Goal: Information Seeking & Learning: Find specific fact

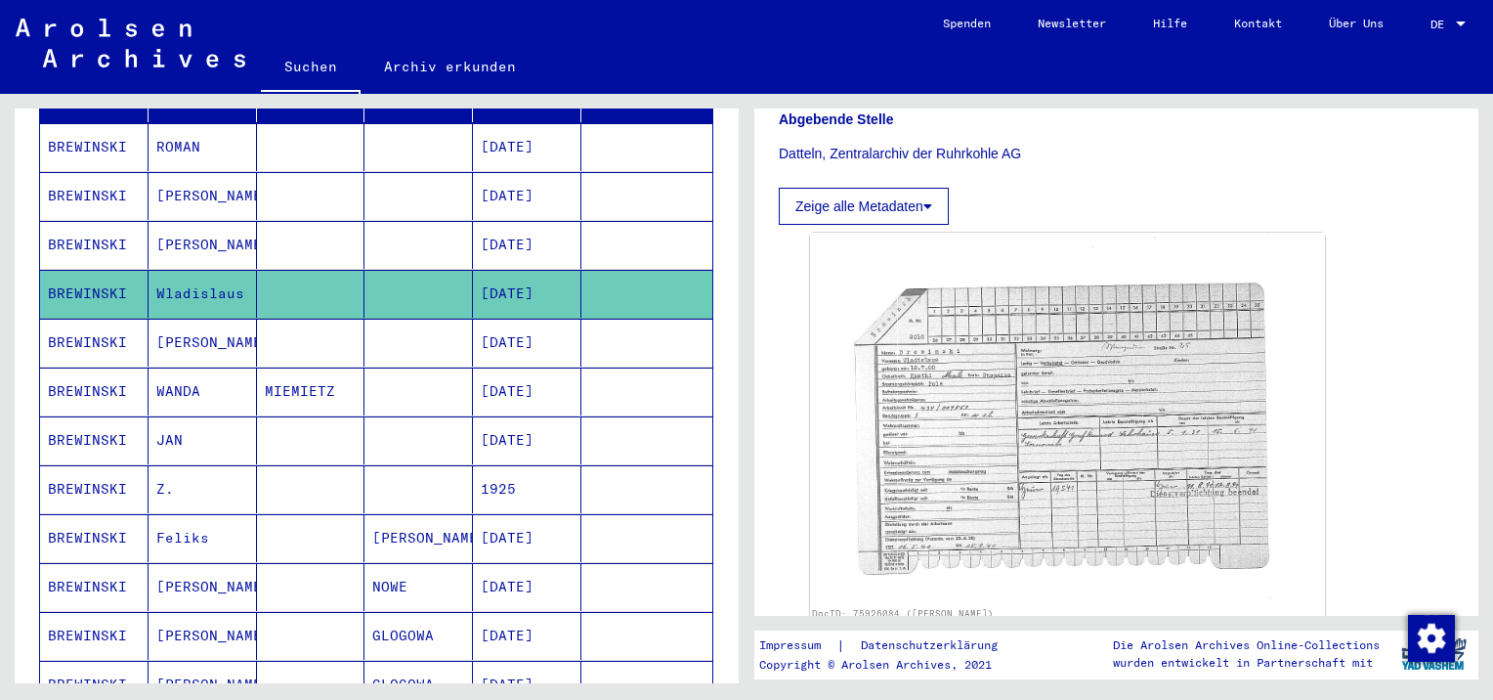
scroll to position [391, 0]
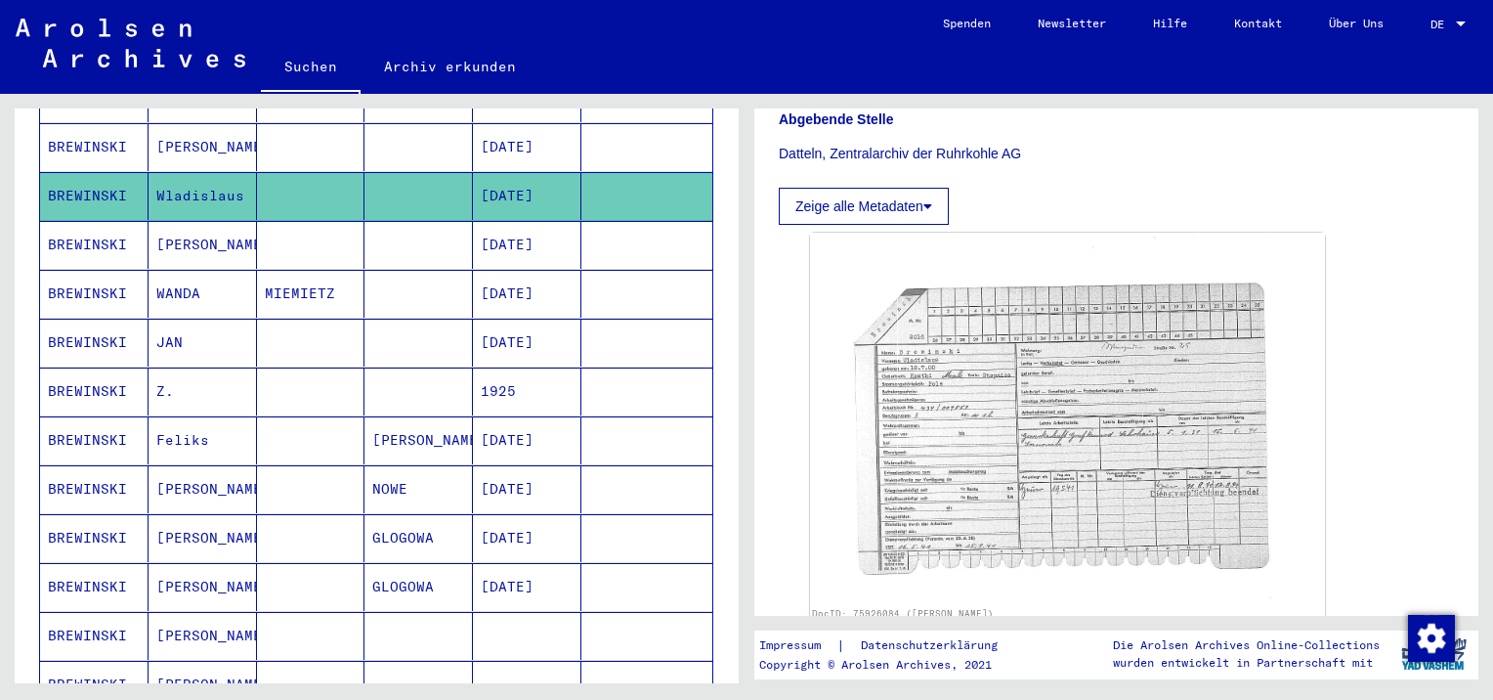
click at [203, 515] on mat-cell "[PERSON_NAME]" at bounding box center [203, 538] width 108 height 48
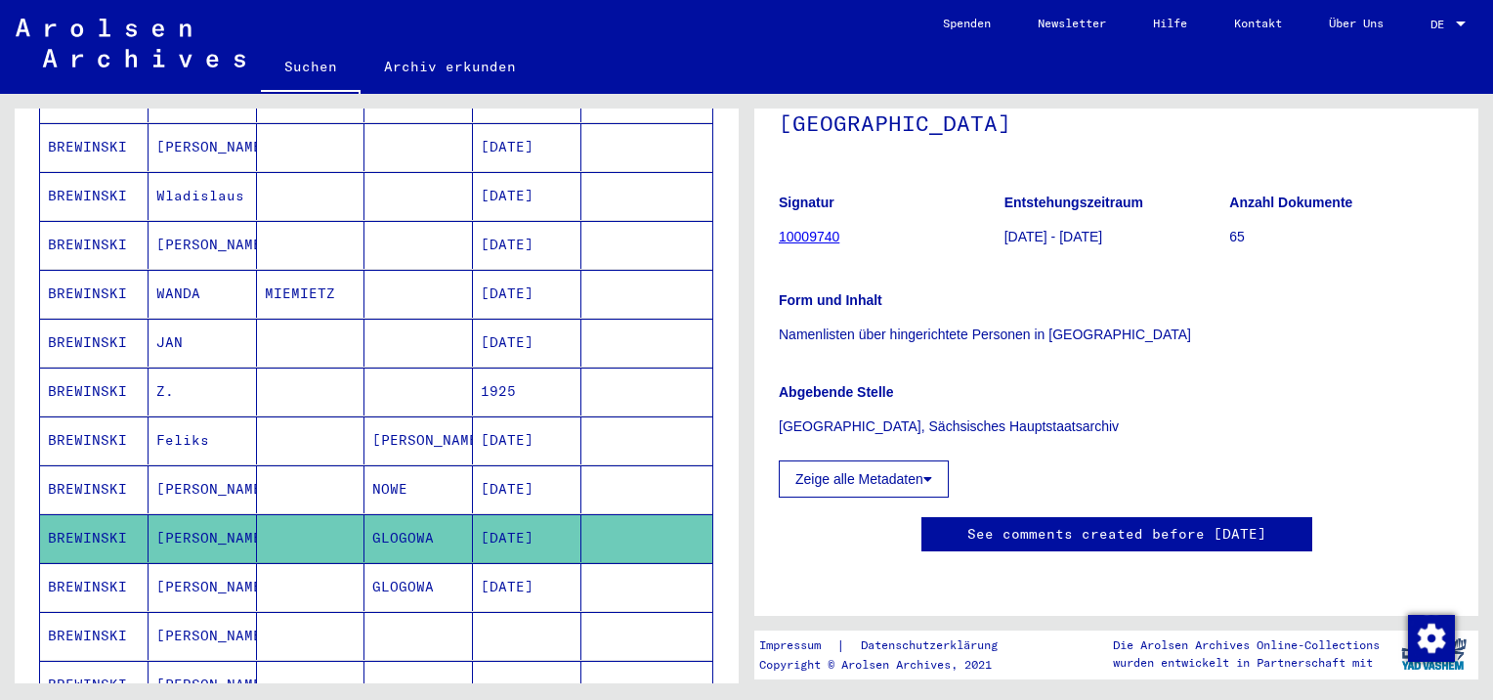
scroll to position [773, 0]
click at [237, 563] on mat-cell "[PERSON_NAME]" at bounding box center [203, 587] width 108 height 48
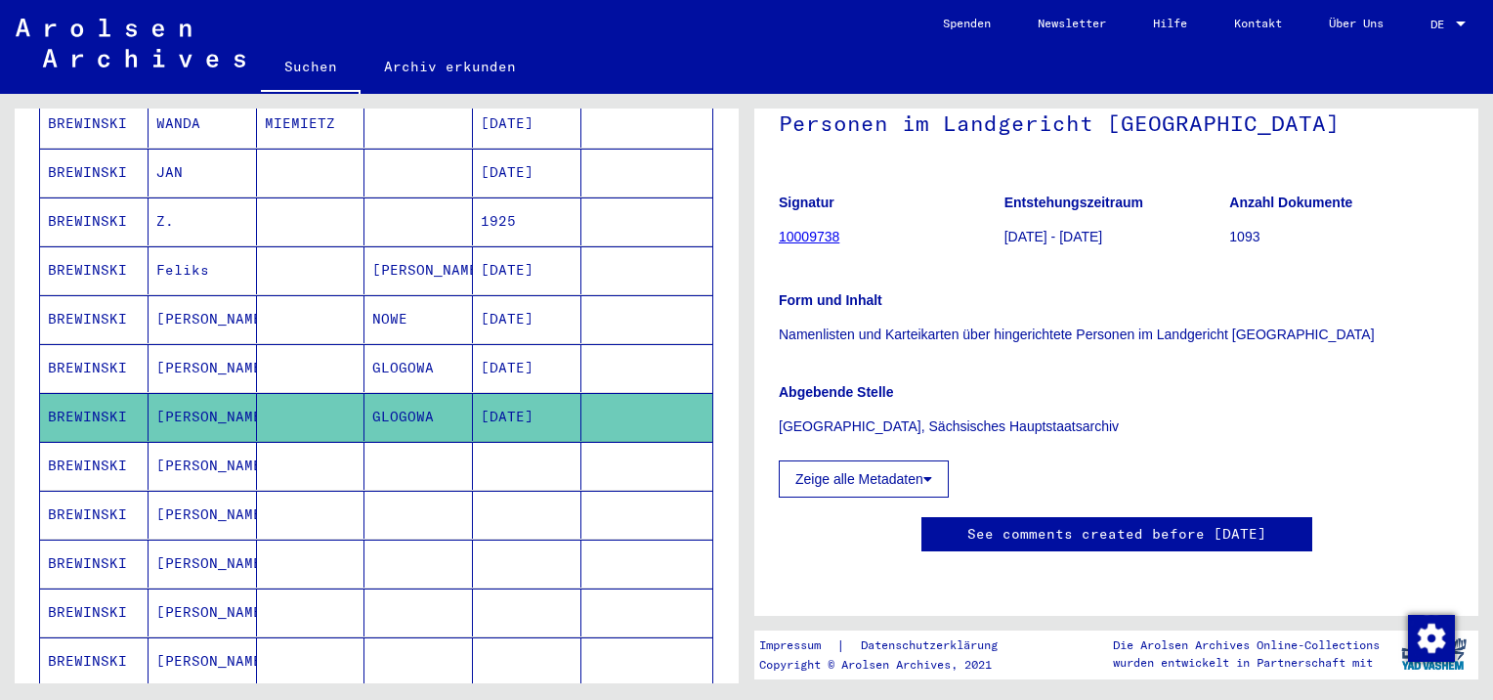
scroll to position [586, 0]
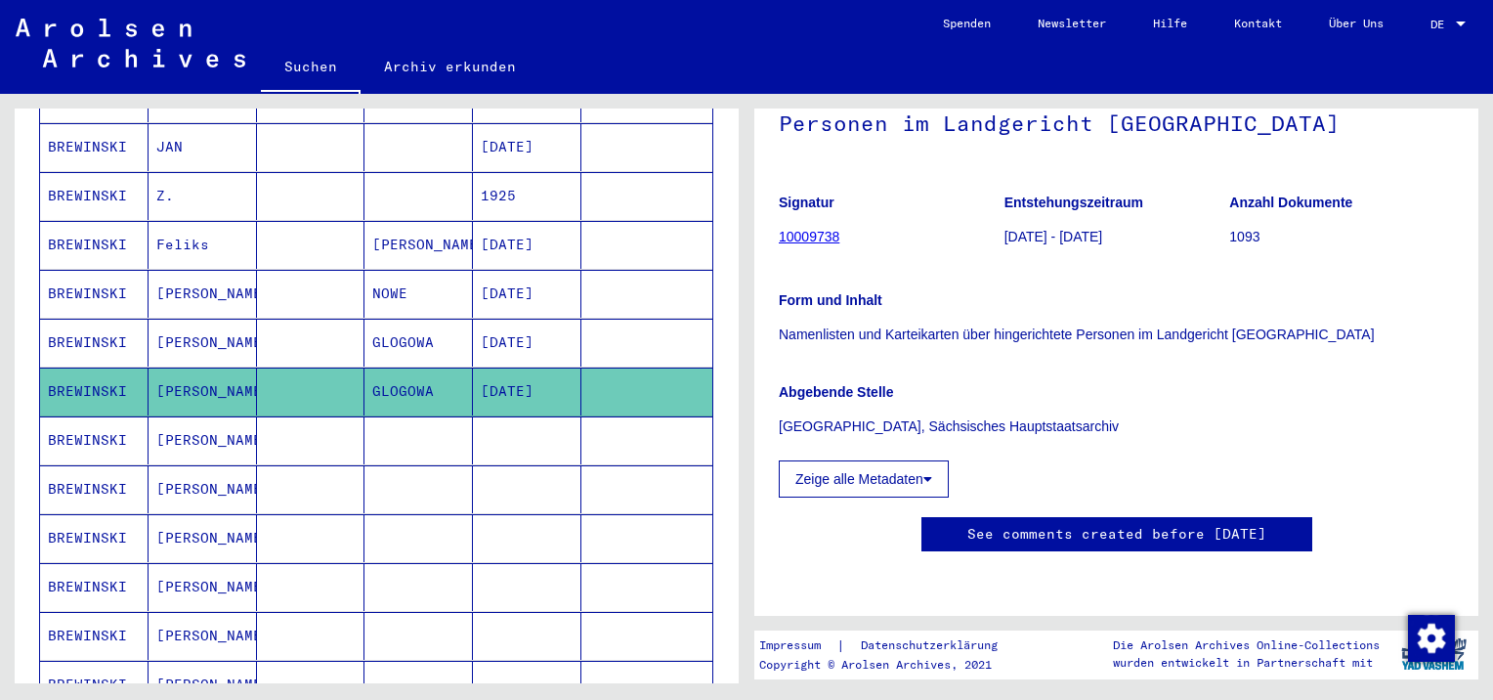
click at [200, 421] on mat-cell "[PERSON_NAME]" at bounding box center [203, 440] width 108 height 48
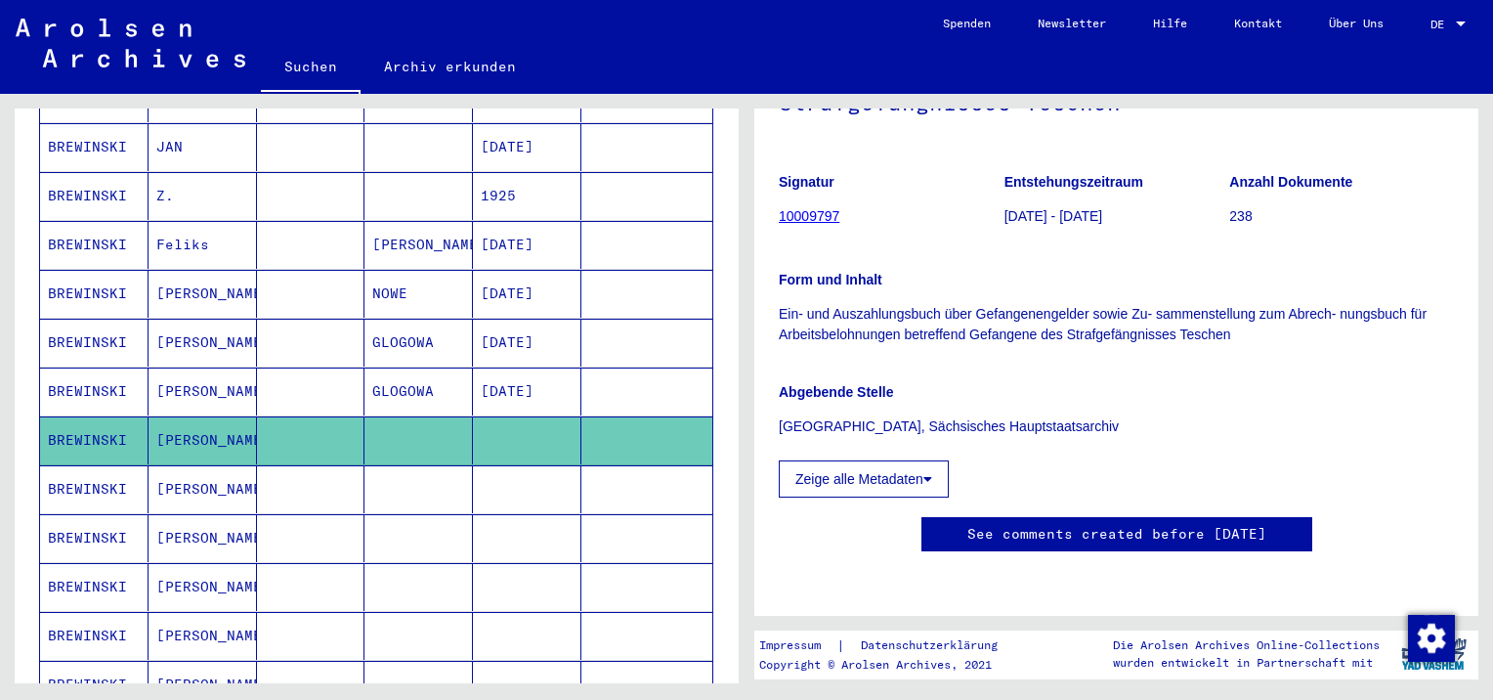
scroll to position [489, 0]
click at [210, 514] on mat-cell "[PERSON_NAME]" at bounding box center [203, 538] width 108 height 48
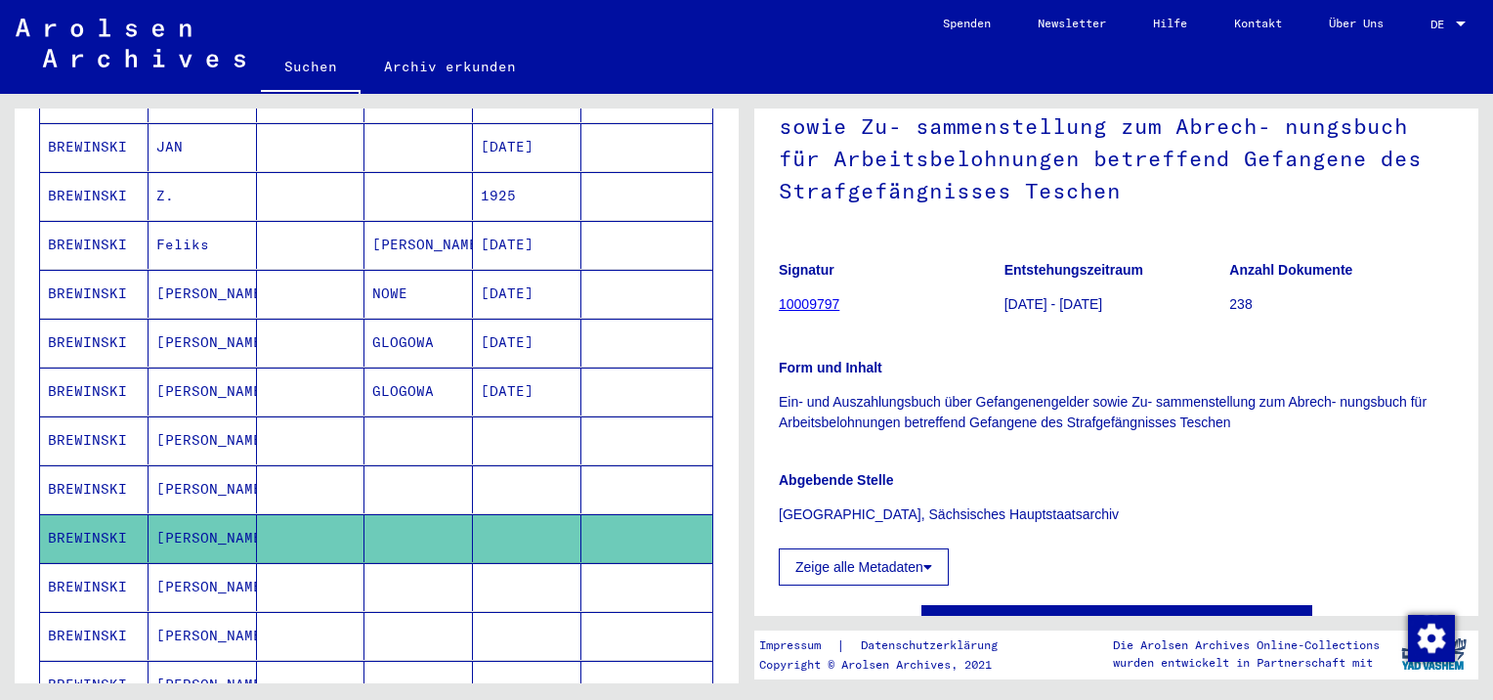
scroll to position [293, 0]
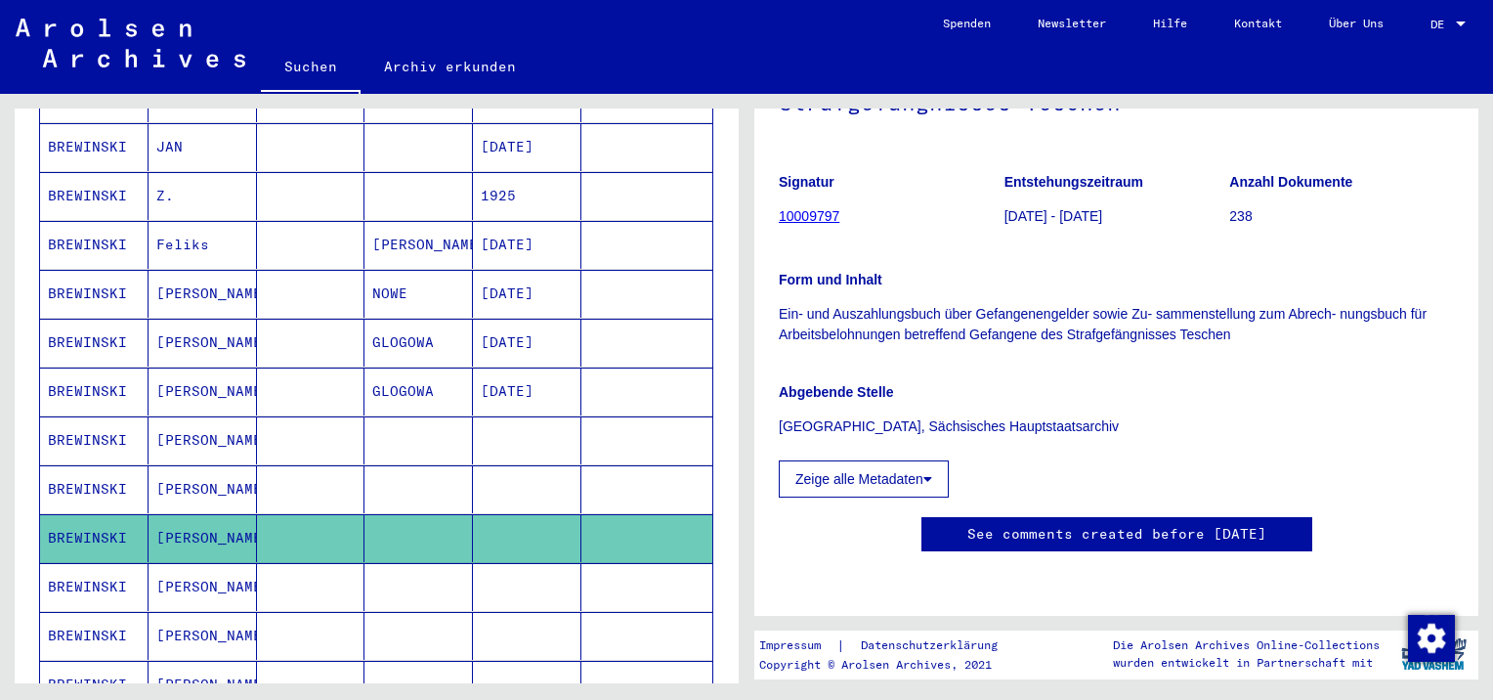
click at [206, 465] on mat-cell "[PERSON_NAME]" at bounding box center [203, 489] width 108 height 48
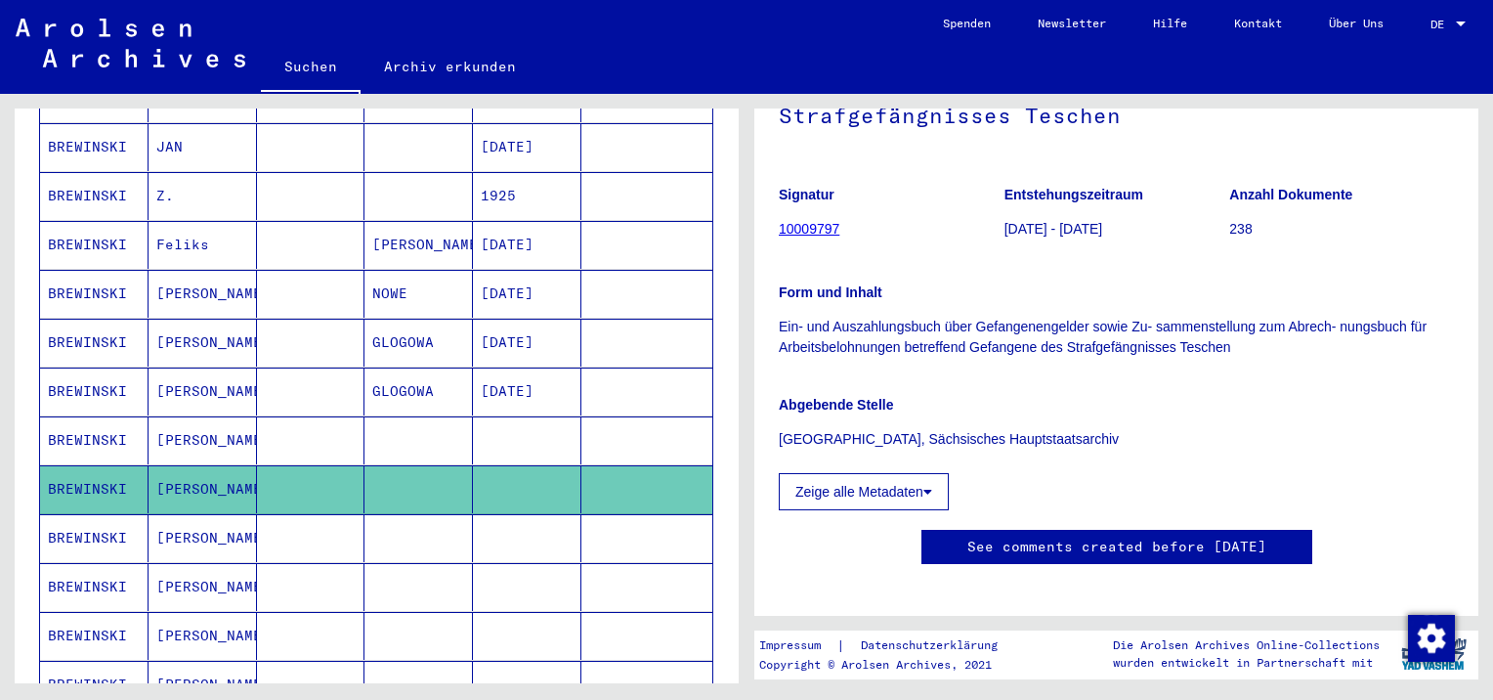
scroll to position [586, 0]
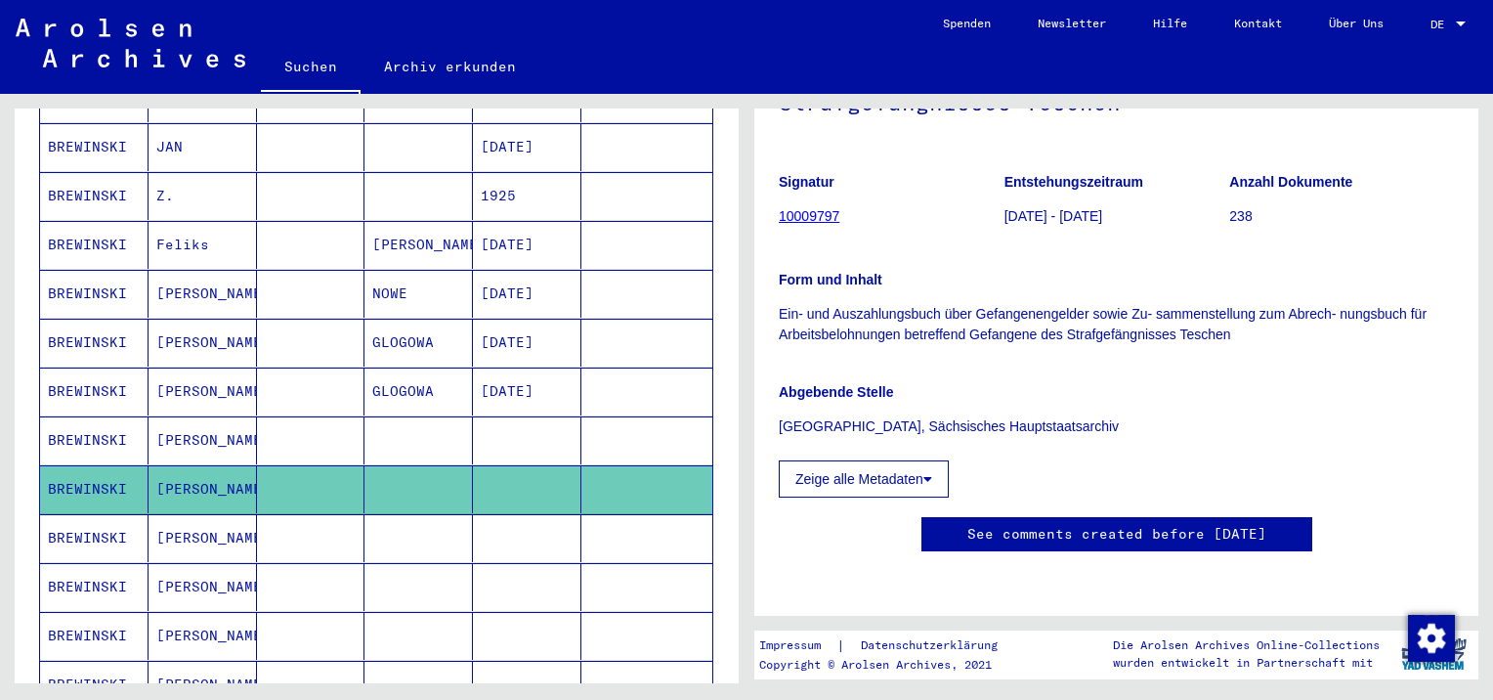
click at [172, 612] on mat-cell "[PERSON_NAME]" at bounding box center [203, 636] width 108 height 48
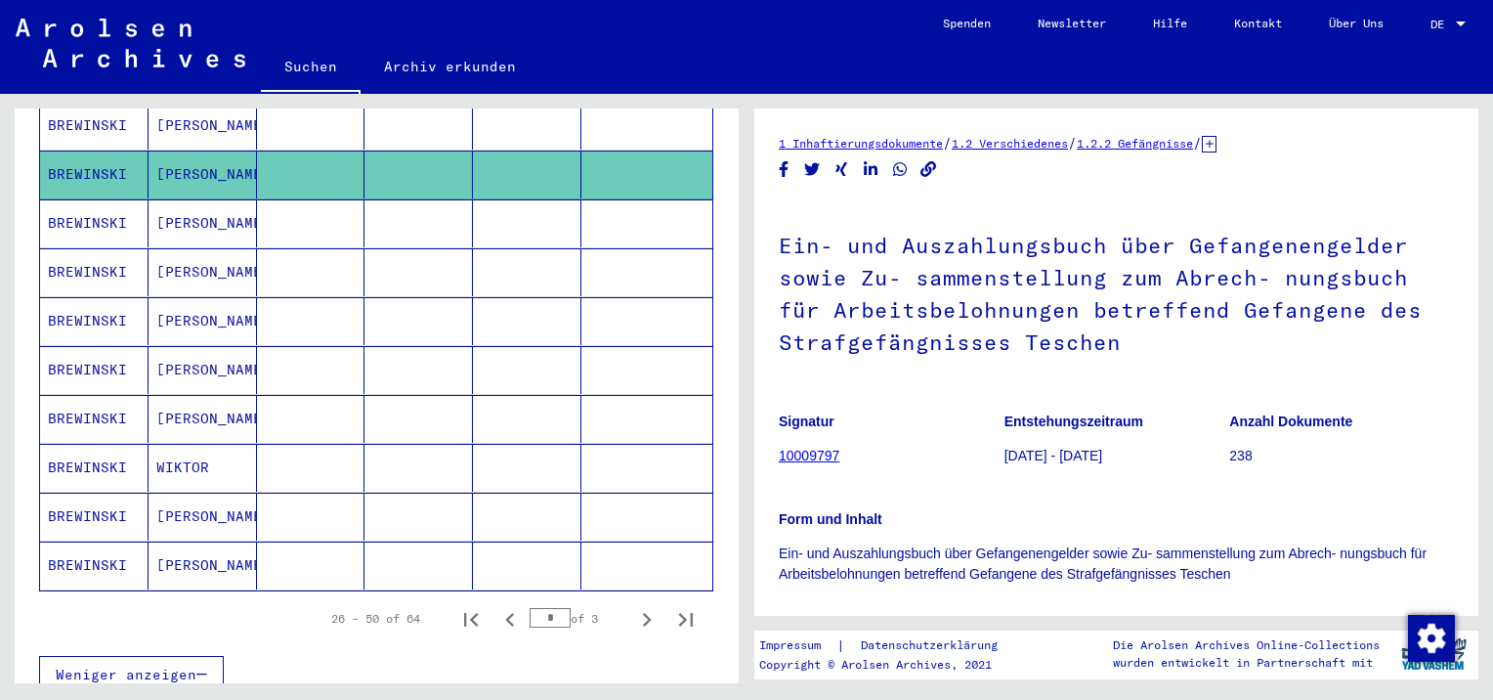
scroll to position [1075, 0]
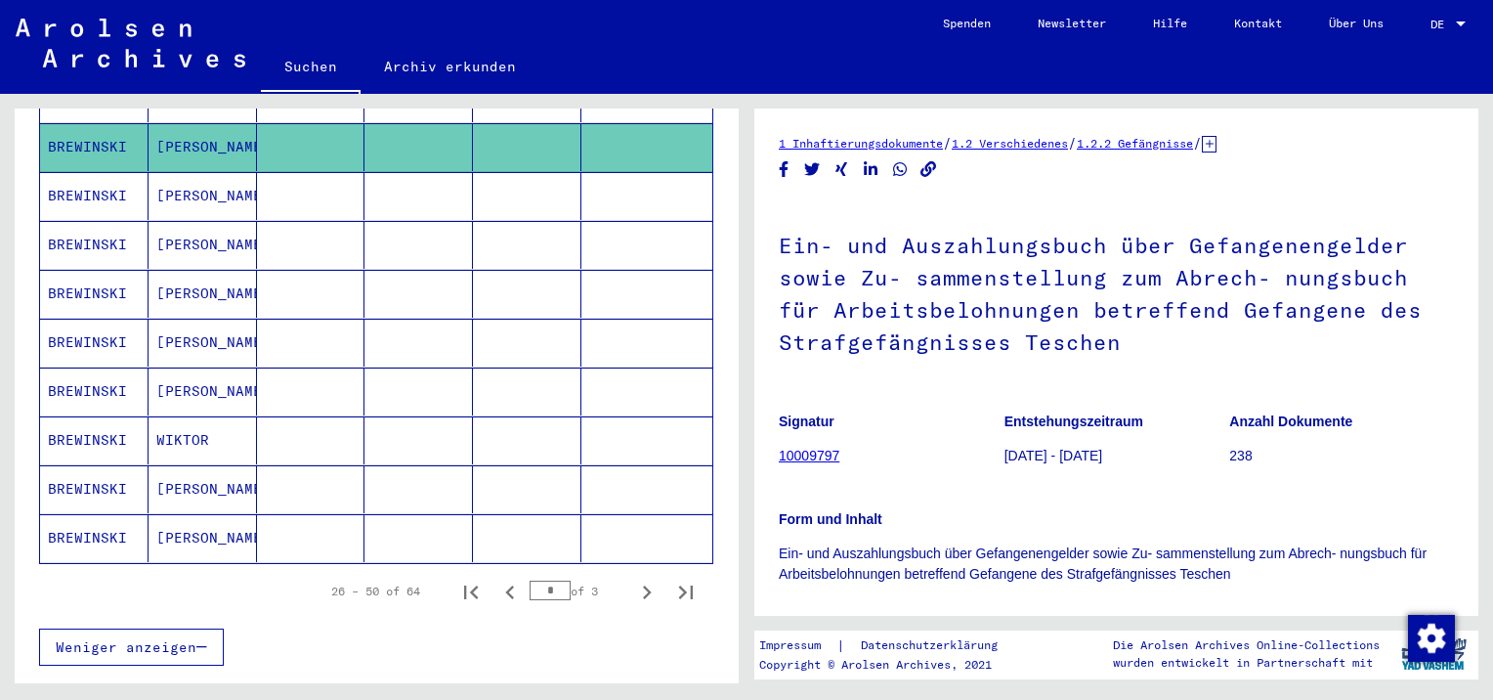
click at [156, 528] on mat-cell "[PERSON_NAME]" at bounding box center [203, 538] width 108 height 48
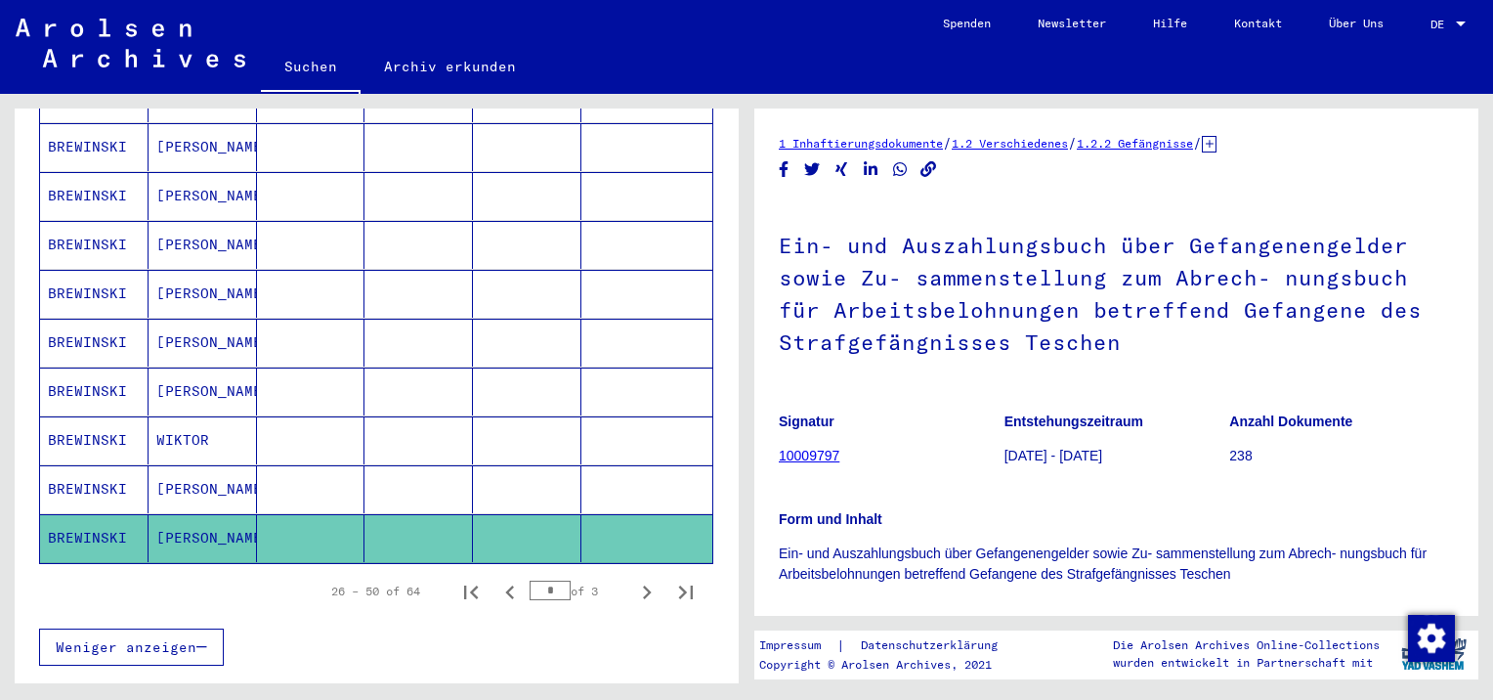
click at [187, 465] on mat-cell "[PERSON_NAME]" at bounding box center [203, 489] width 108 height 48
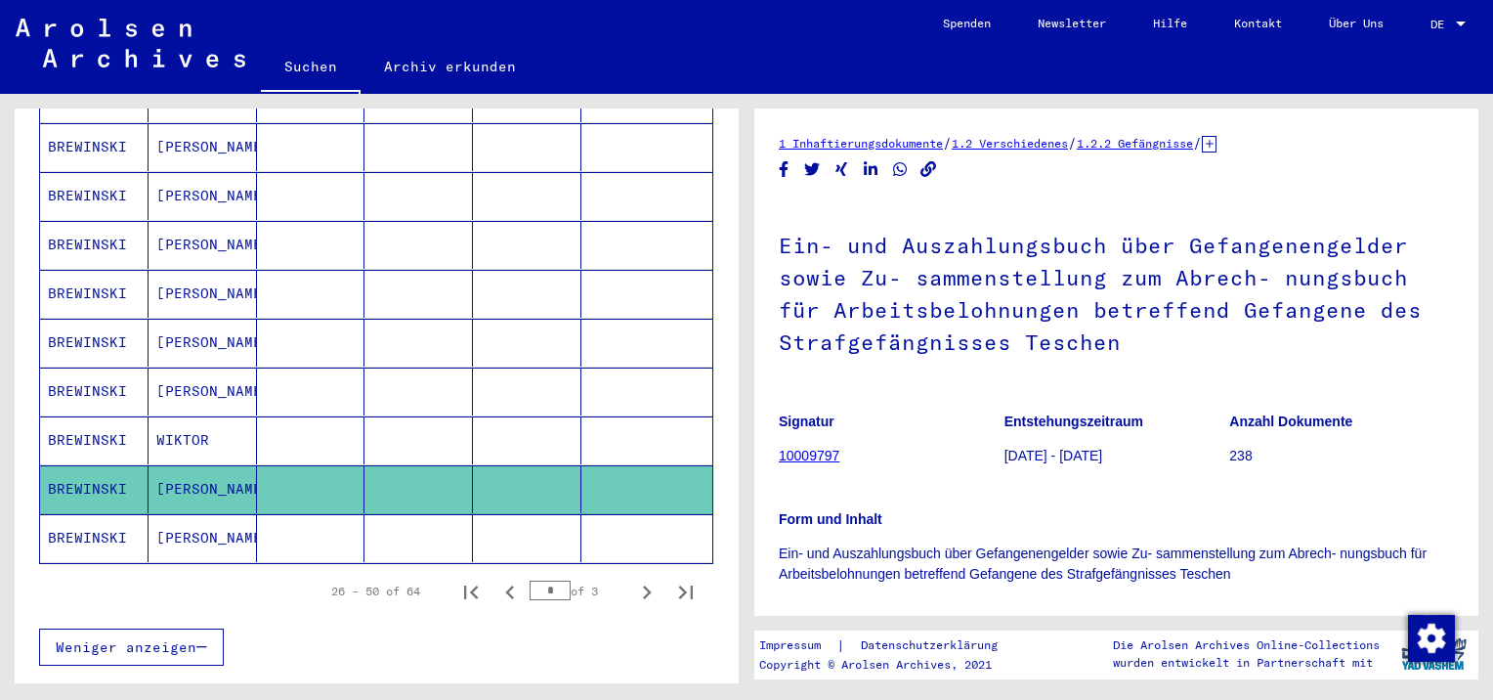
click at [207, 418] on mat-cell "WIKTOR" at bounding box center [203, 440] width 108 height 48
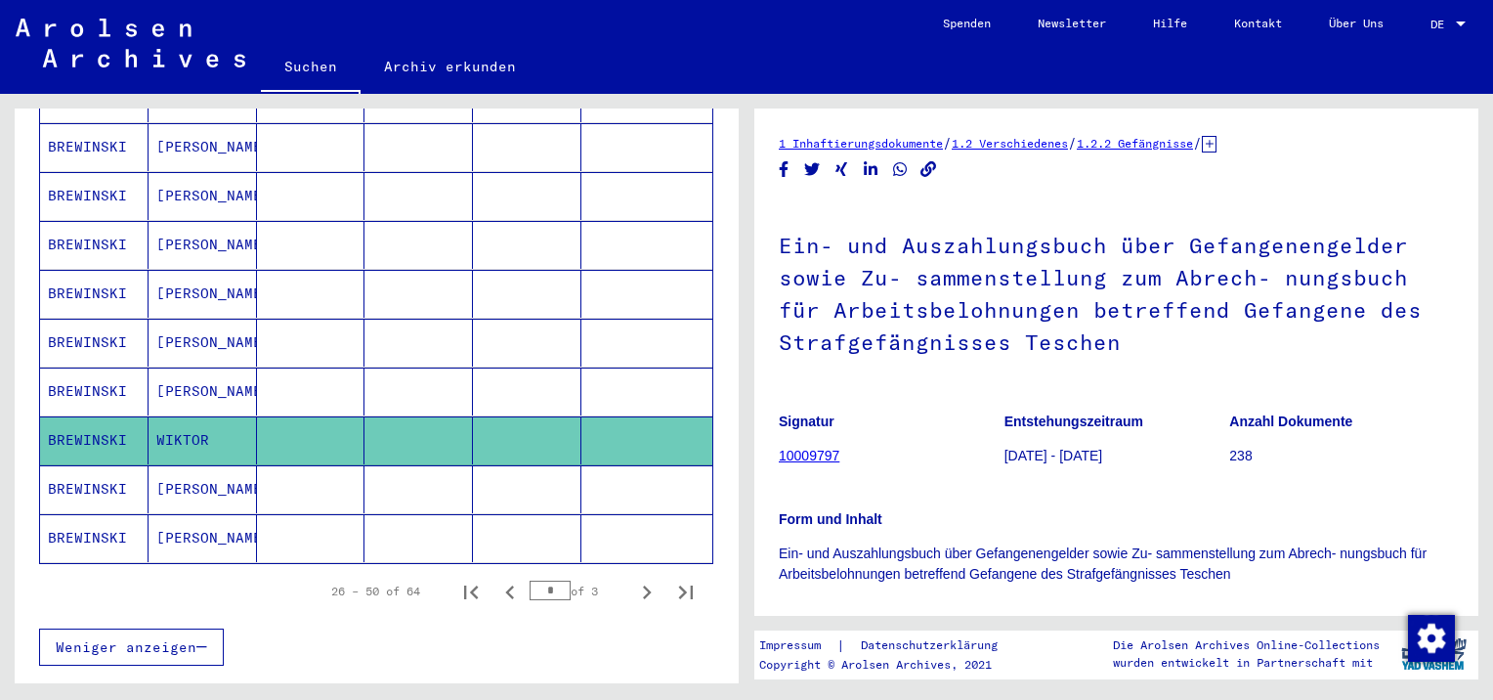
click at [213, 367] on mat-cell "[PERSON_NAME]" at bounding box center [203, 391] width 108 height 48
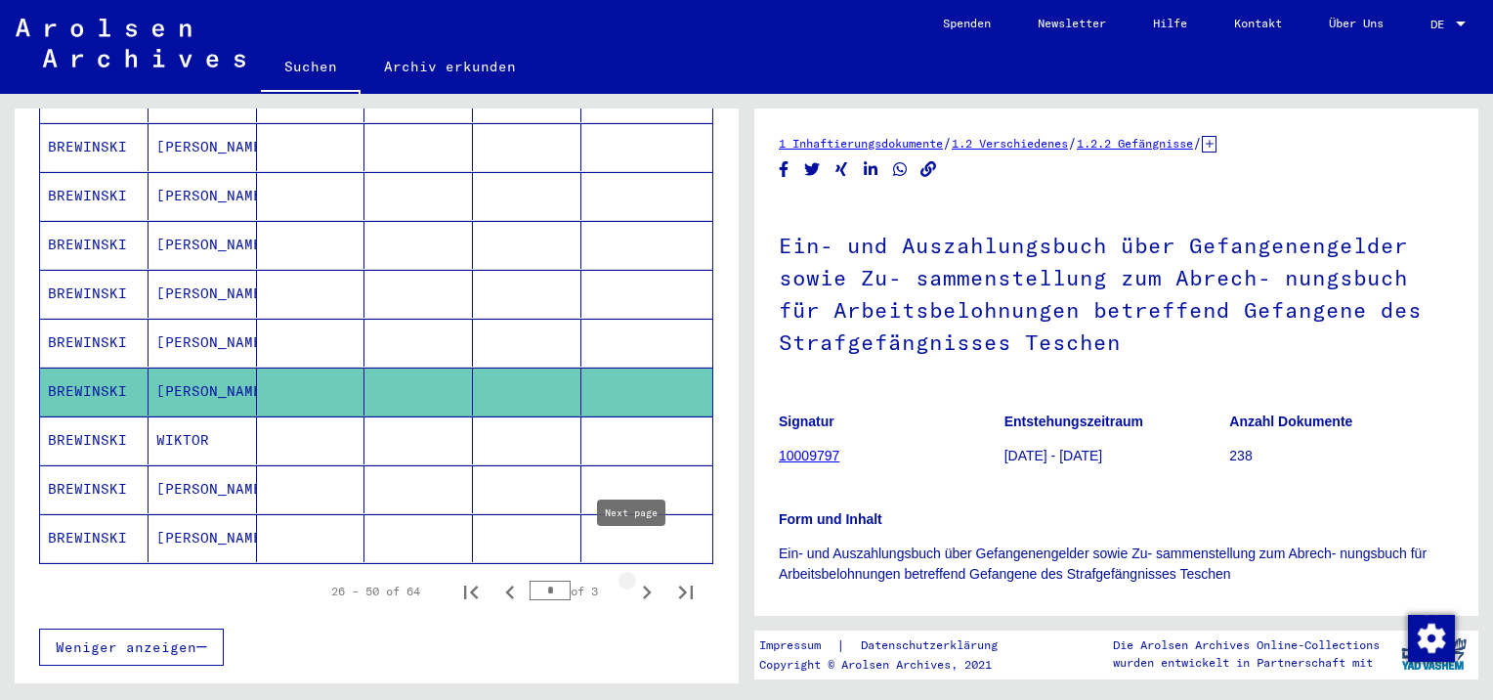
click at [637, 579] on icon "Next page" at bounding box center [646, 592] width 27 height 27
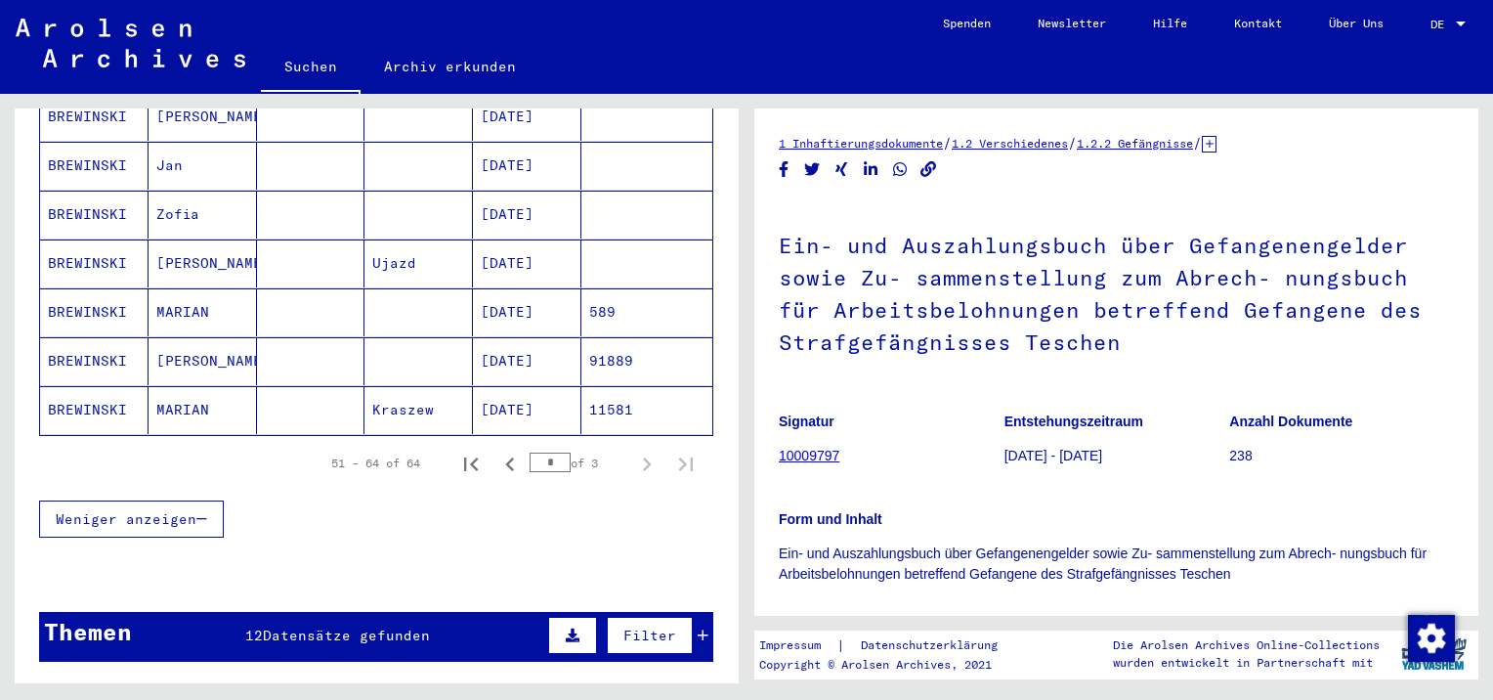
scroll to position [651, 0]
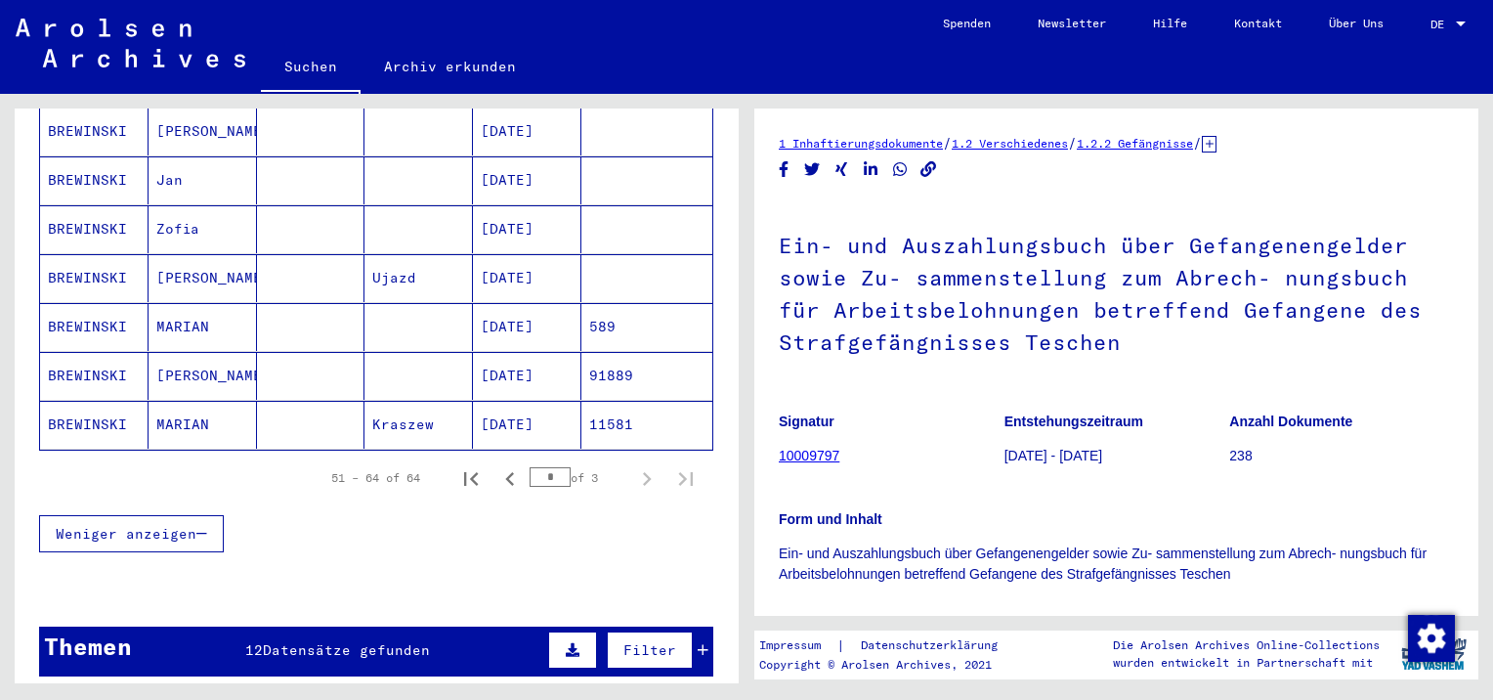
click at [190, 401] on mat-cell "MARIAN" at bounding box center [203, 425] width 108 height 48
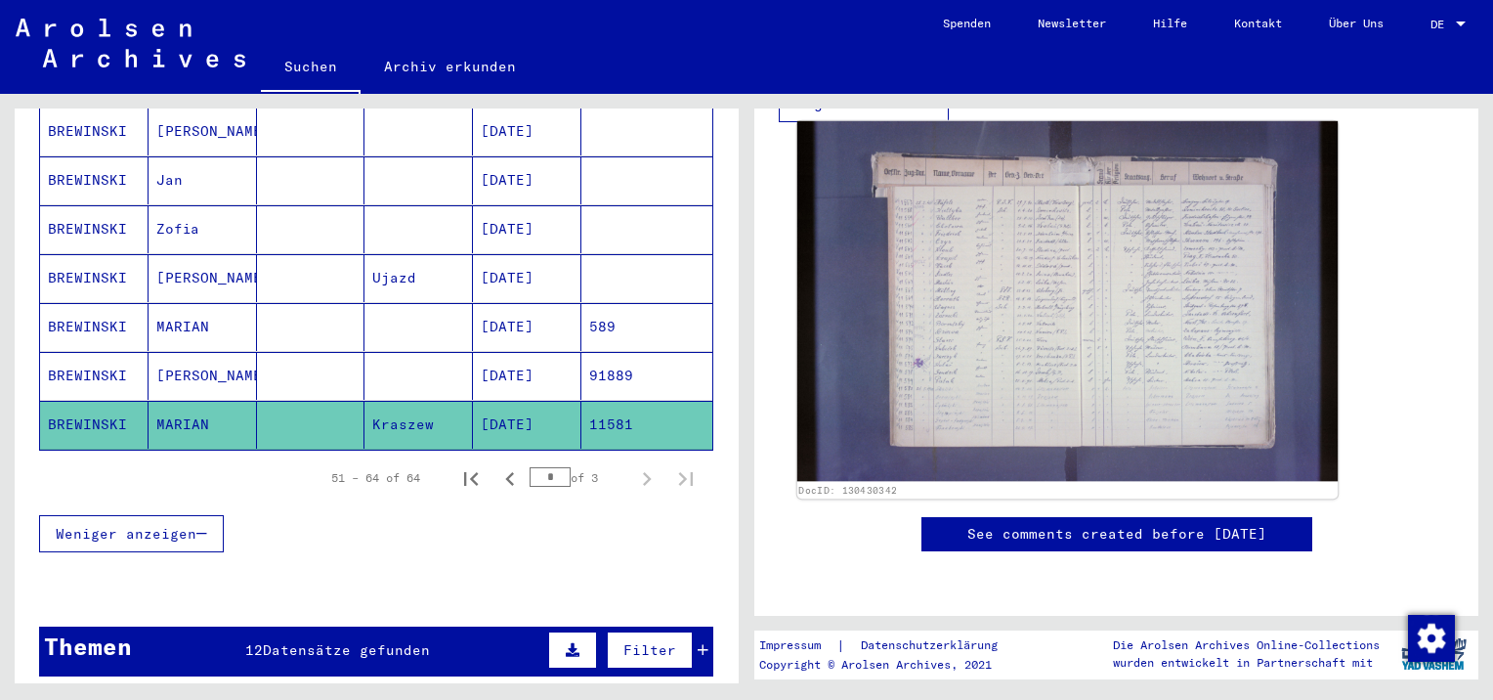
click at [1058, 364] on img at bounding box center [1068, 301] width 540 height 361
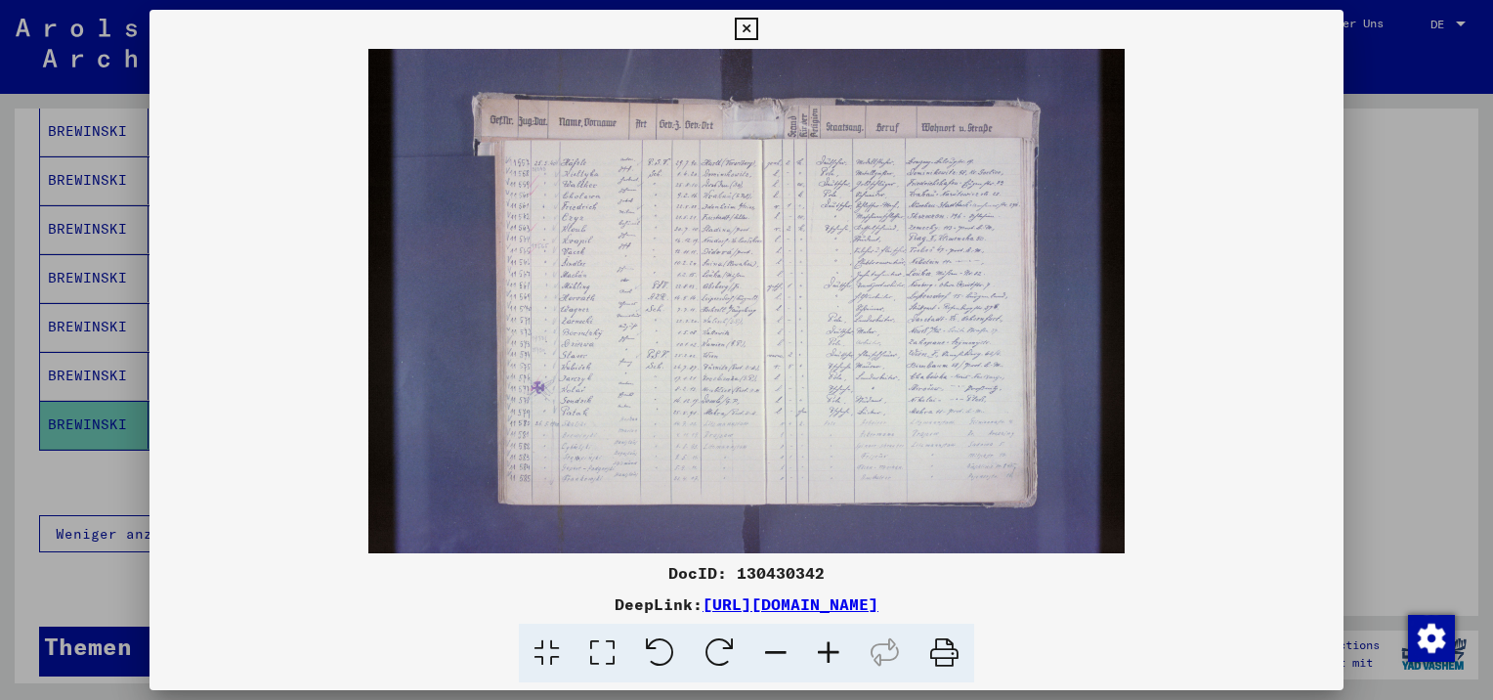
click at [743, 319] on img at bounding box center [747, 301] width 1194 height 504
click at [836, 649] on icon at bounding box center [828, 654] width 53 height 60
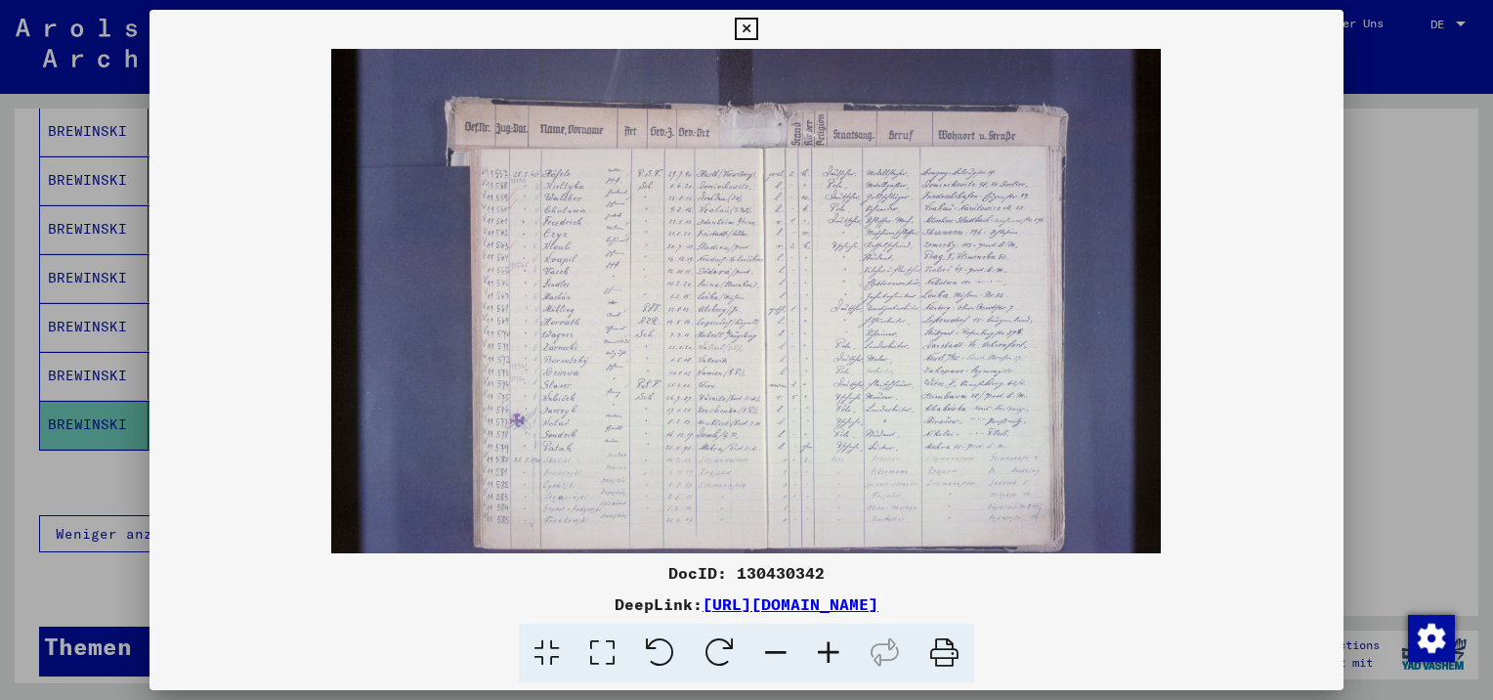
click at [836, 649] on icon at bounding box center [828, 654] width 53 height 60
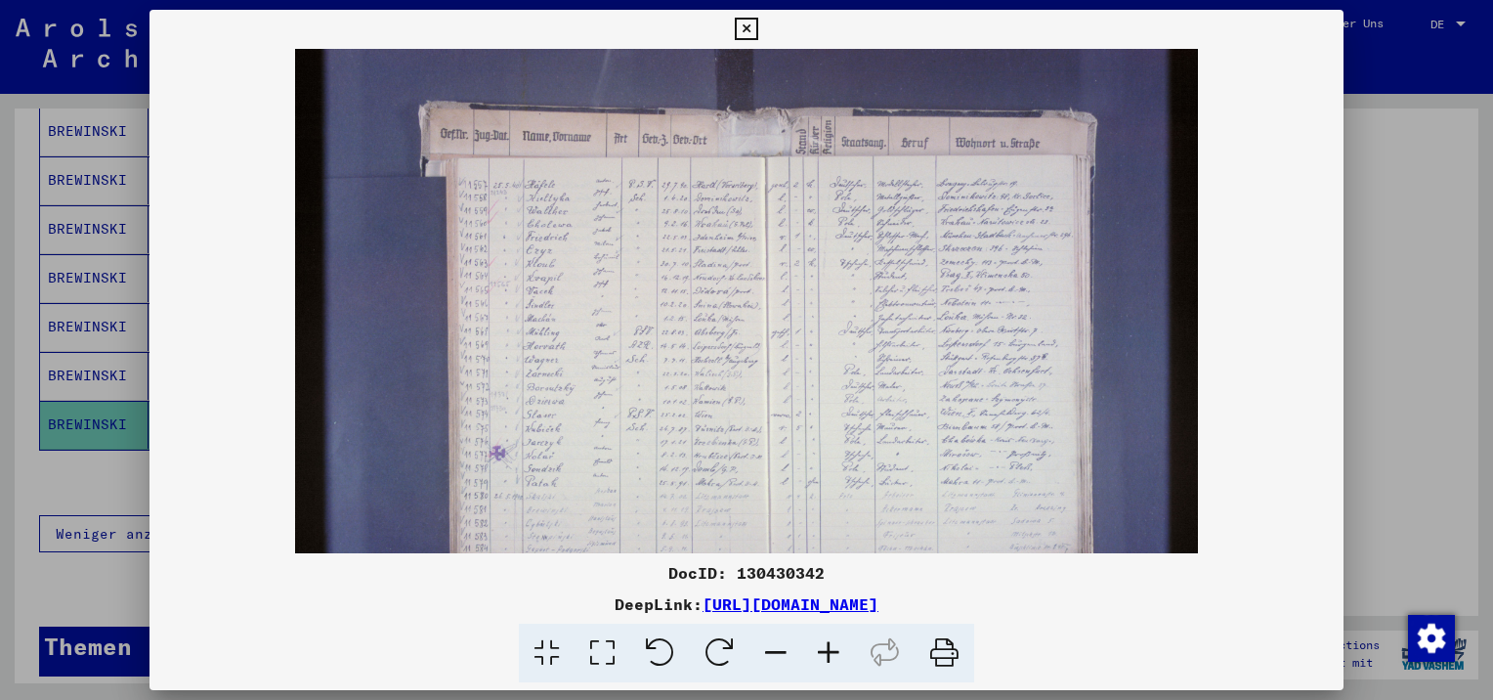
click at [836, 649] on icon at bounding box center [828, 654] width 53 height 60
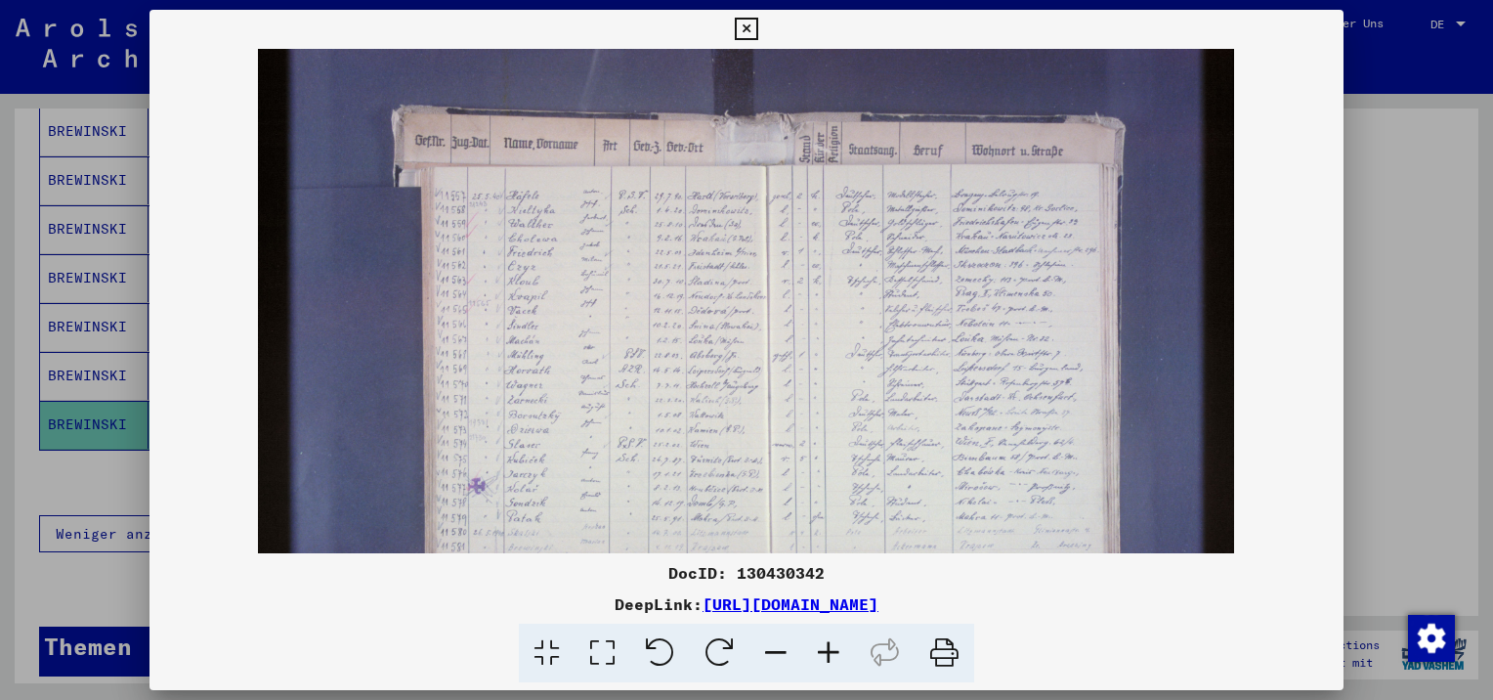
click at [836, 649] on icon at bounding box center [828, 654] width 53 height 60
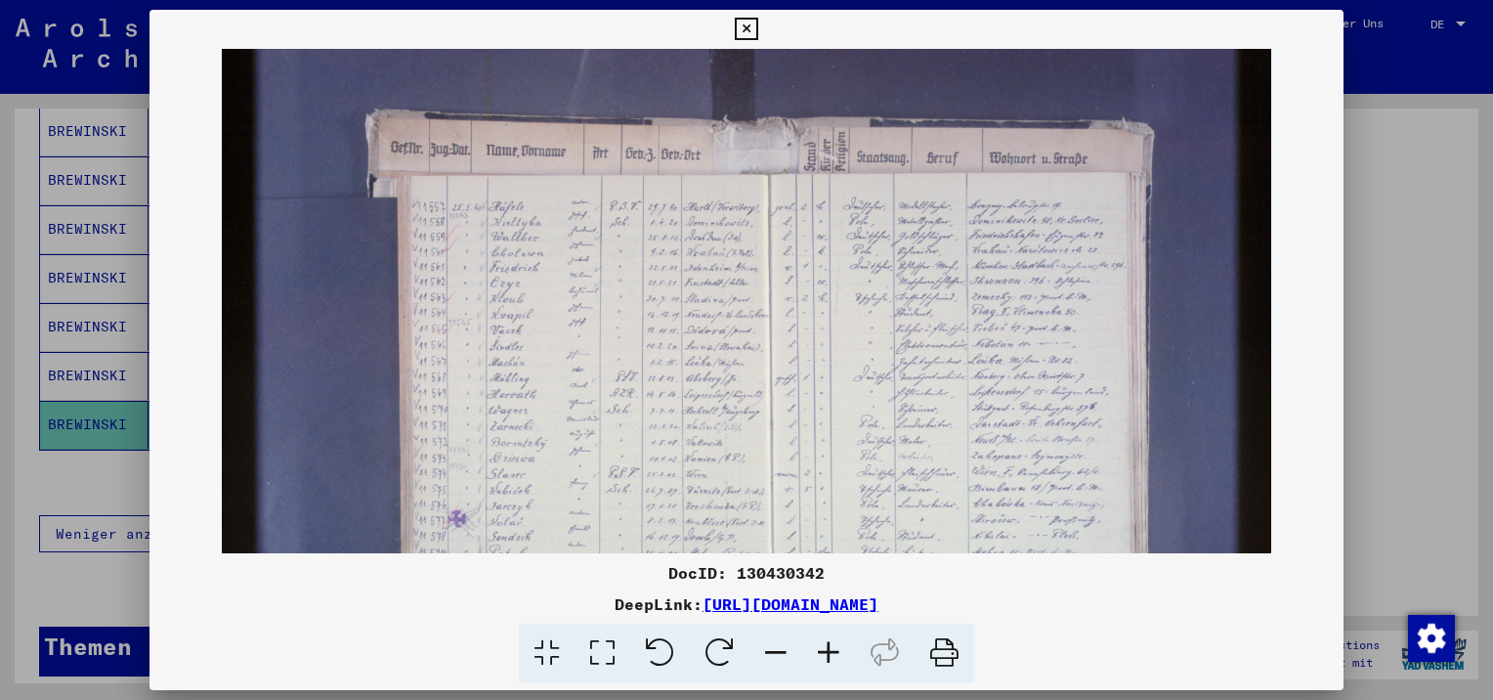
click at [836, 649] on icon at bounding box center [828, 654] width 53 height 60
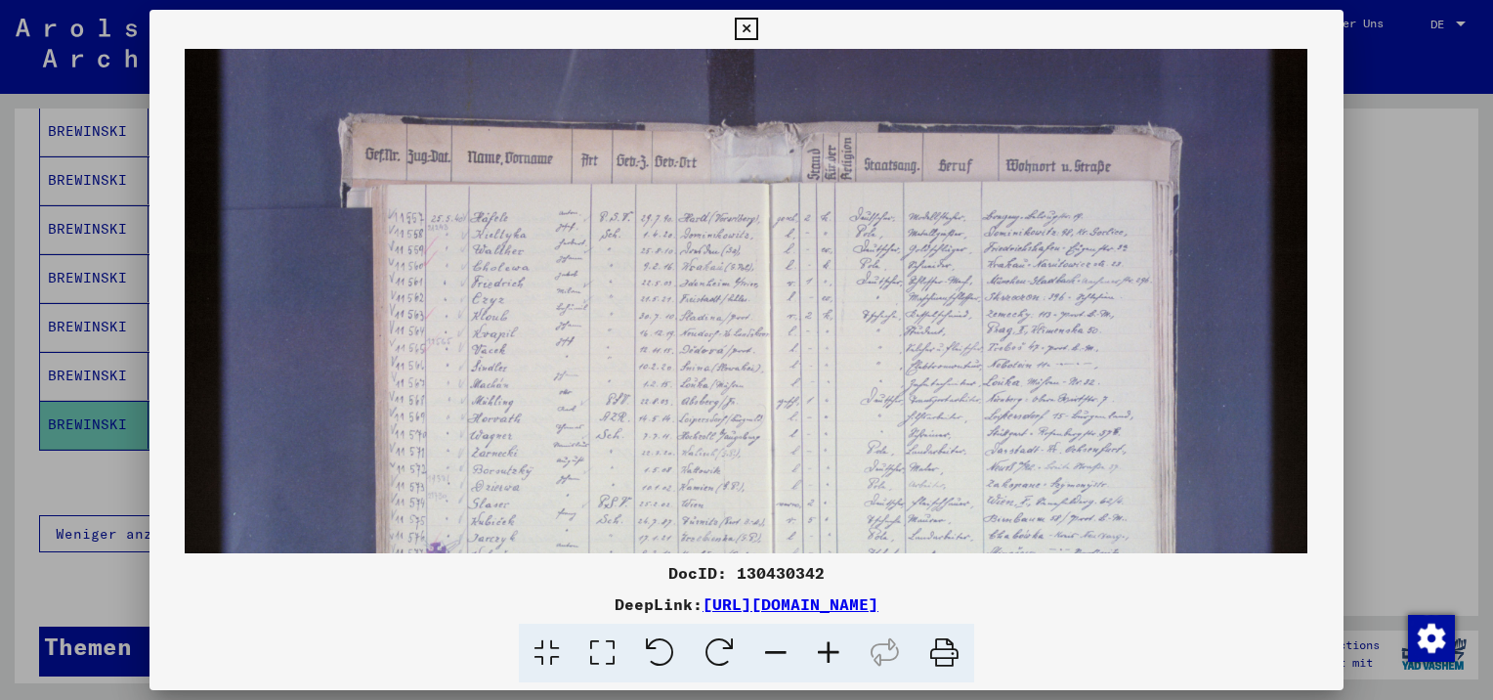
click at [836, 649] on icon at bounding box center [828, 654] width 53 height 60
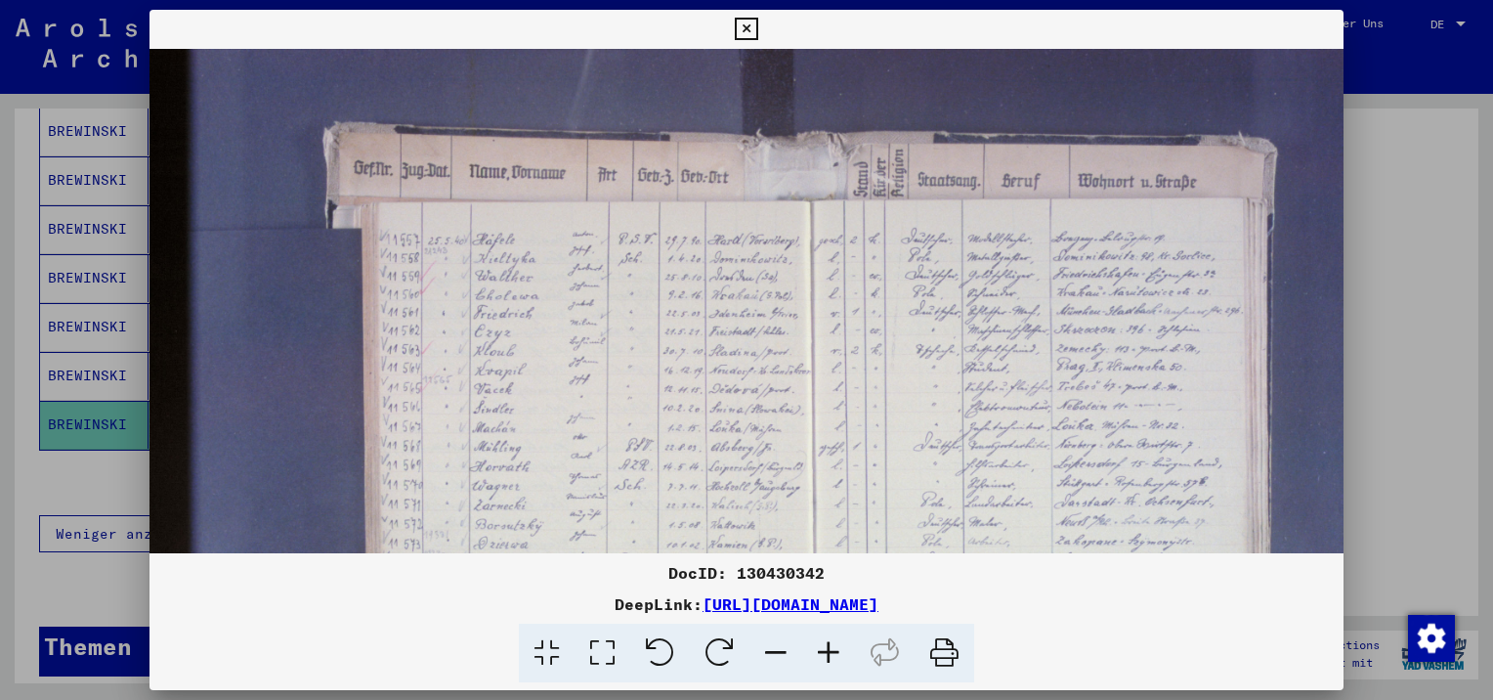
click at [836, 649] on icon at bounding box center [828, 654] width 53 height 60
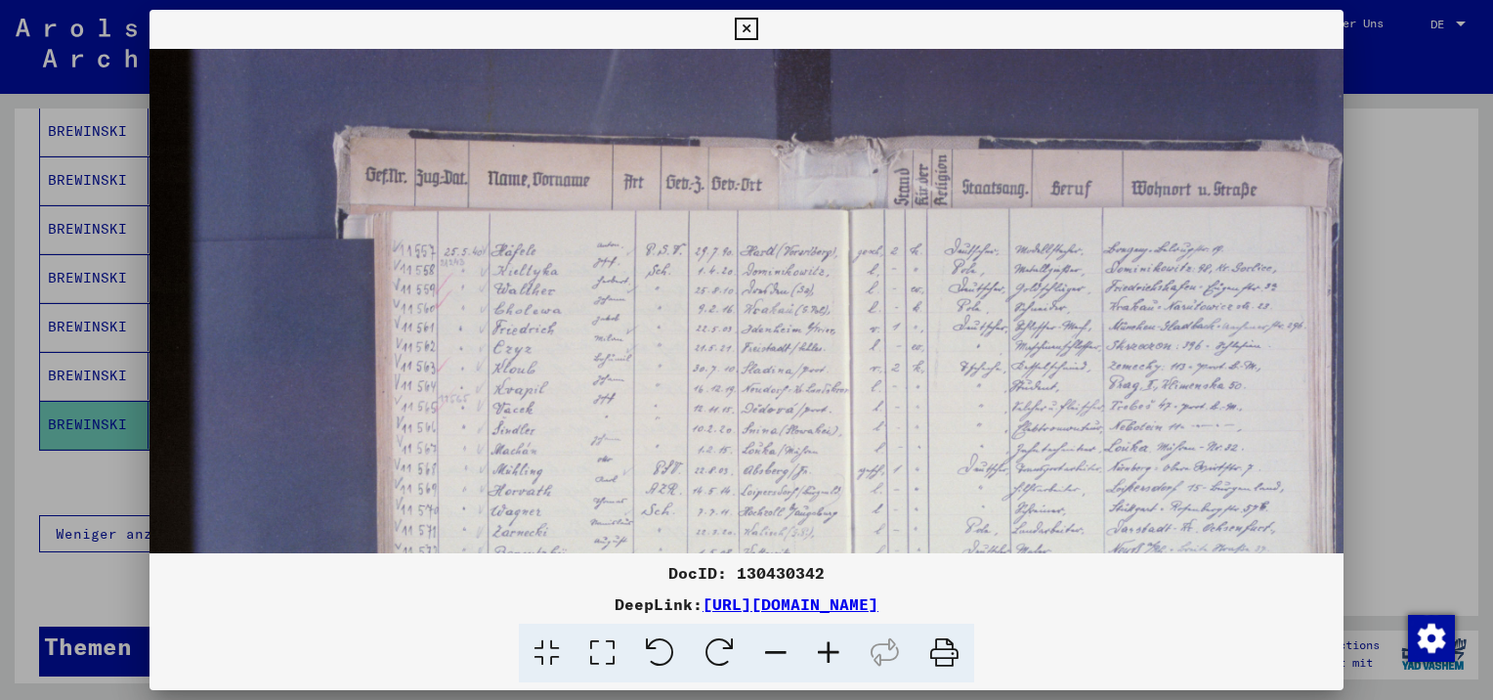
click at [836, 649] on icon at bounding box center [828, 654] width 53 height 60
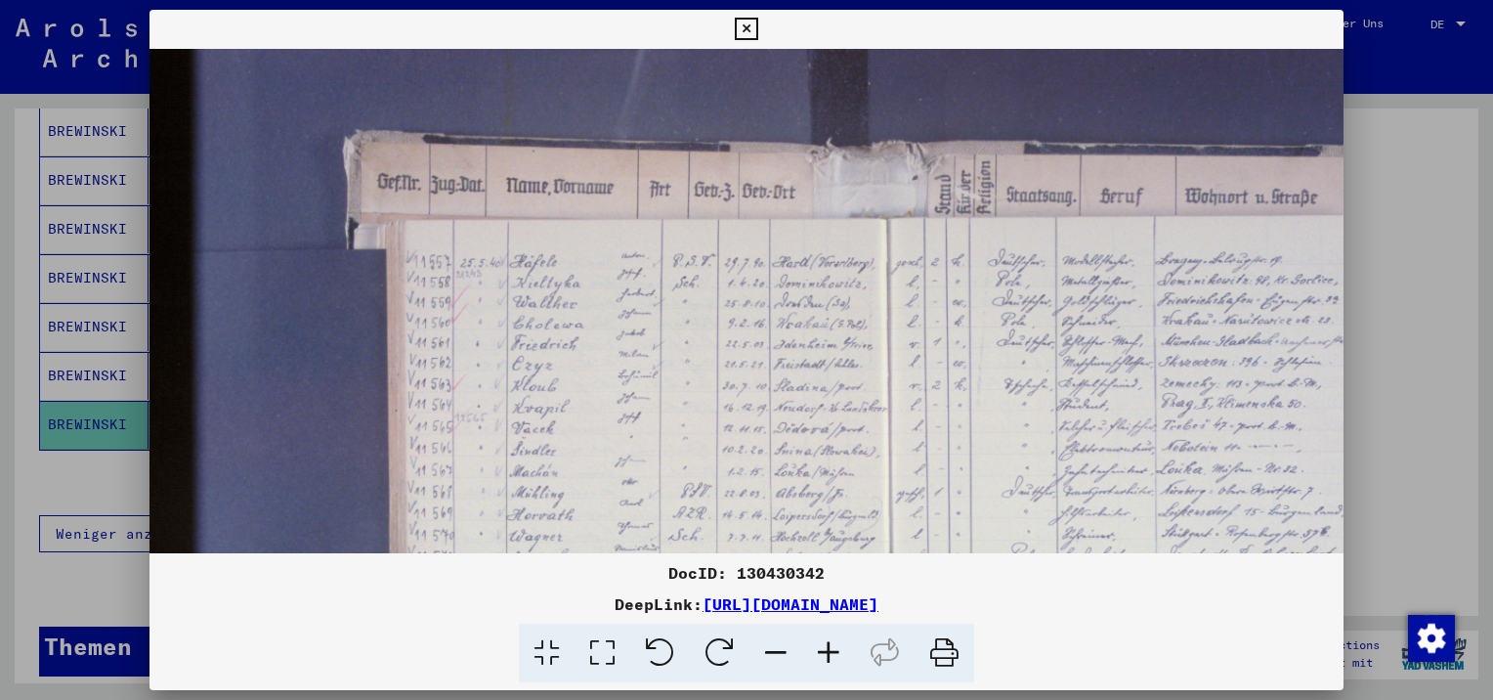
click at [95, 344] on div at bounding box center [746, 350] width 1493 height 700
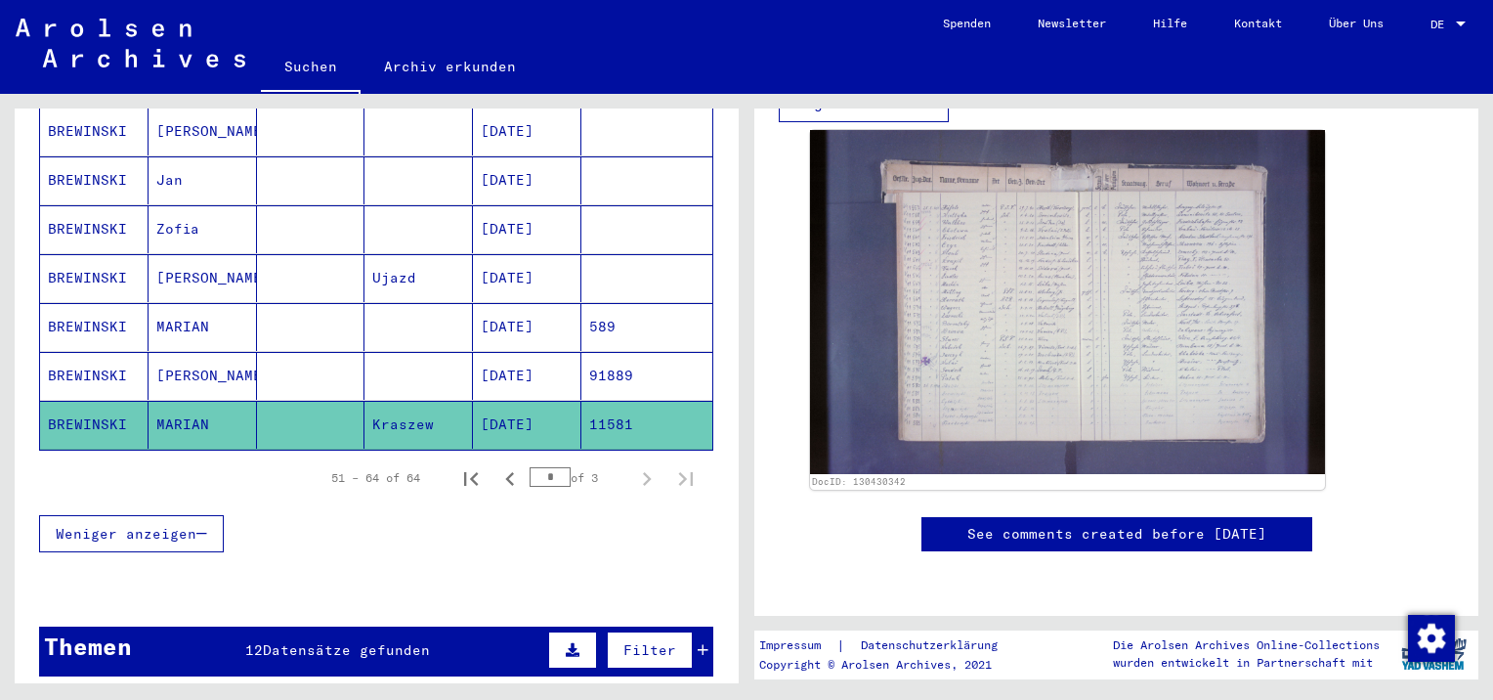
click at [73, 352] on mat-cell "BREWINSKI" at bounding box center [94, 376] width 108 height 48
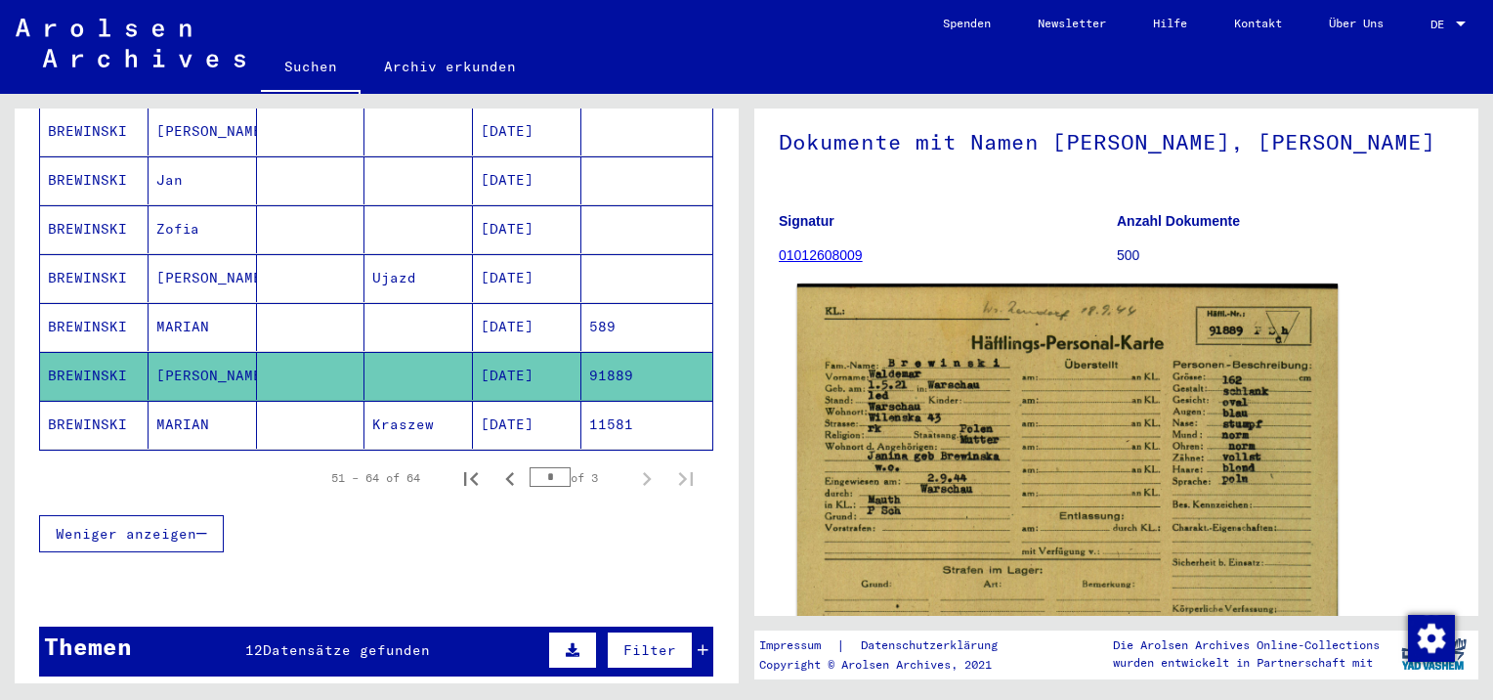
scroll to position [195, 0]
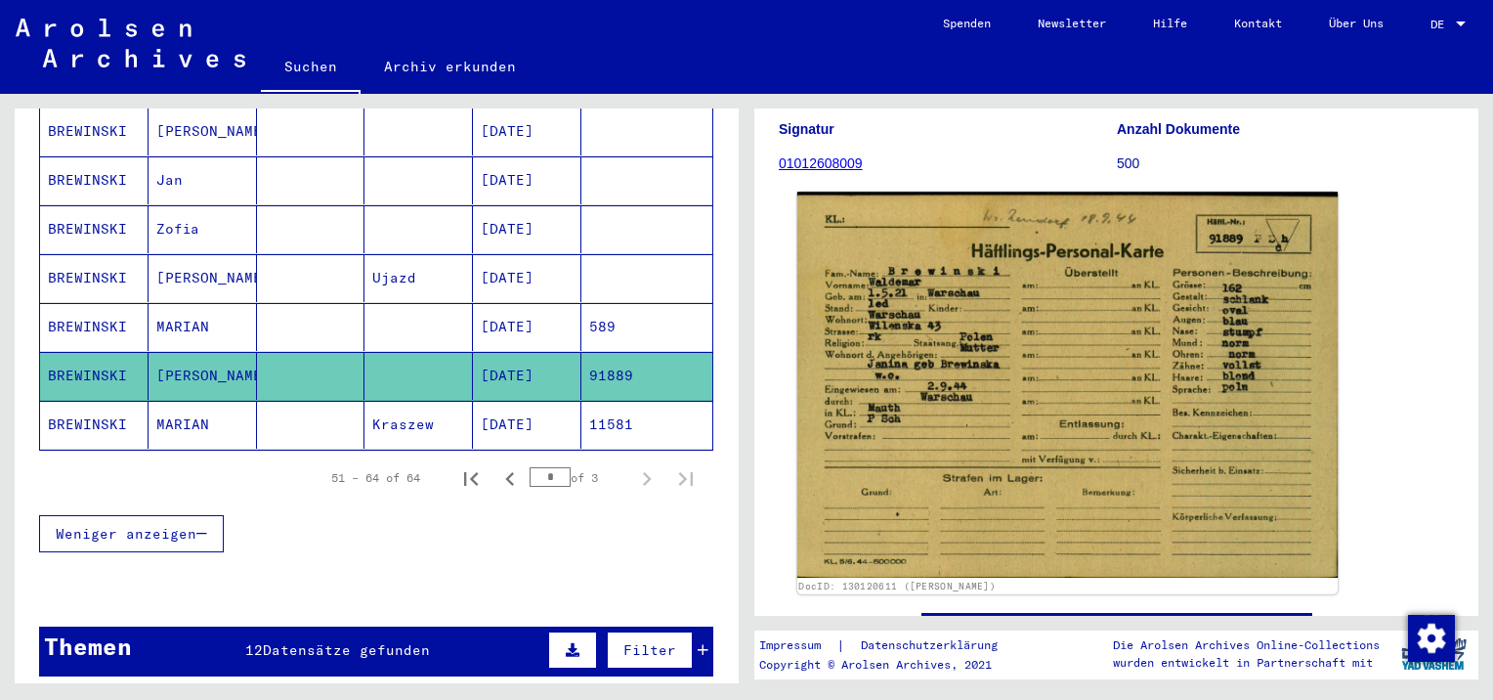
click at [949, 359] on img at bounding box center [1068, 384] width 540 height 385
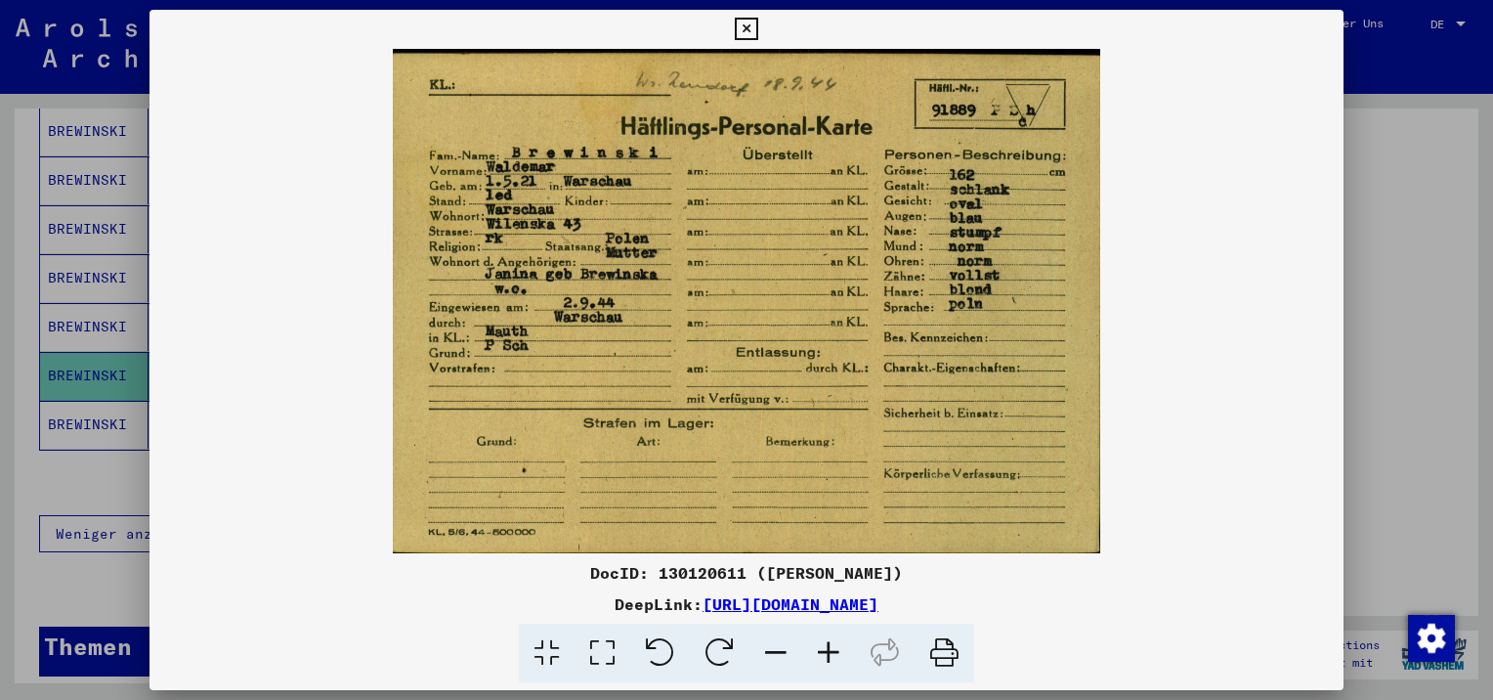
click at [825, 649] on icon at bounding box center [828, 654] width 53 height 60
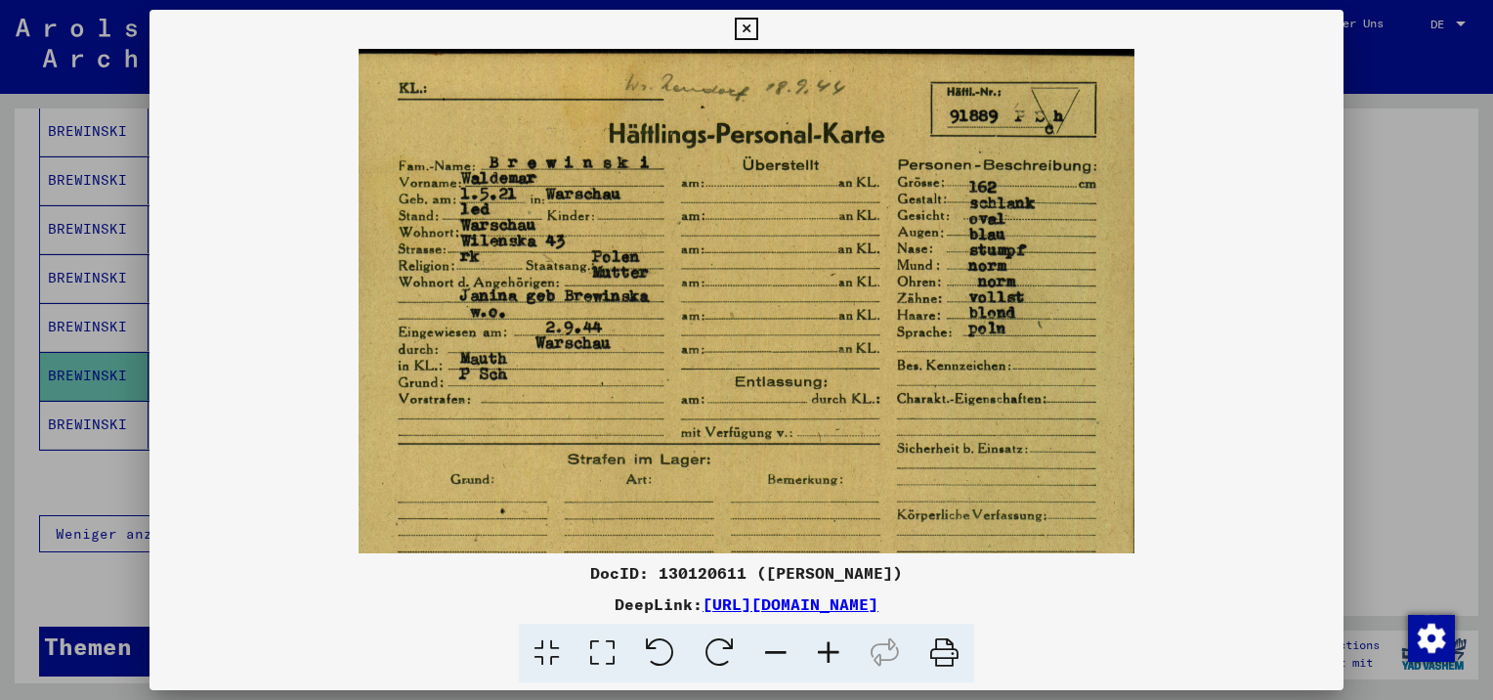
click at [825, 649] on icon at bounding box center [828, 654] width 53 height 60
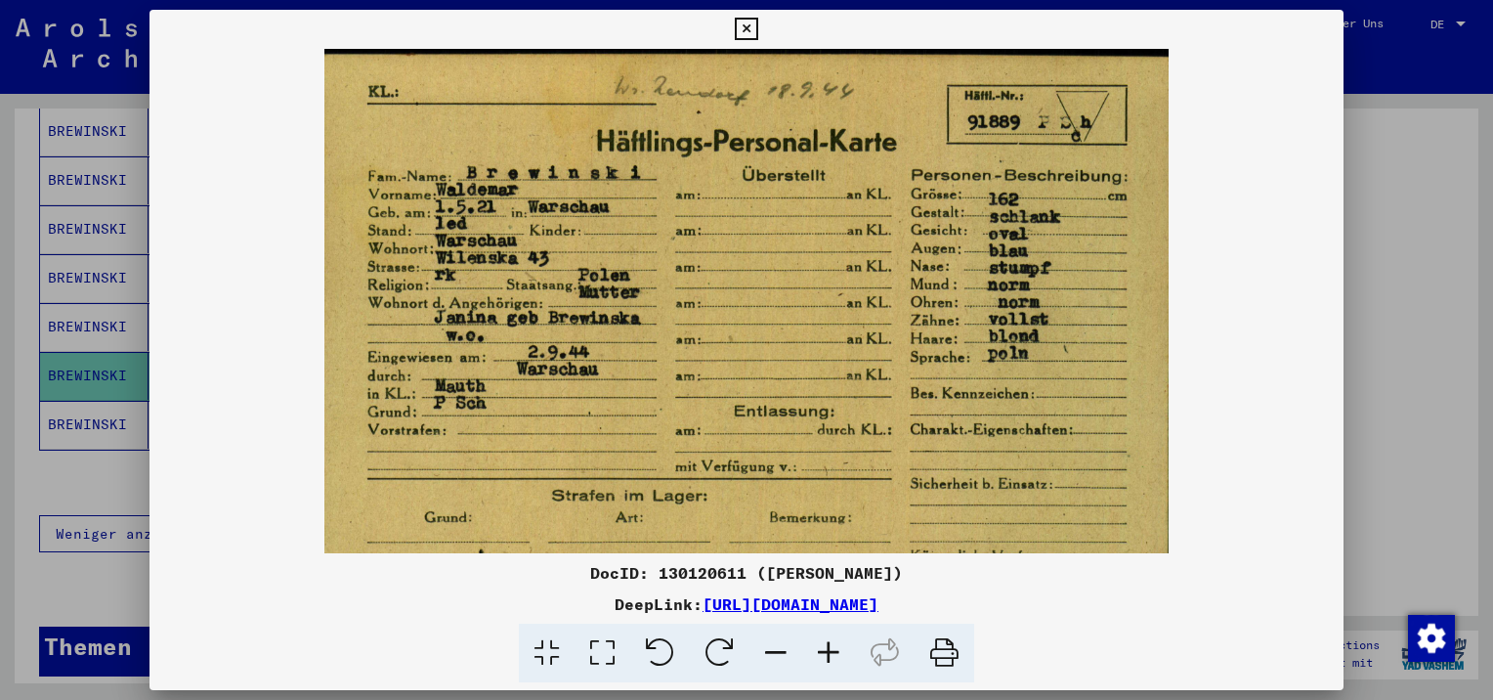
click at [825, 649] on icon at bounding box center [828, 654] width 53 height 60
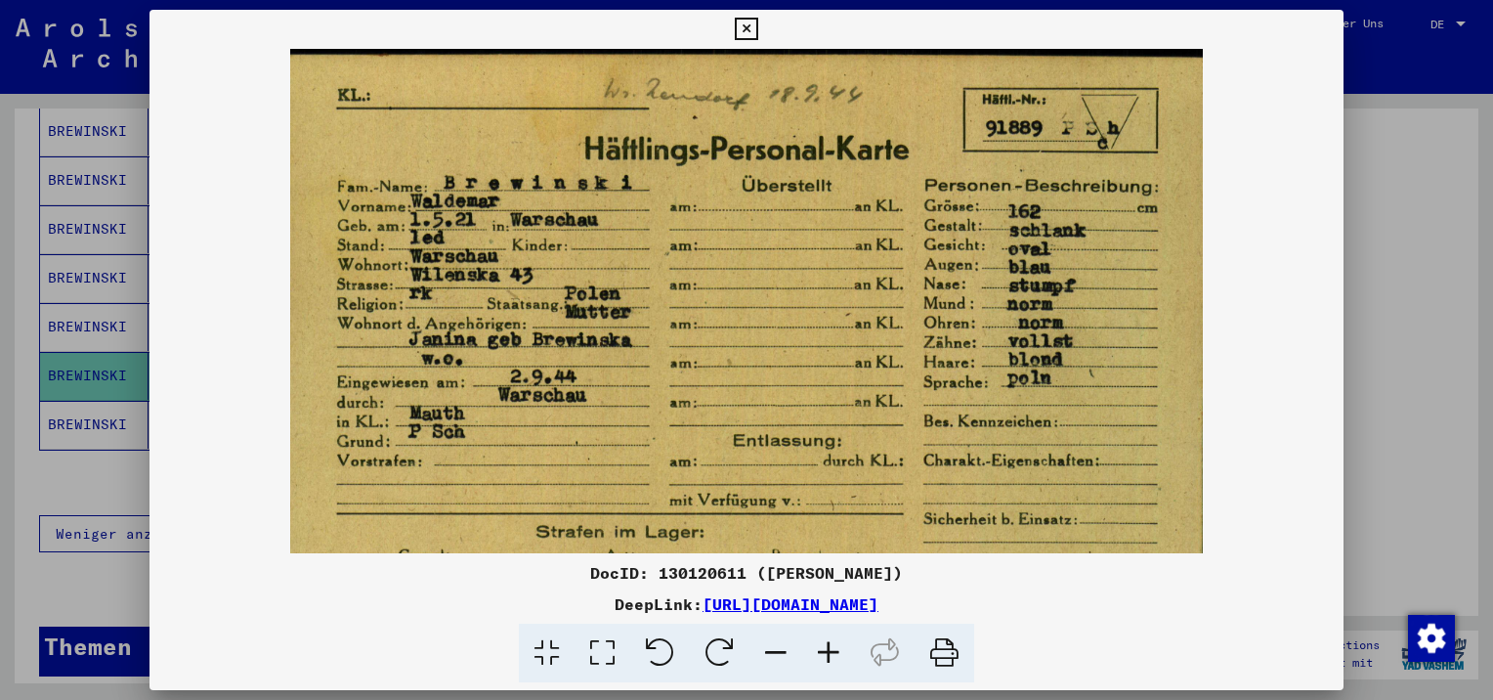
click at [825, 649] on icon at bounding box center [828, 654] width 53 height 60
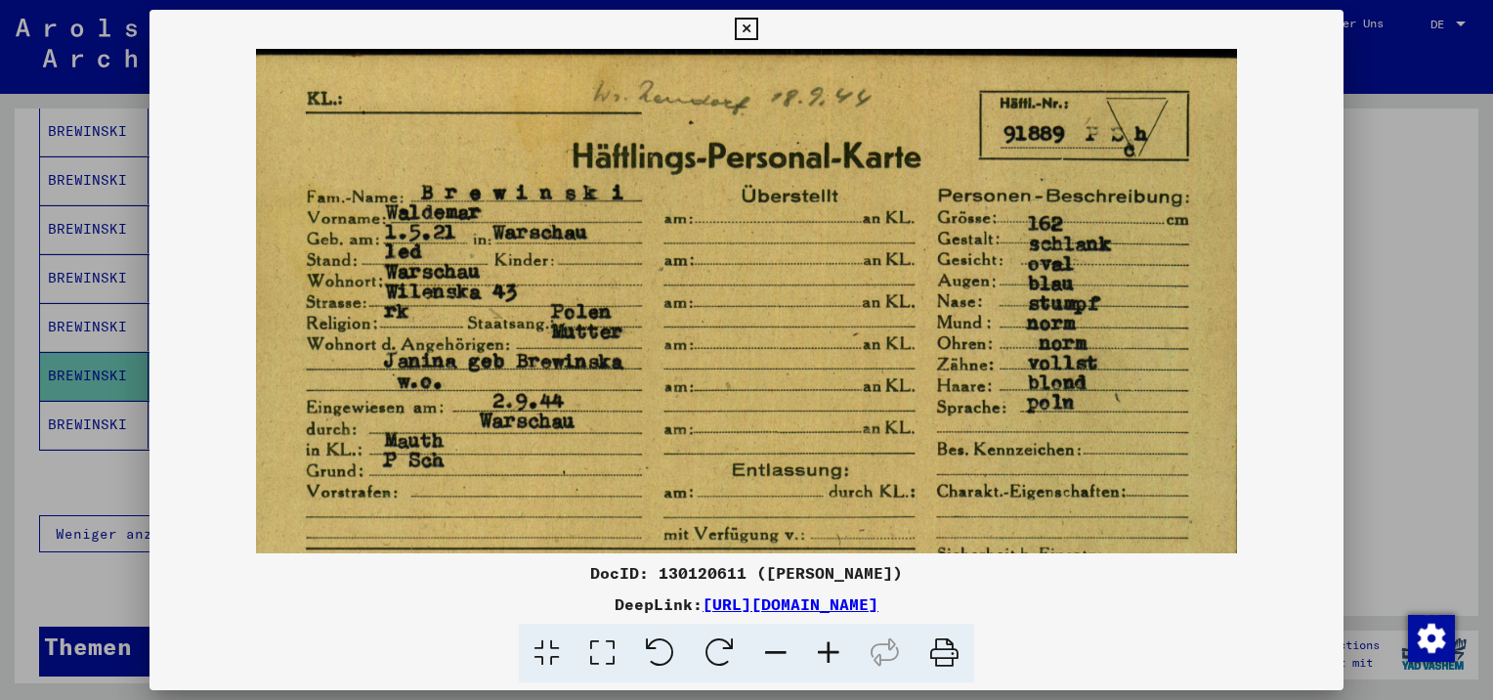
click at [825, 649] on icon at bounding box center [828, 654] width 53 height 60
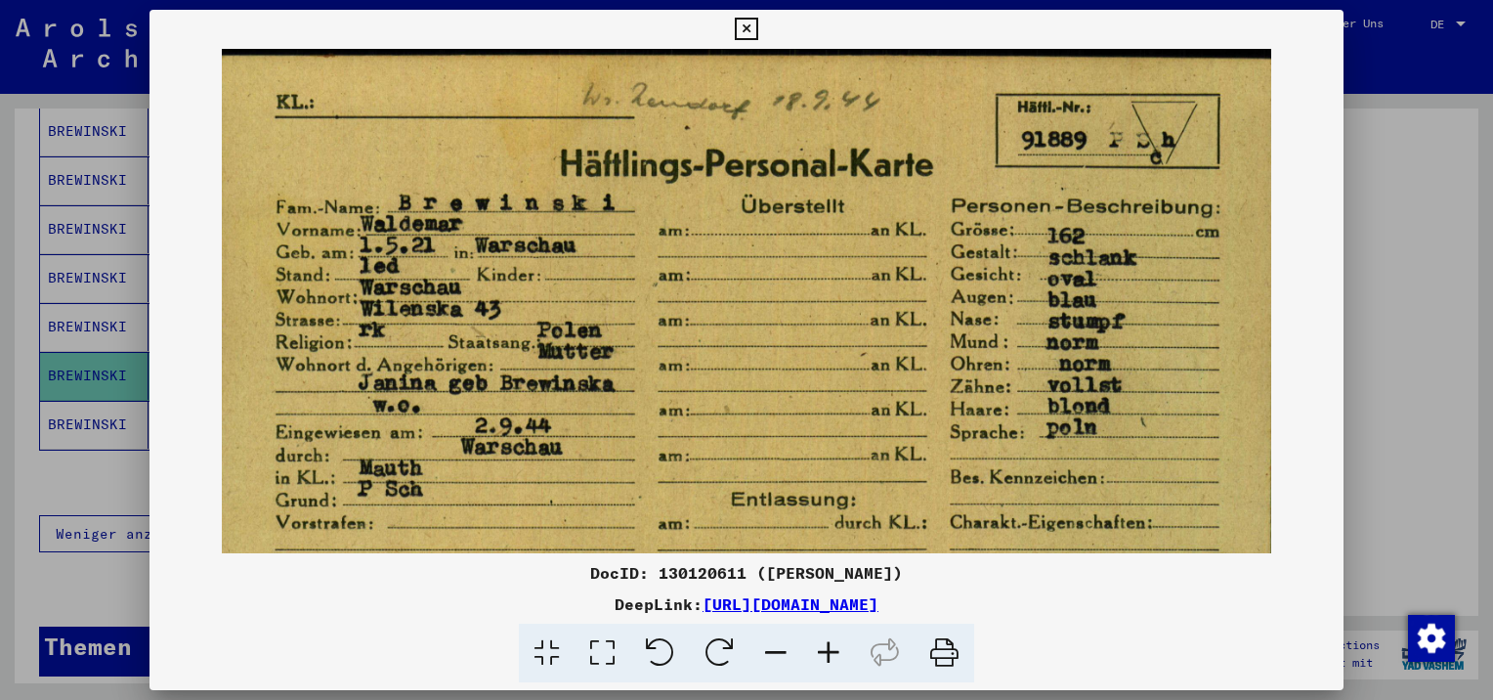
click at [755, 32] on icon at bounding box center [746, 29] width 22 height 23
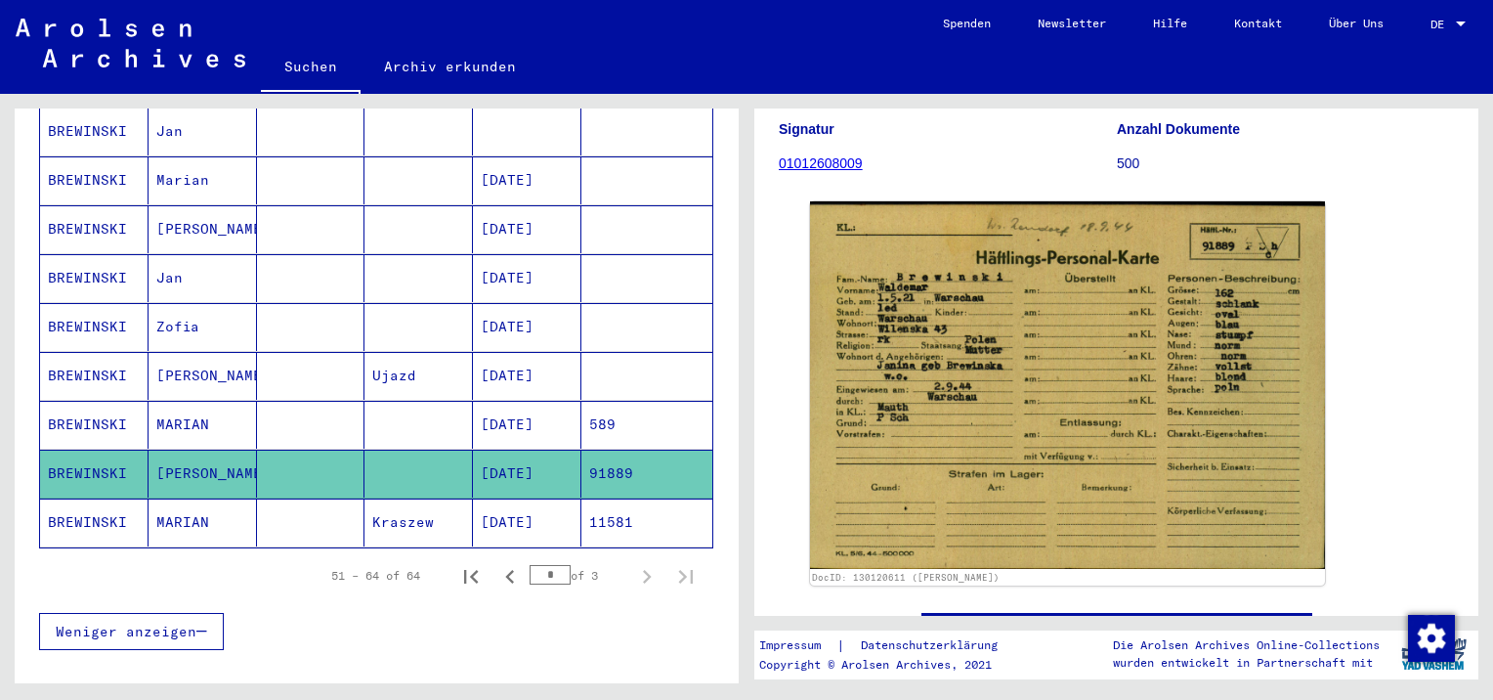
scroll to position [749, 0]
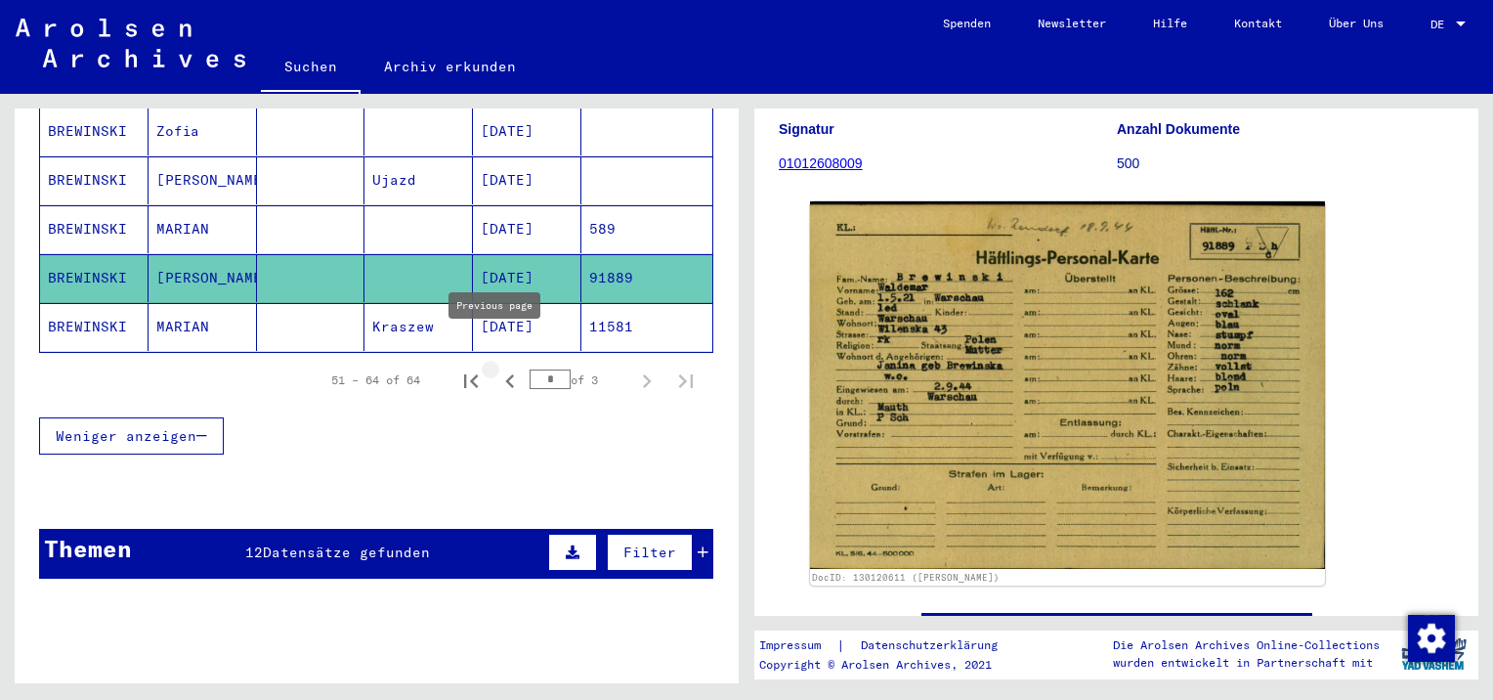
click at [500, 367] on icon "Previous page" at bounding box center [509, 380] width 27 height 27
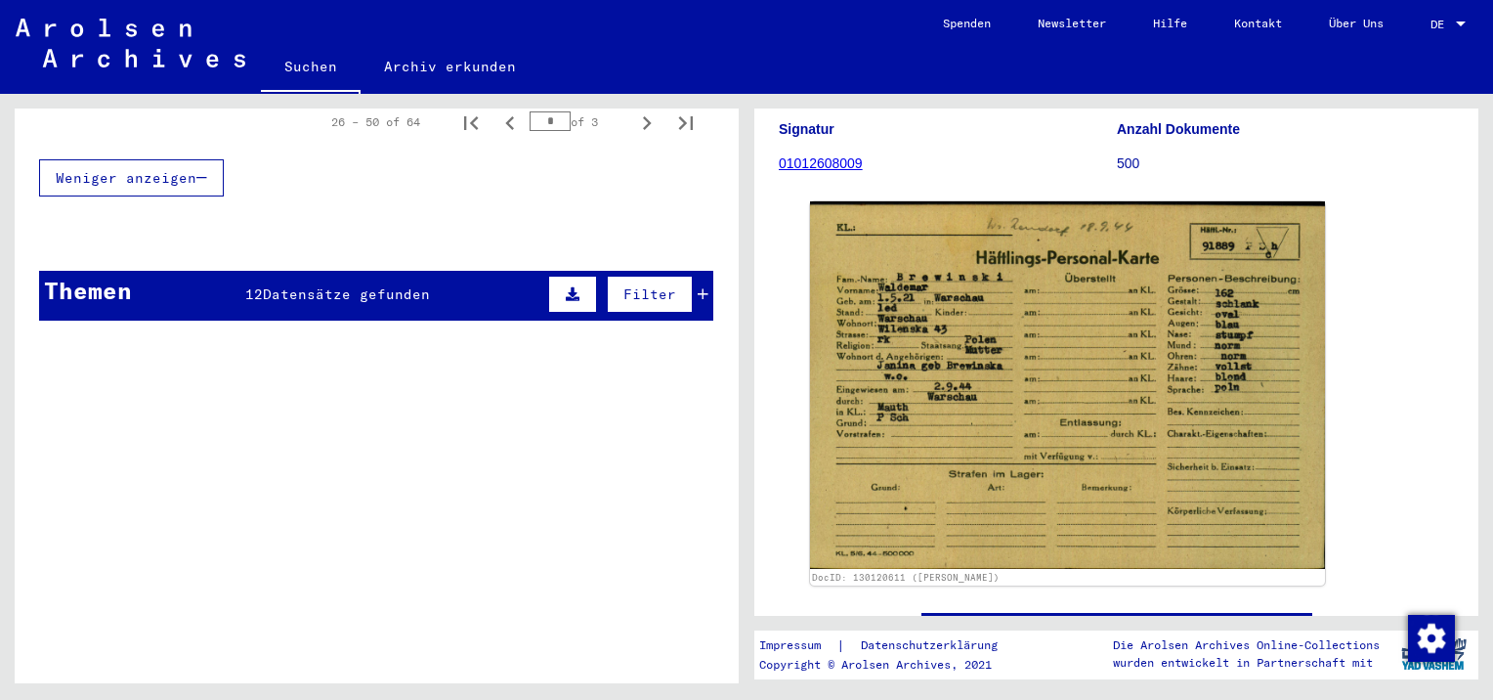
scroll to position [1380, 0]
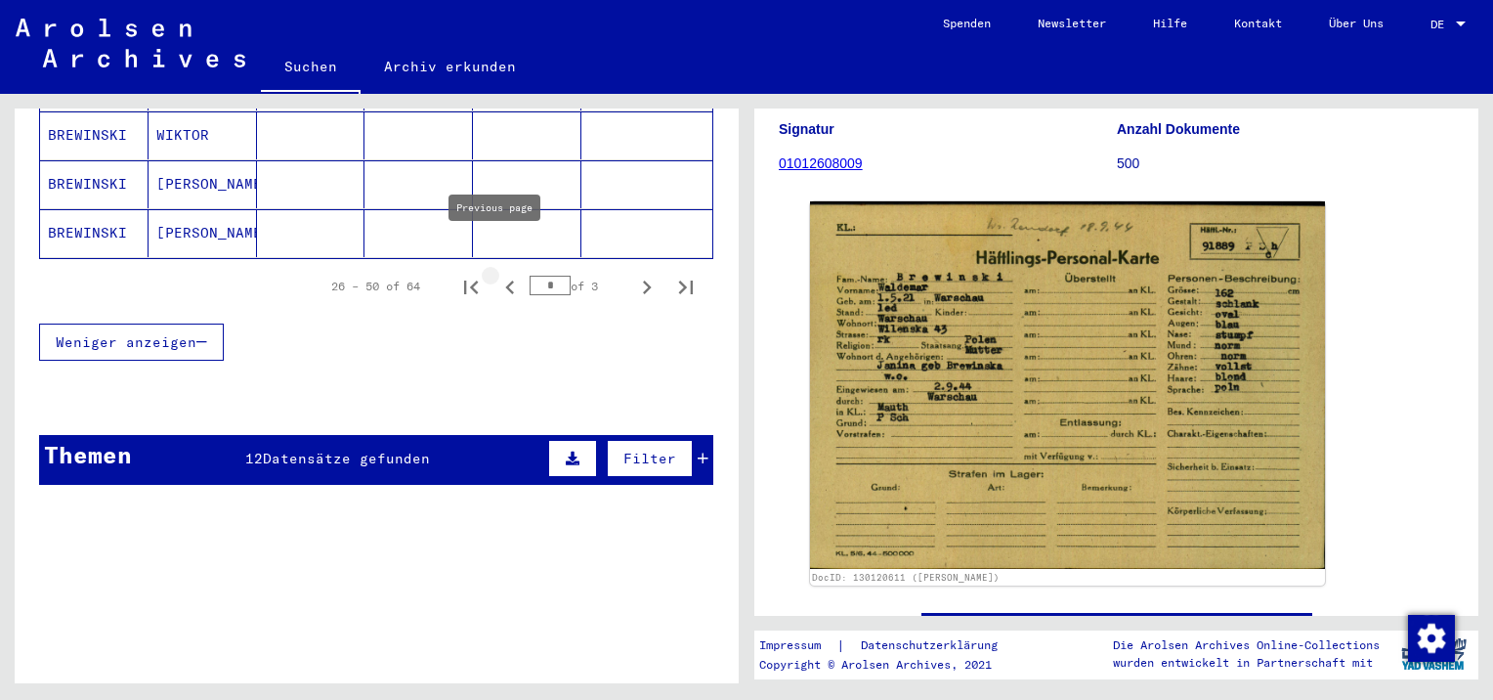
click at [496, 274] on icon "Previous page" at bounding box center [509, 287] width 27 height 27
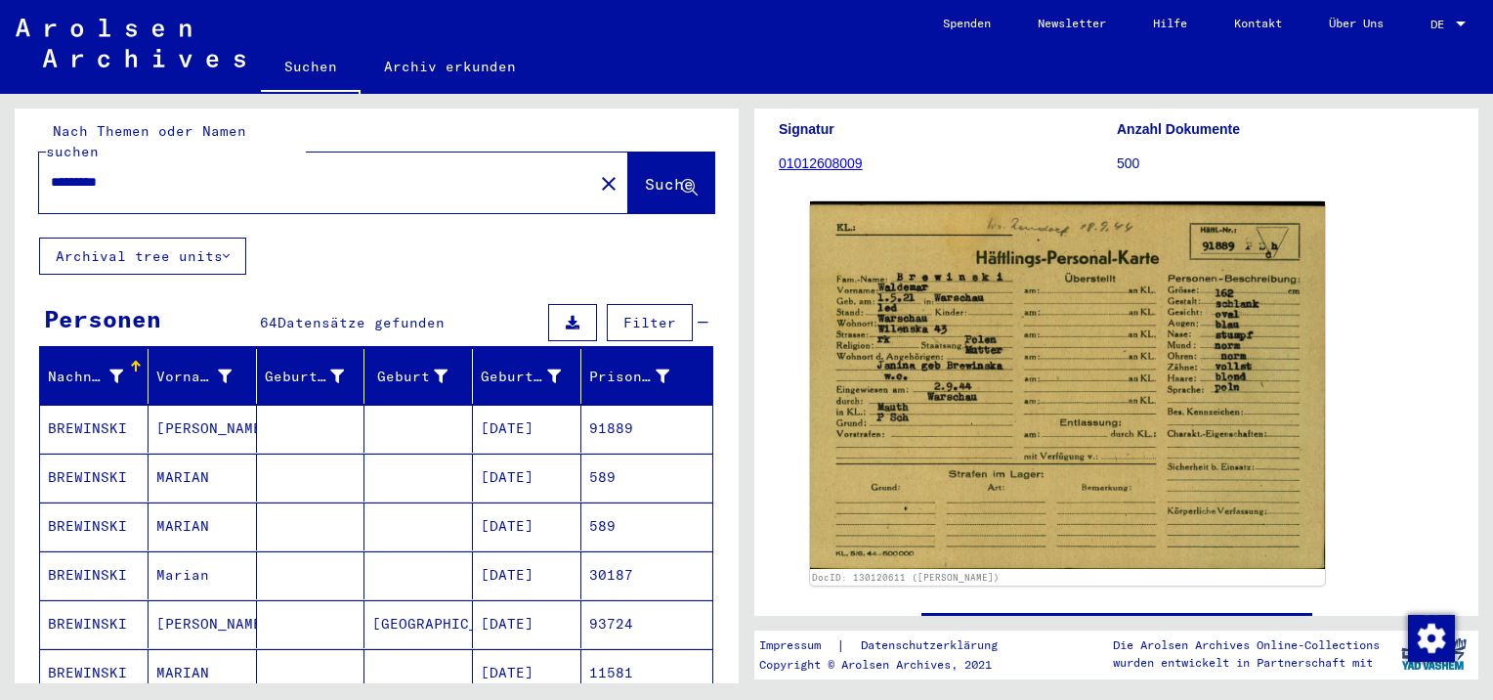
scroll to position [12, 0]
click at [202, 405] on mat-cell "[PERSON_NAME]" at bounding box center [203, 429] width 108 height 48
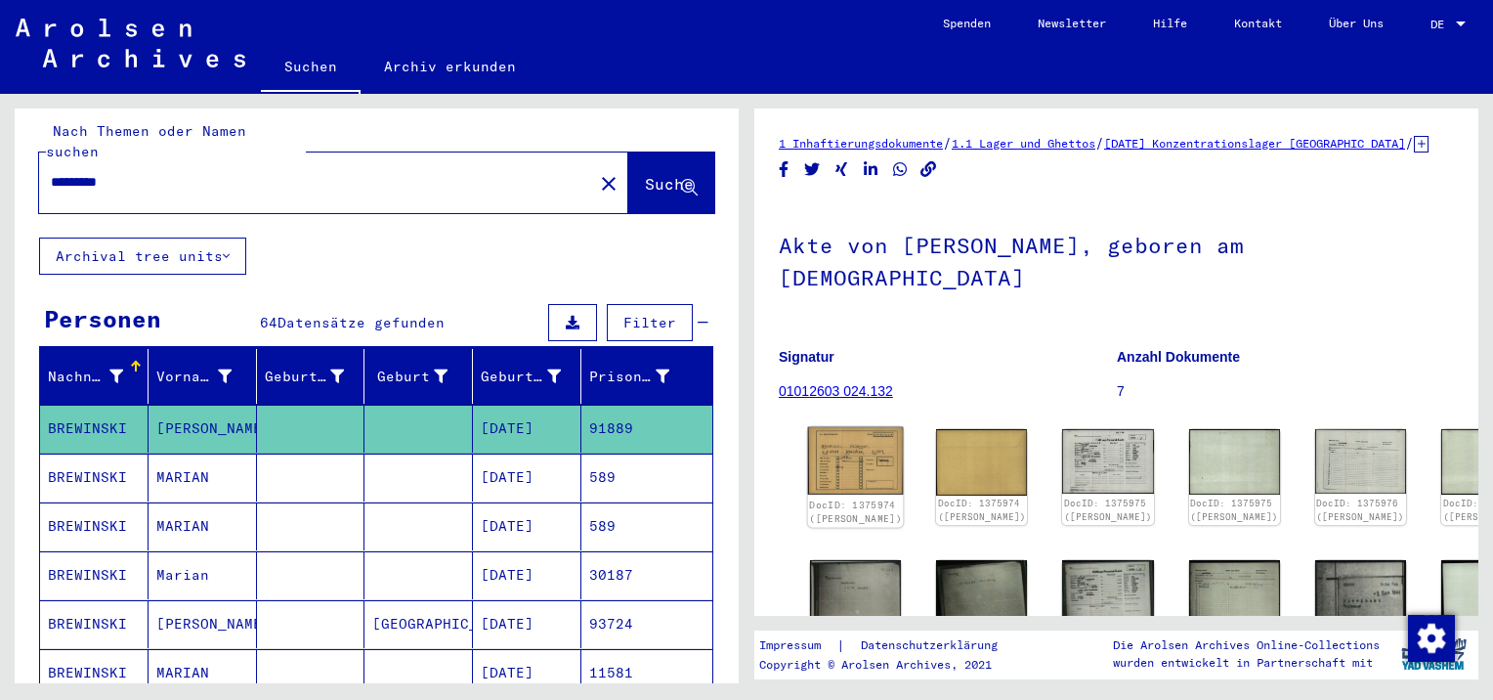
click at [862, 467] on img at bounding box center [856, 460] width 96 height 67
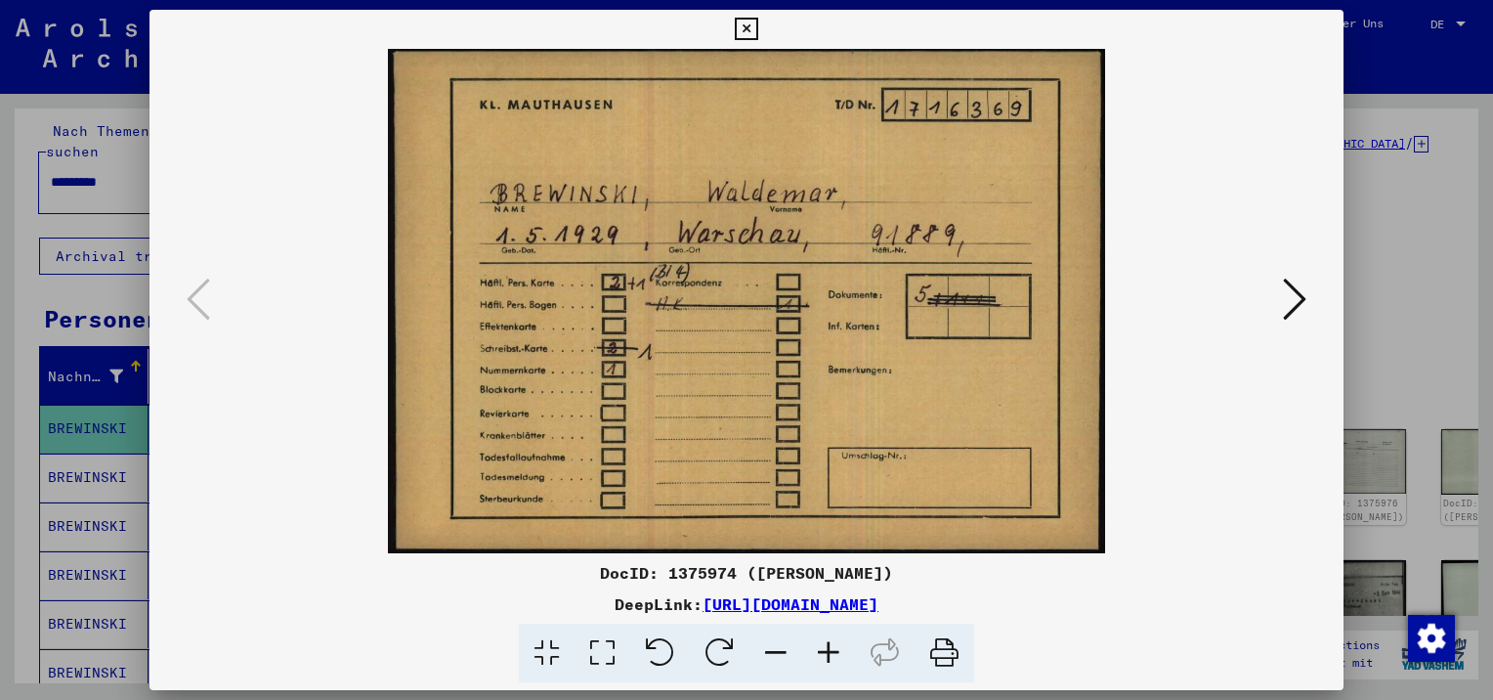
click at [1294, 299] on icon at bounding box center [1294, 299] width 23 height 47
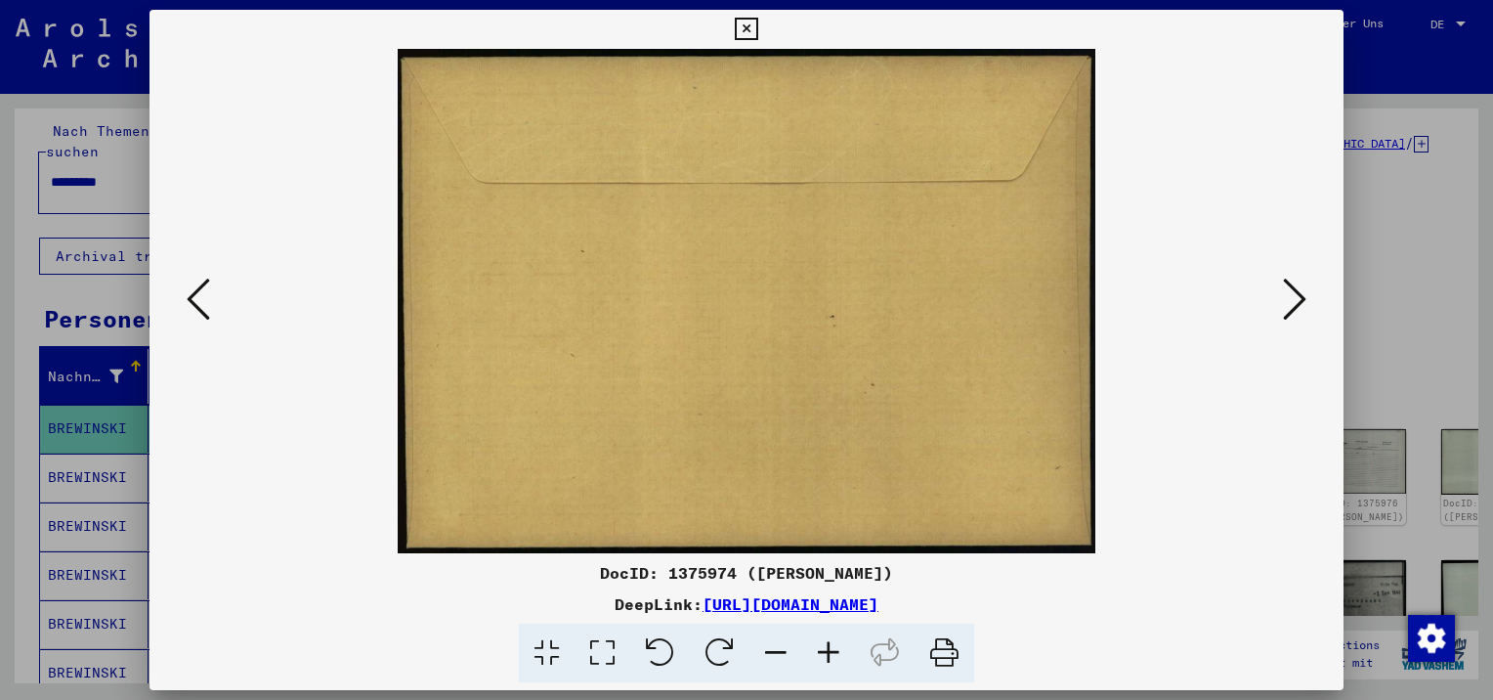
click at [1294, 299] on icon at bounding box center [1294, 299] width 23 height 47
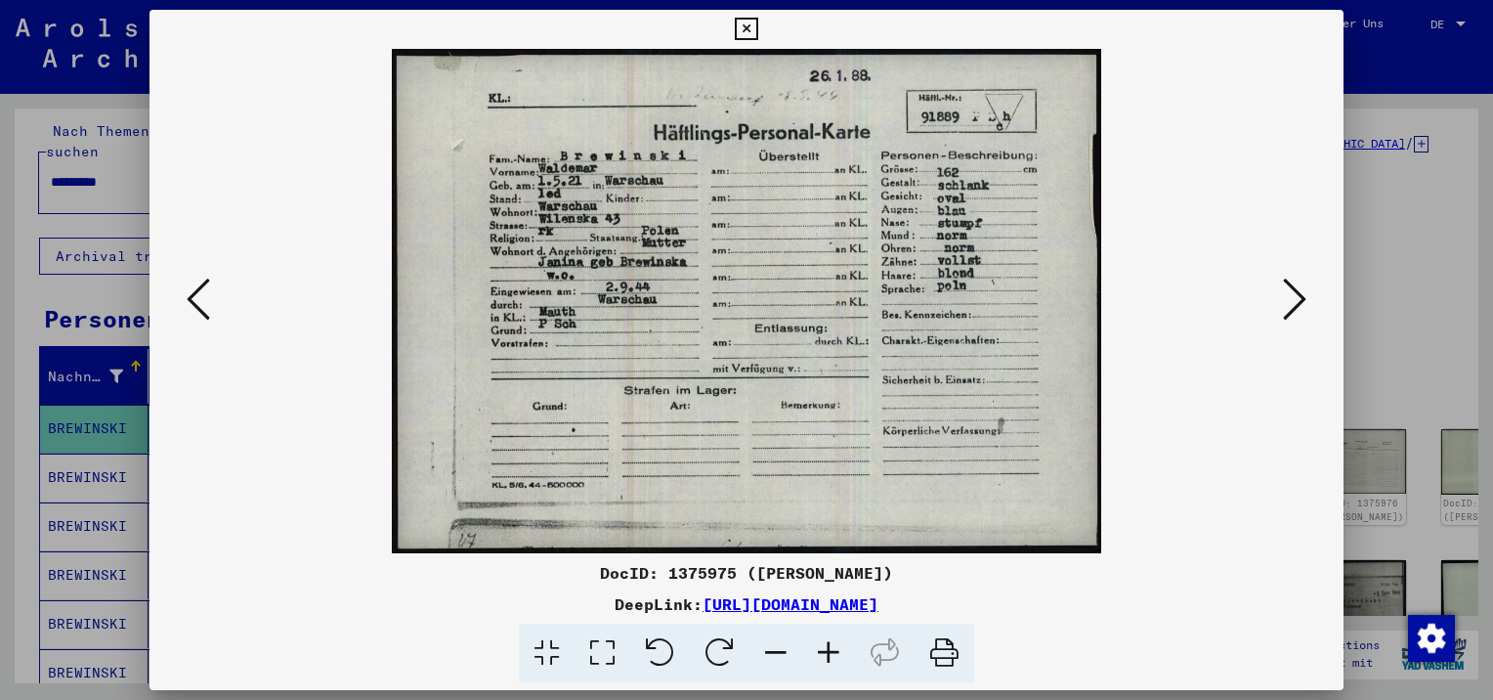
click at [1294, 299] on icon at bounding box center [1294, 299] width 23 height 47
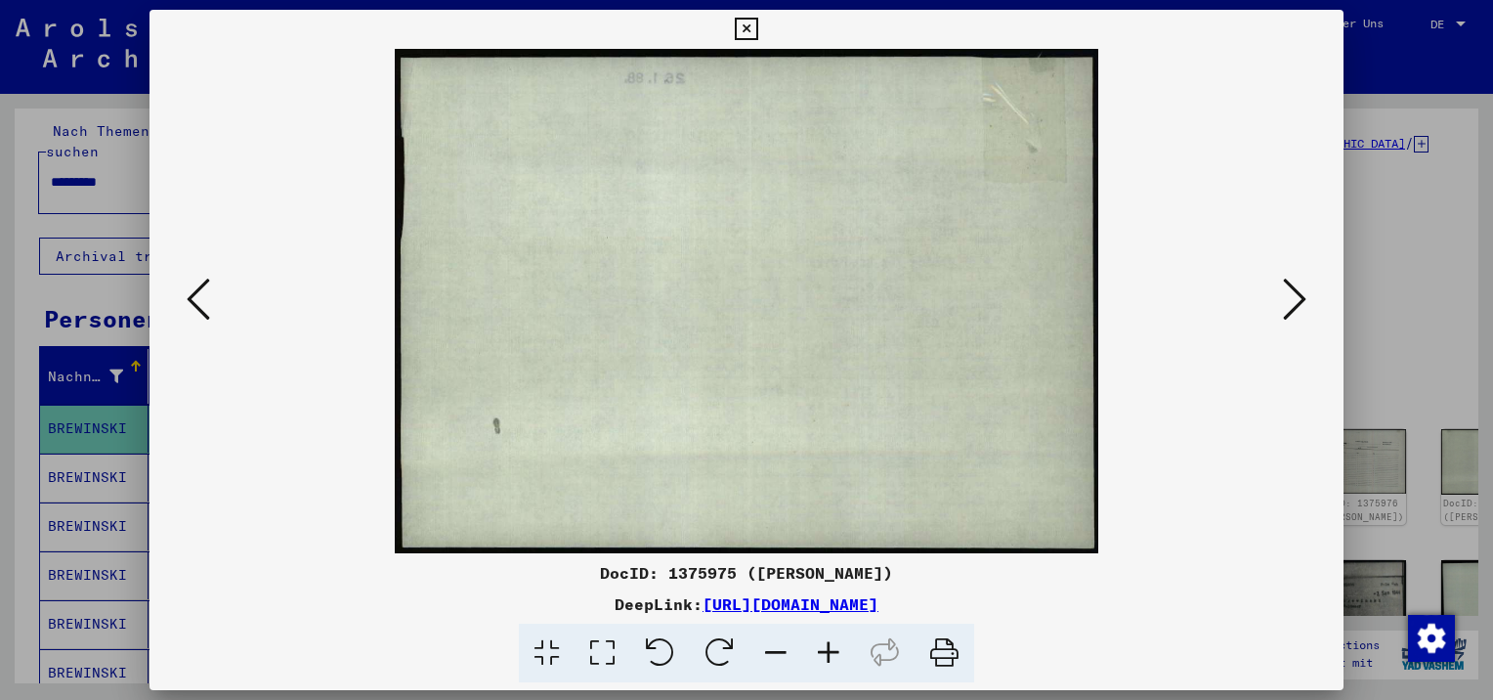
click at [1294, 299] on icon at bounding box center [1294, 299] width 23 height 47
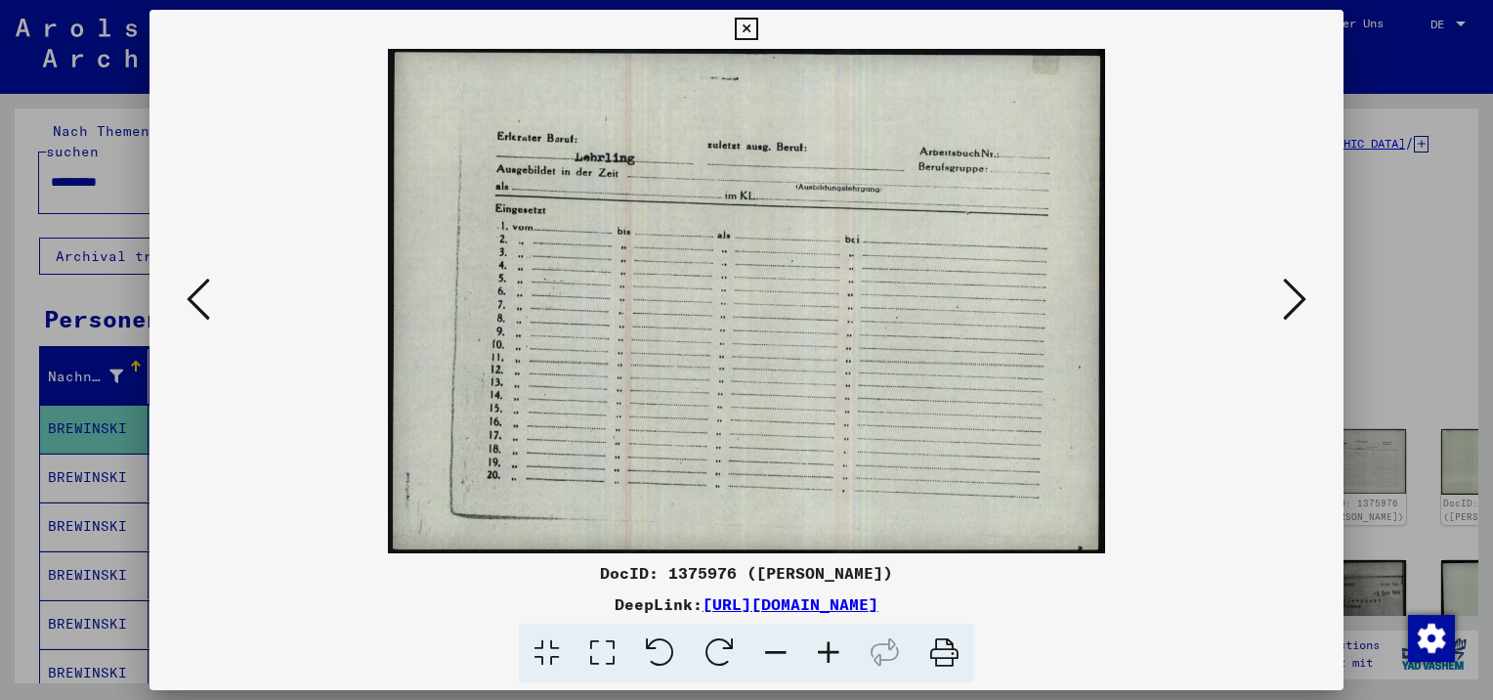
click at [1294, 299] on icon at bounding box center [1294, 299] width 23 height 47
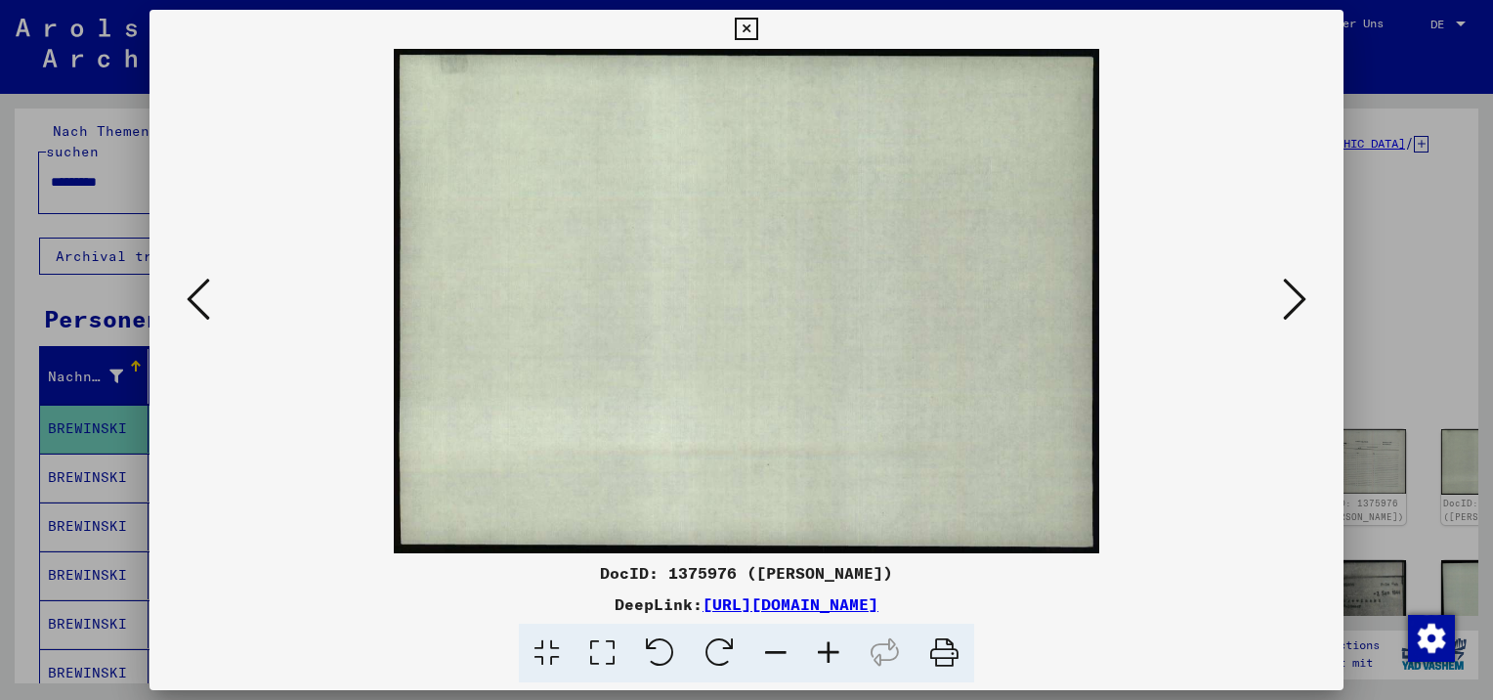
click at [1294, 299] on icon at bounding box center [1294, 299] width 23 height 47
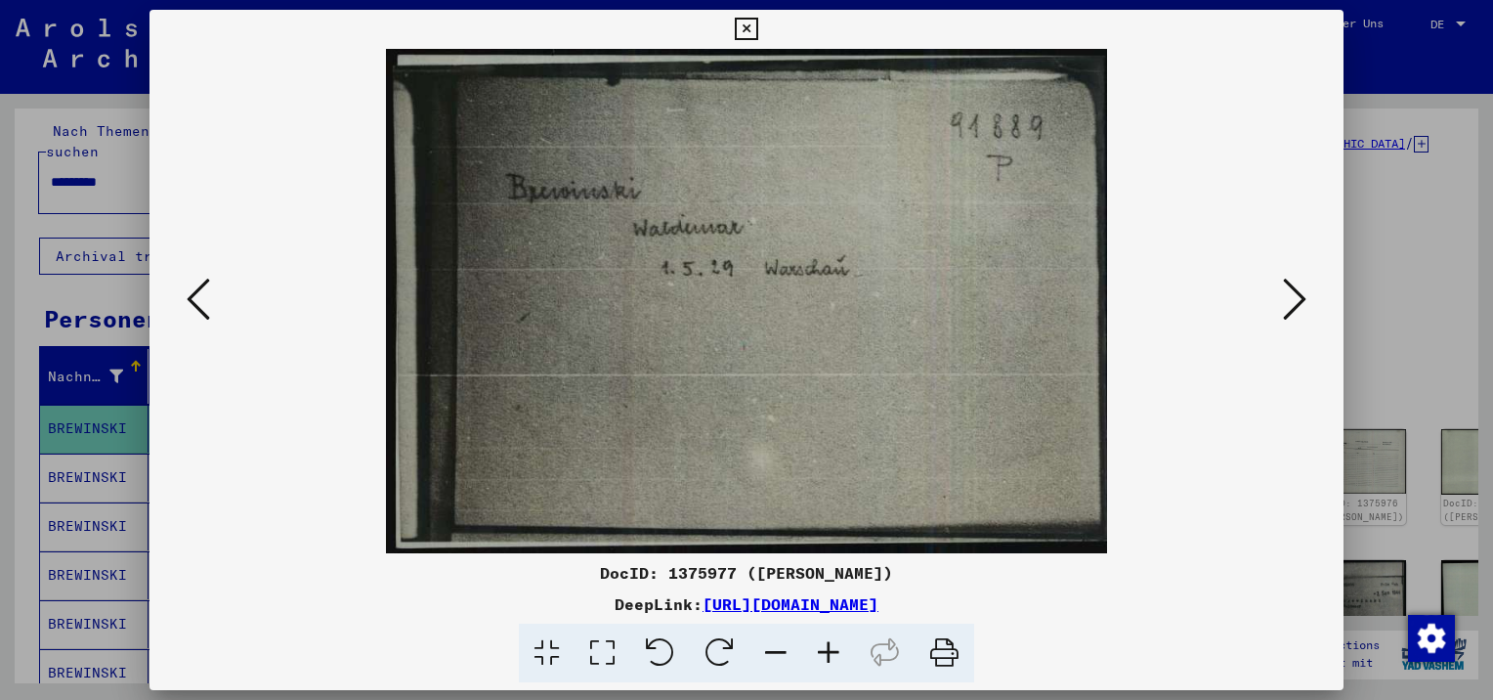
click at [1294, 299] on icon at bounding box center [1294, 299] width 23 height 47
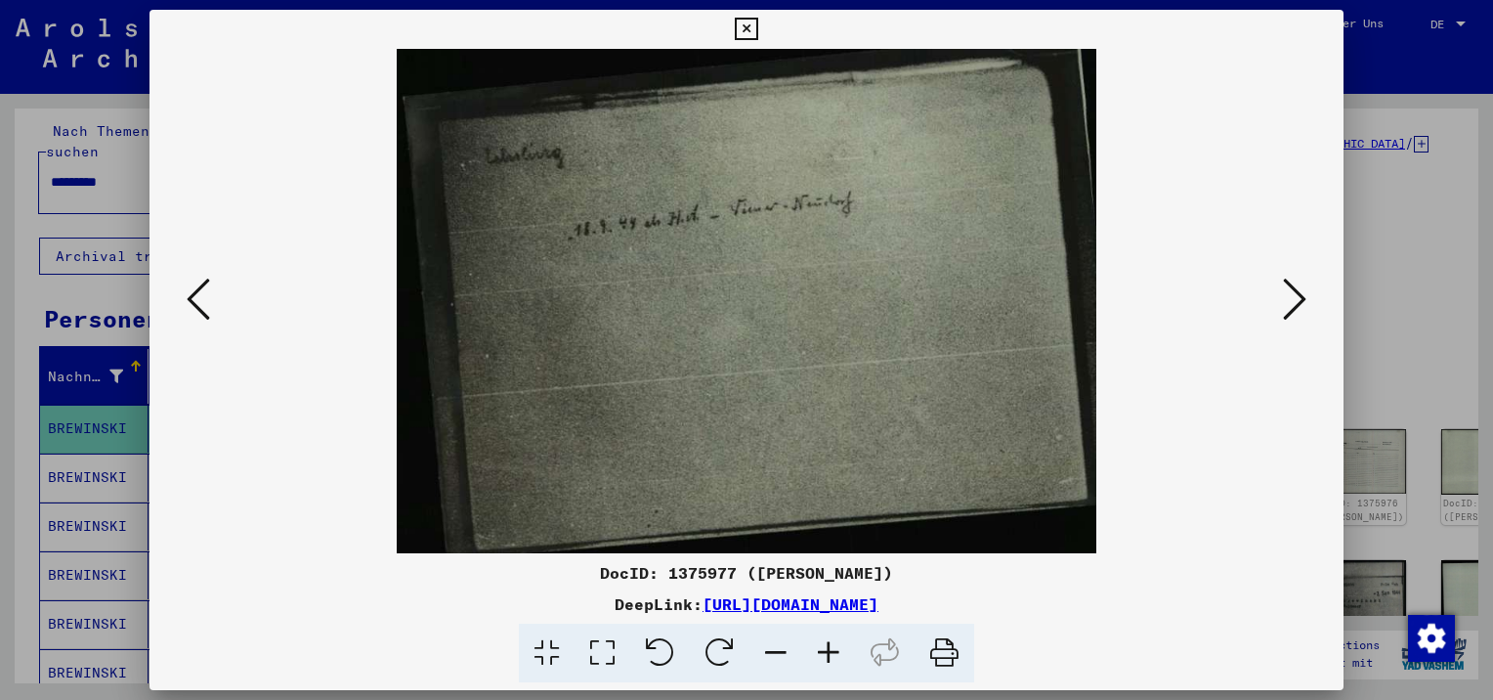
click at [1294, 299] on icon at bounding box center [1294, 299] width 23 height 47
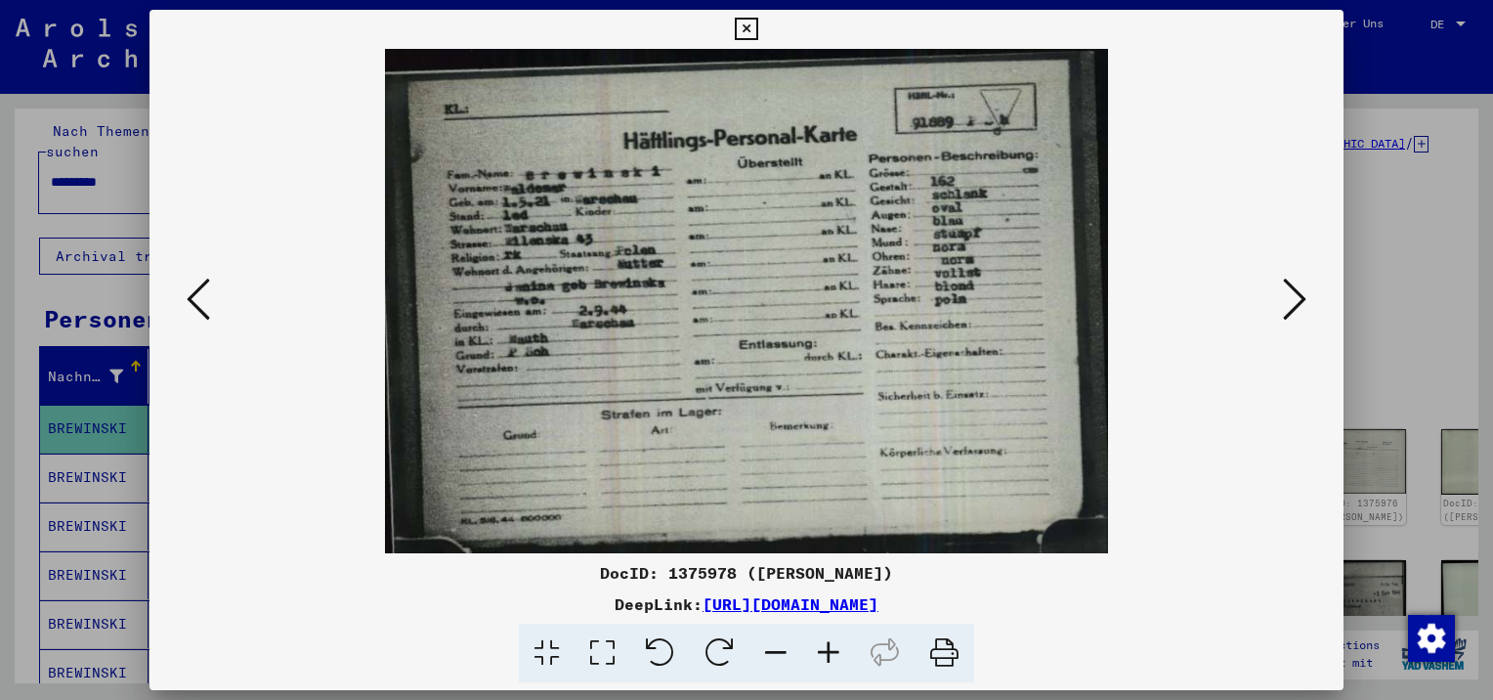
click at [1294, 299] on icon at bounding box center [1294, 299] width 23 height 47
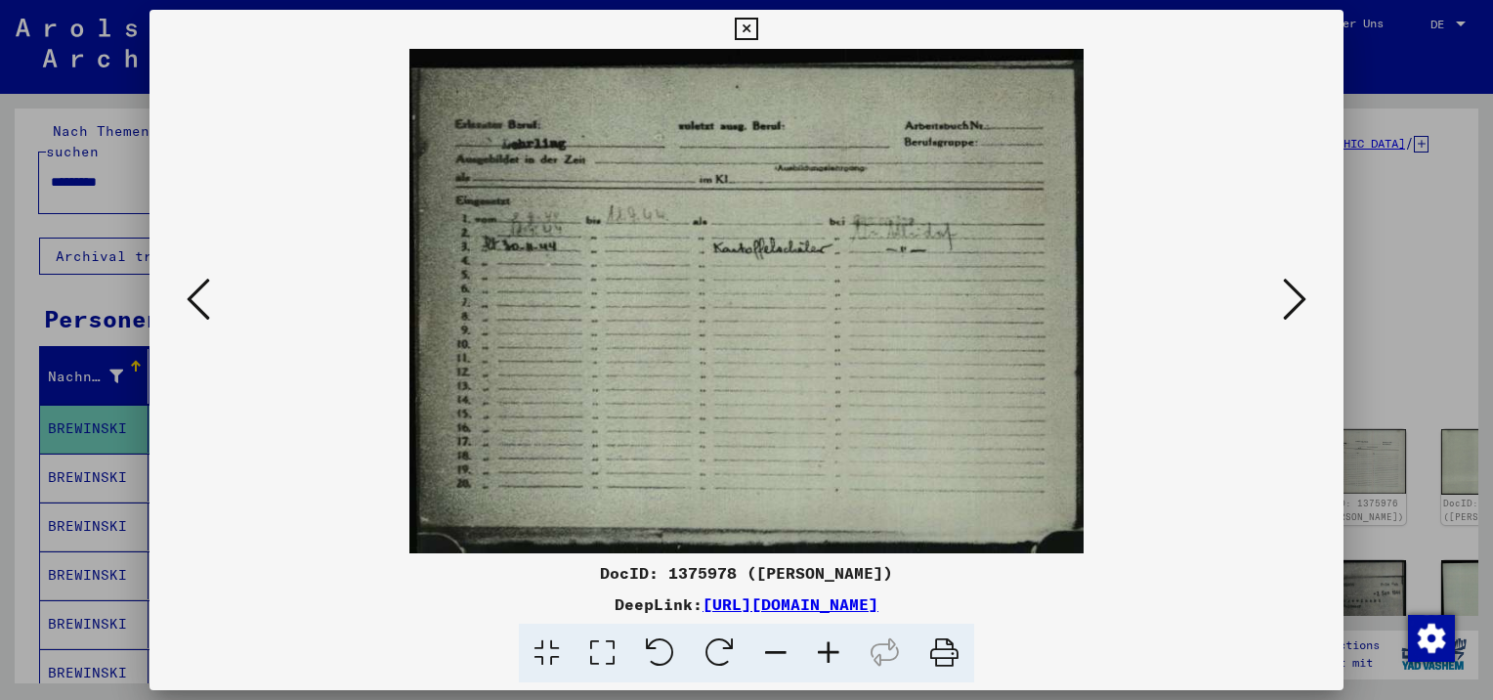
click at [1294, 299] on icon at bounding box center [1294, 299] width 23 height 47
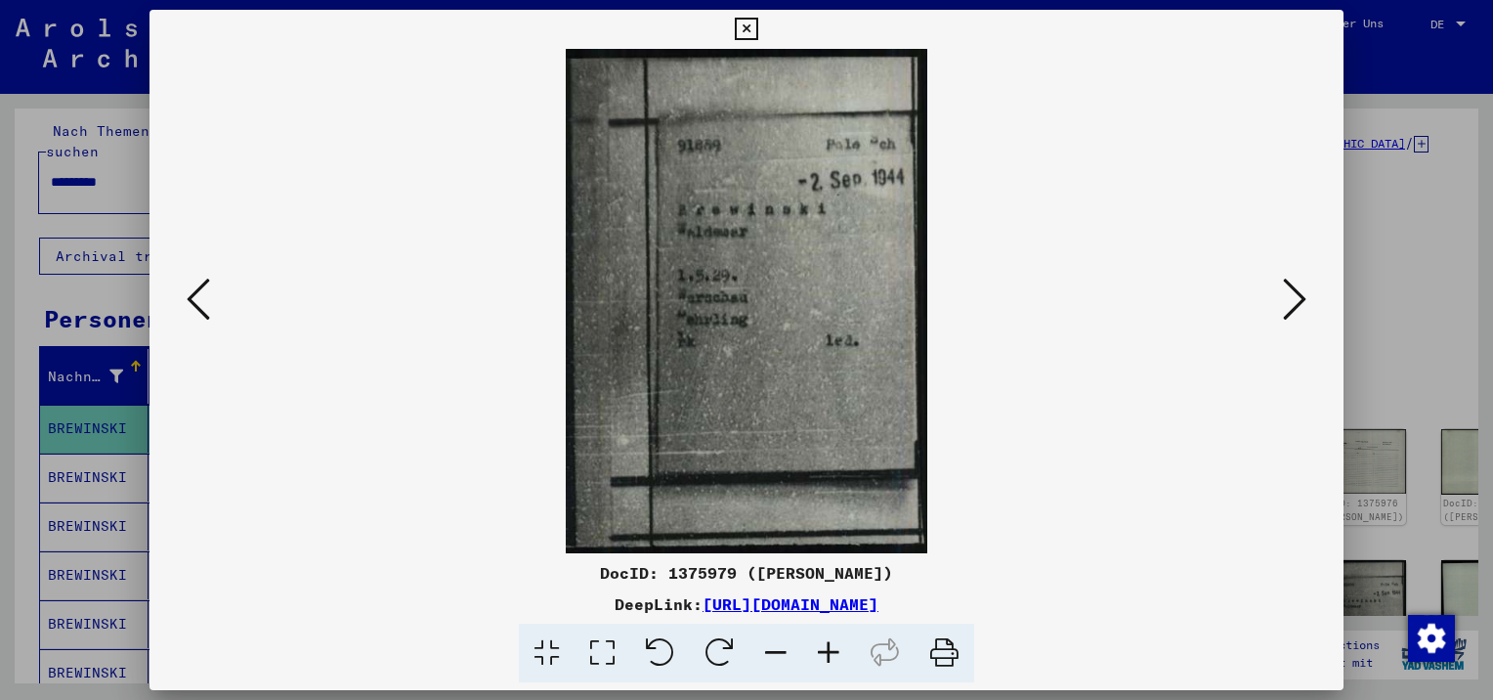
click at [1294, 299] on icon at bounding box center [1294, 299] width 23 height 47
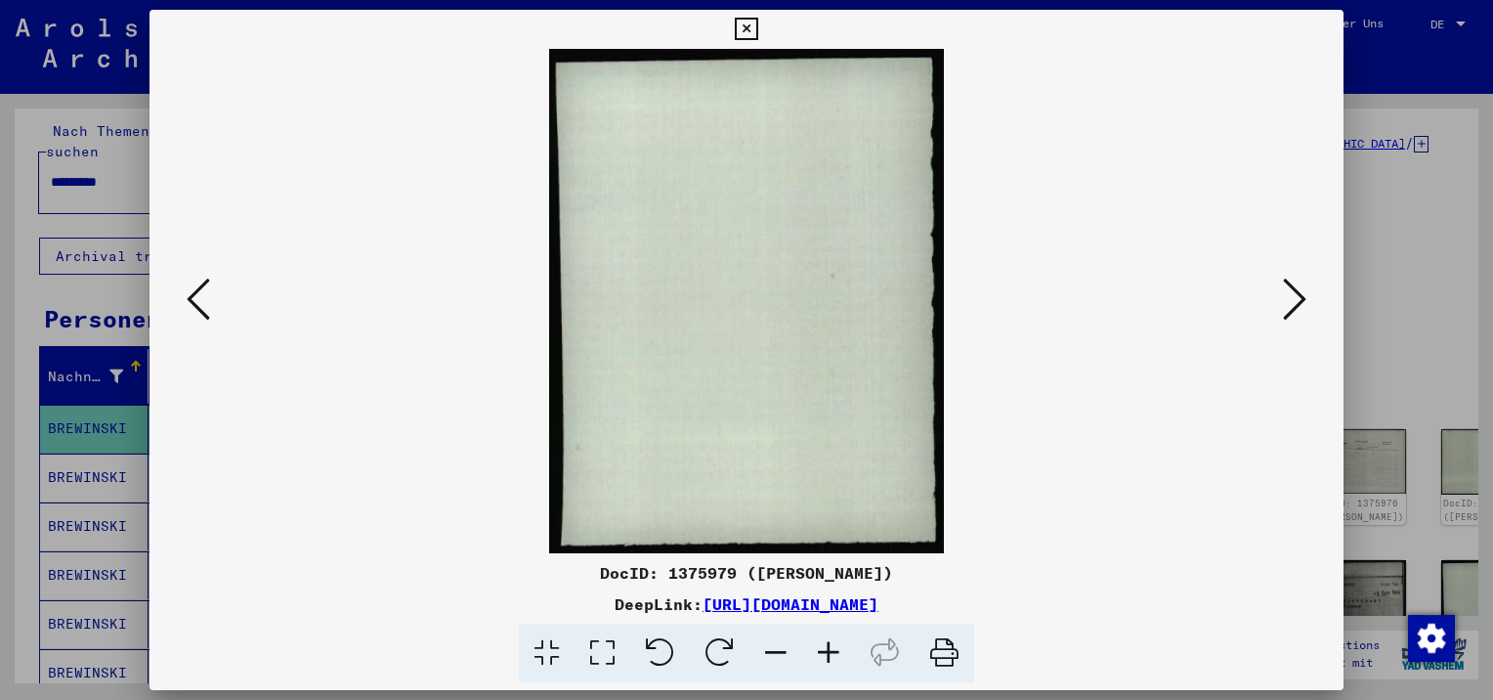
click at [1294, 299] on icon at bounding box center [1294, 299] width 23 height 47
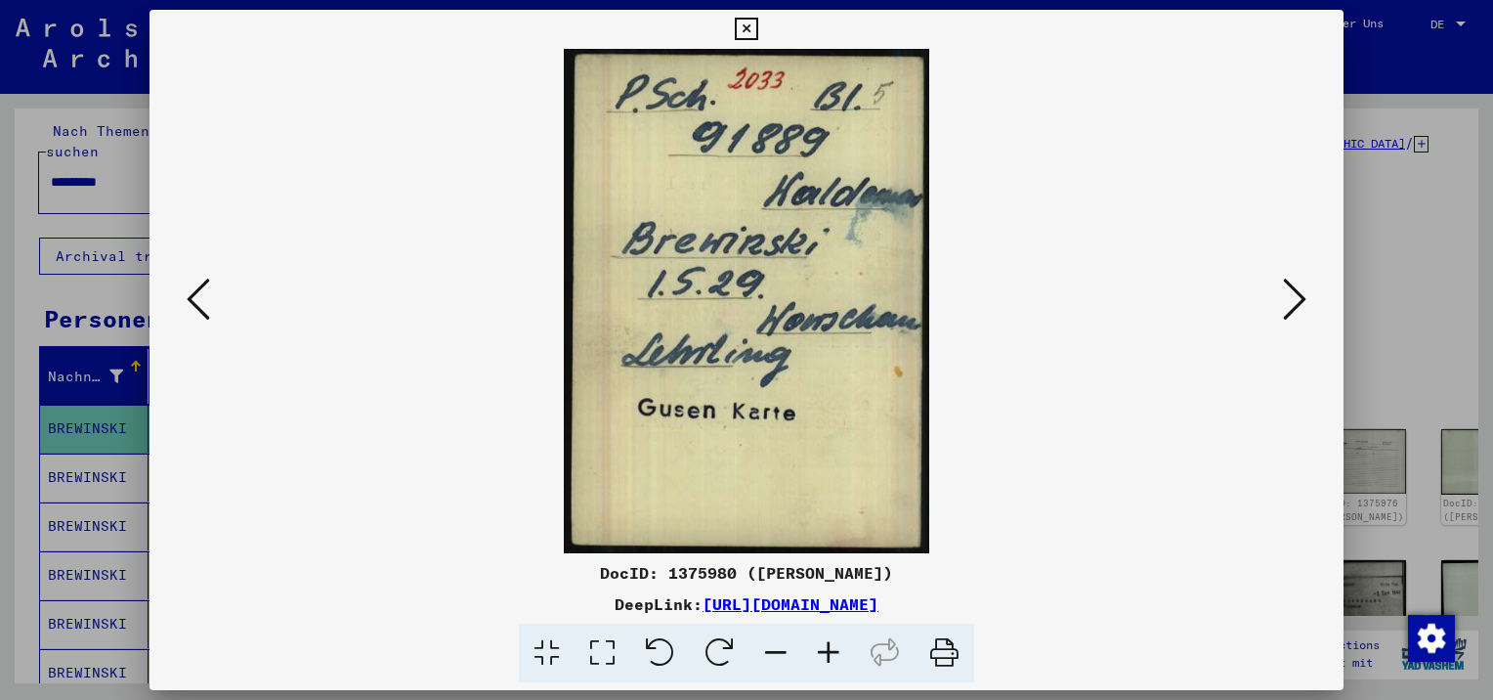
click at [1294, 299] on icon at bounding box center [1294, 299] width 23 height 47
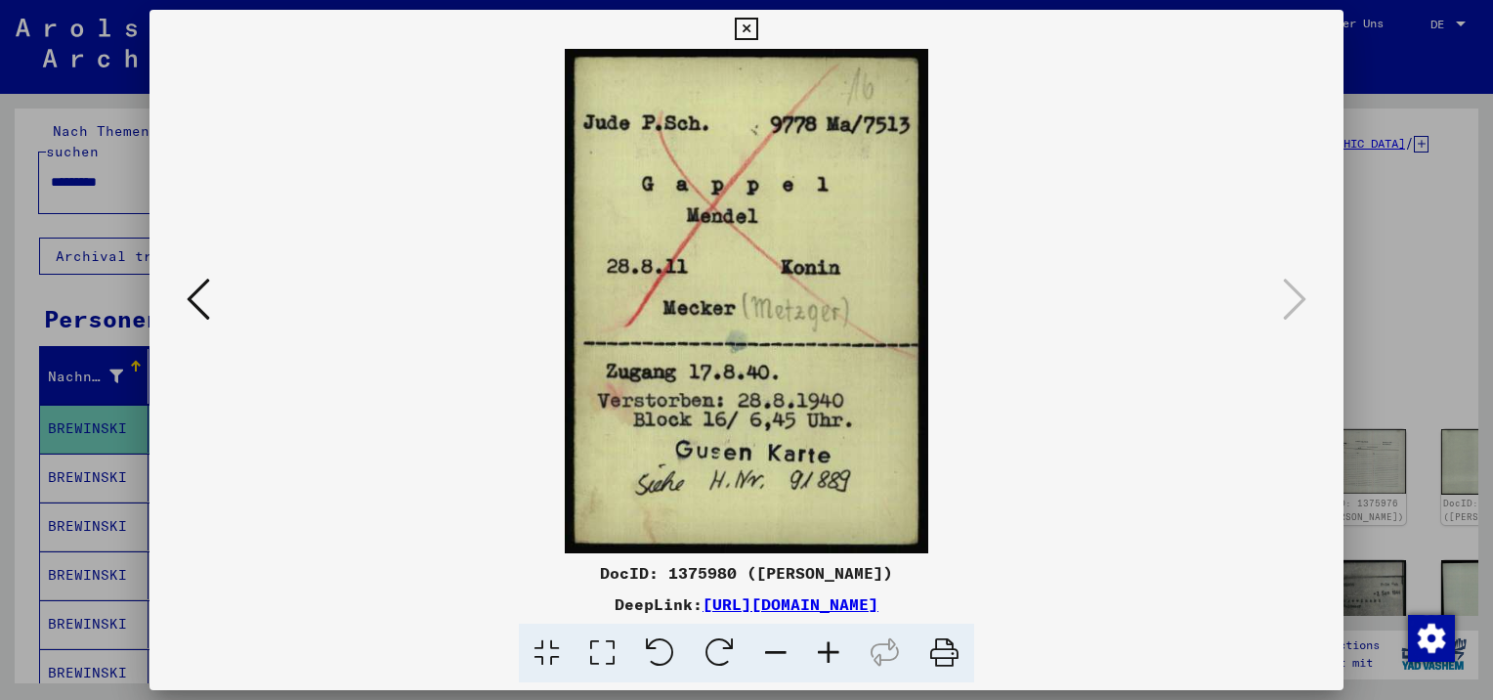
click at [1386, 278] on div at bounding box center [746, 350] width 1493 height 700
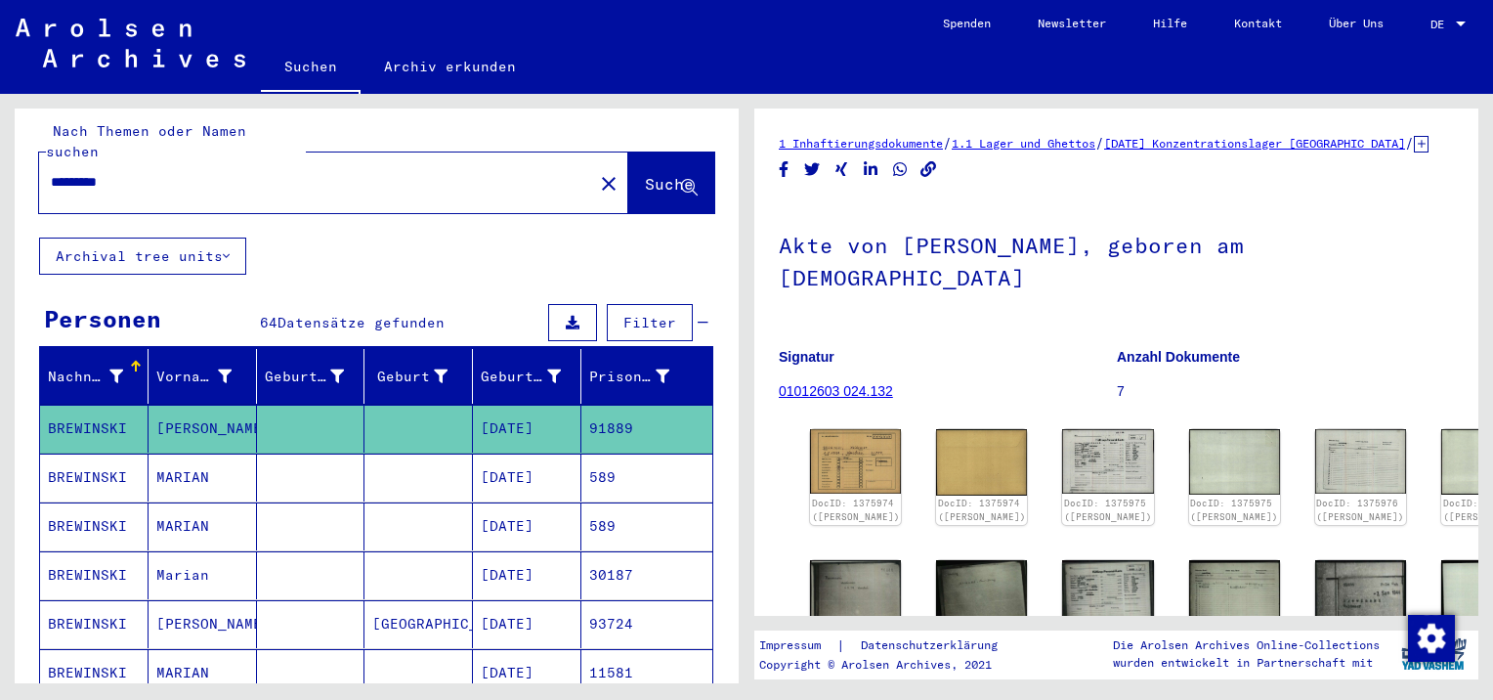
click at [199, 455] on mat-cell "MARIAN" at bounding box center [203, 477] width 108 height 48
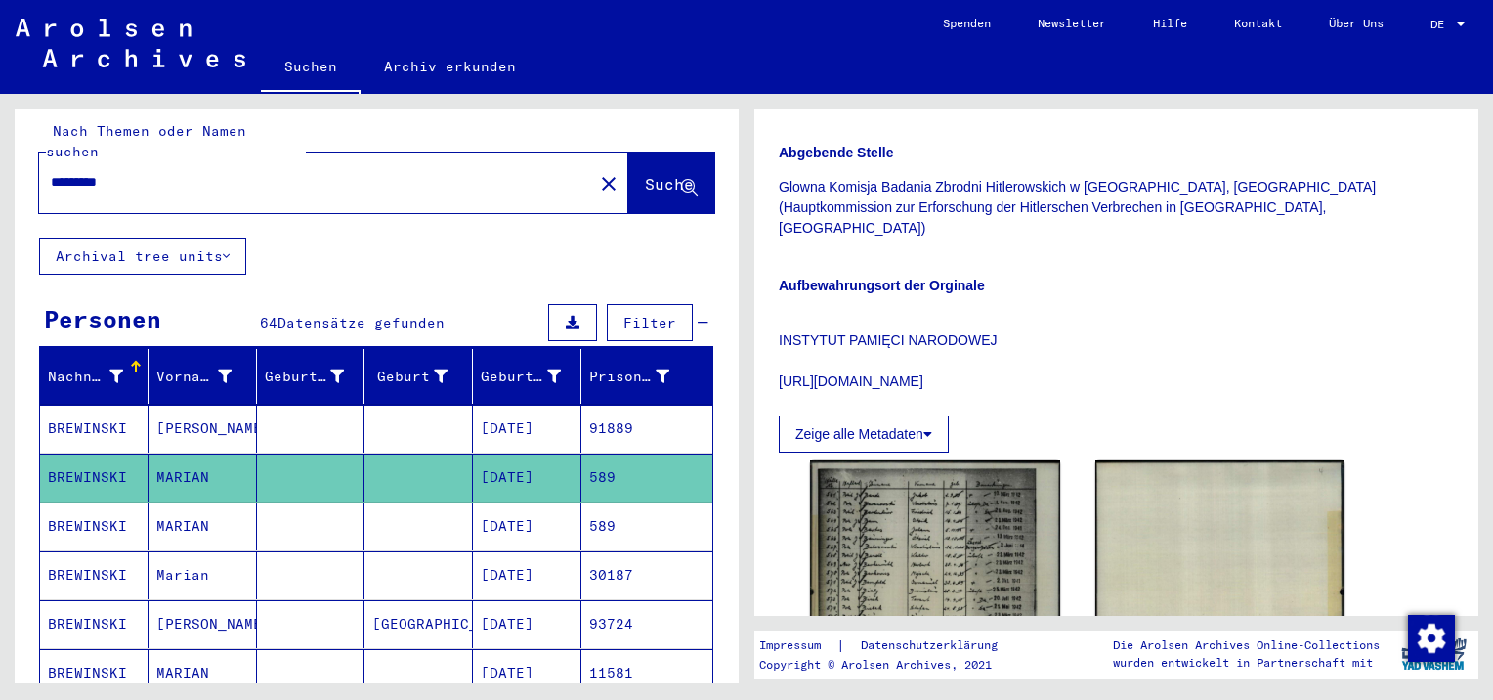
scroll to position [391, 0]
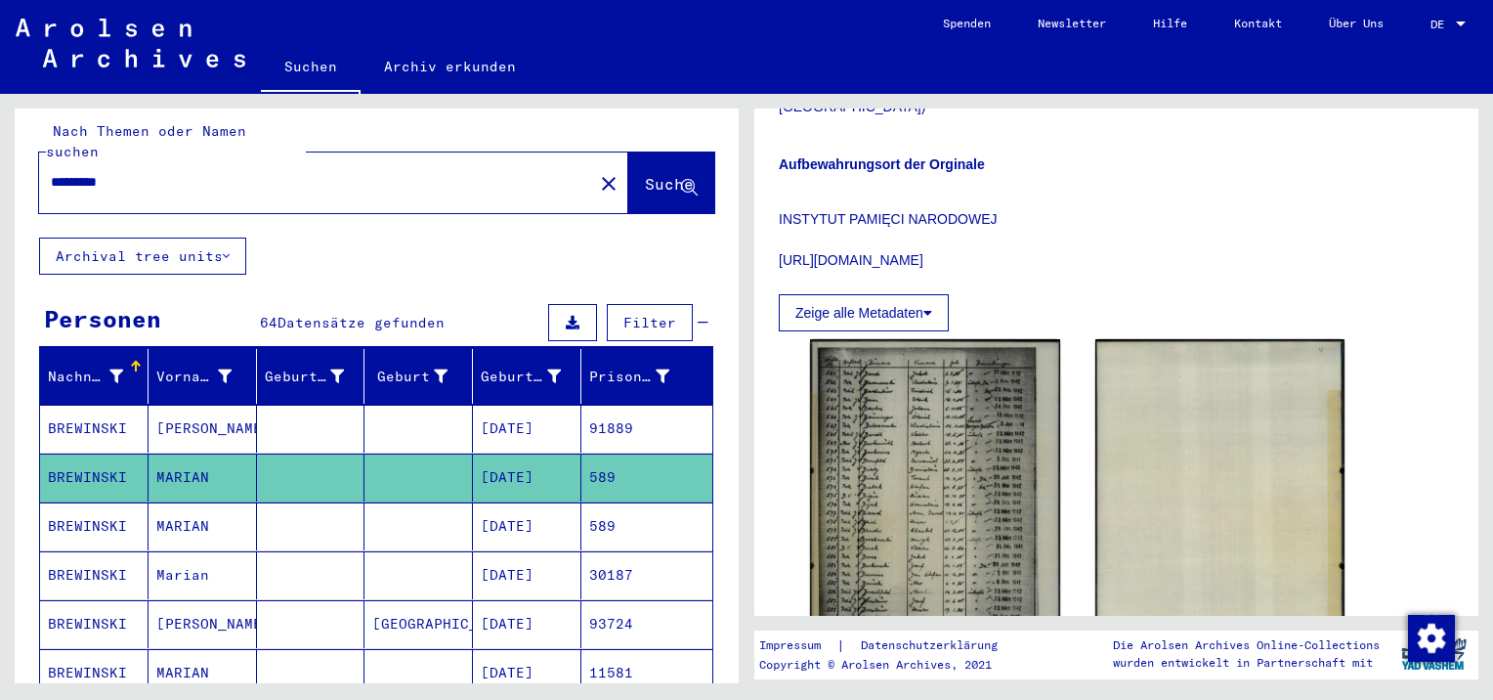
click at [183, 502] on mat-cell "MARIAN" at bounding box center [203, 526] width 108 height 48
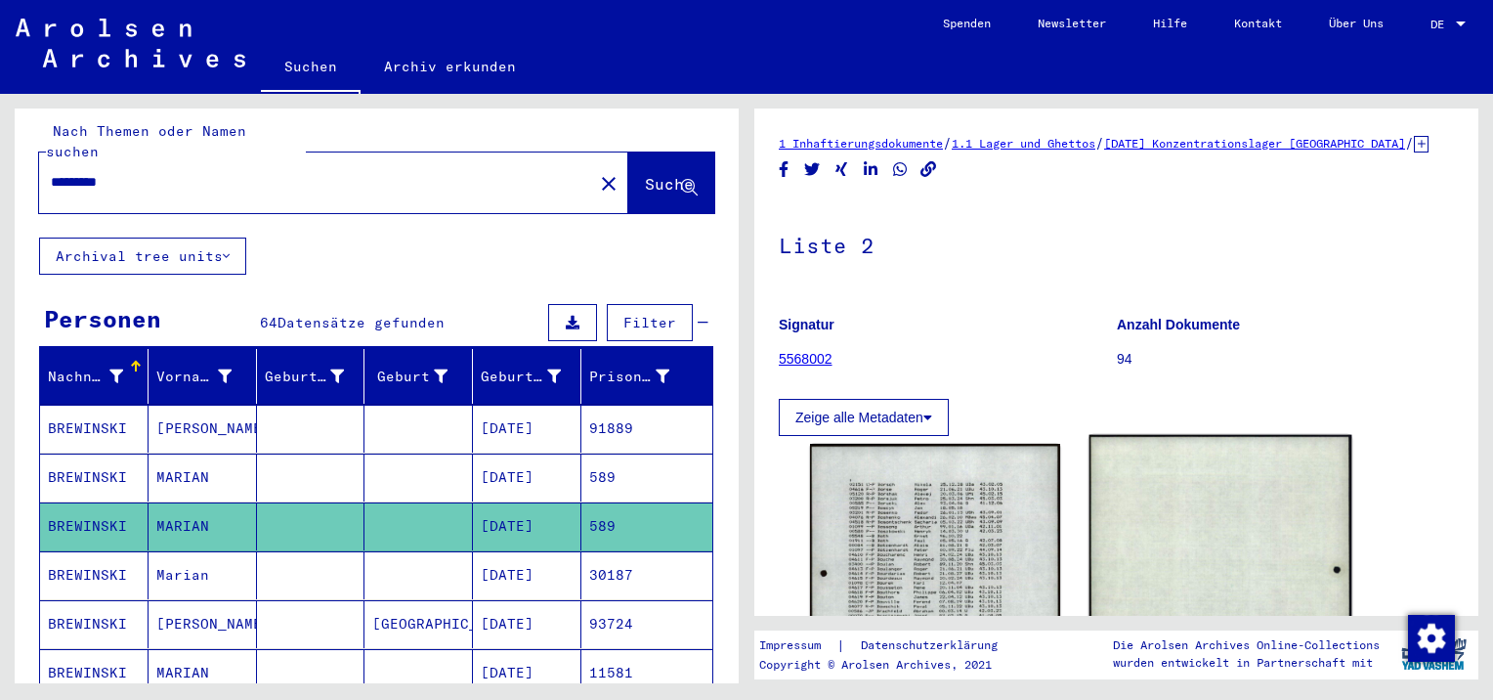
scroll to position [195, 0]
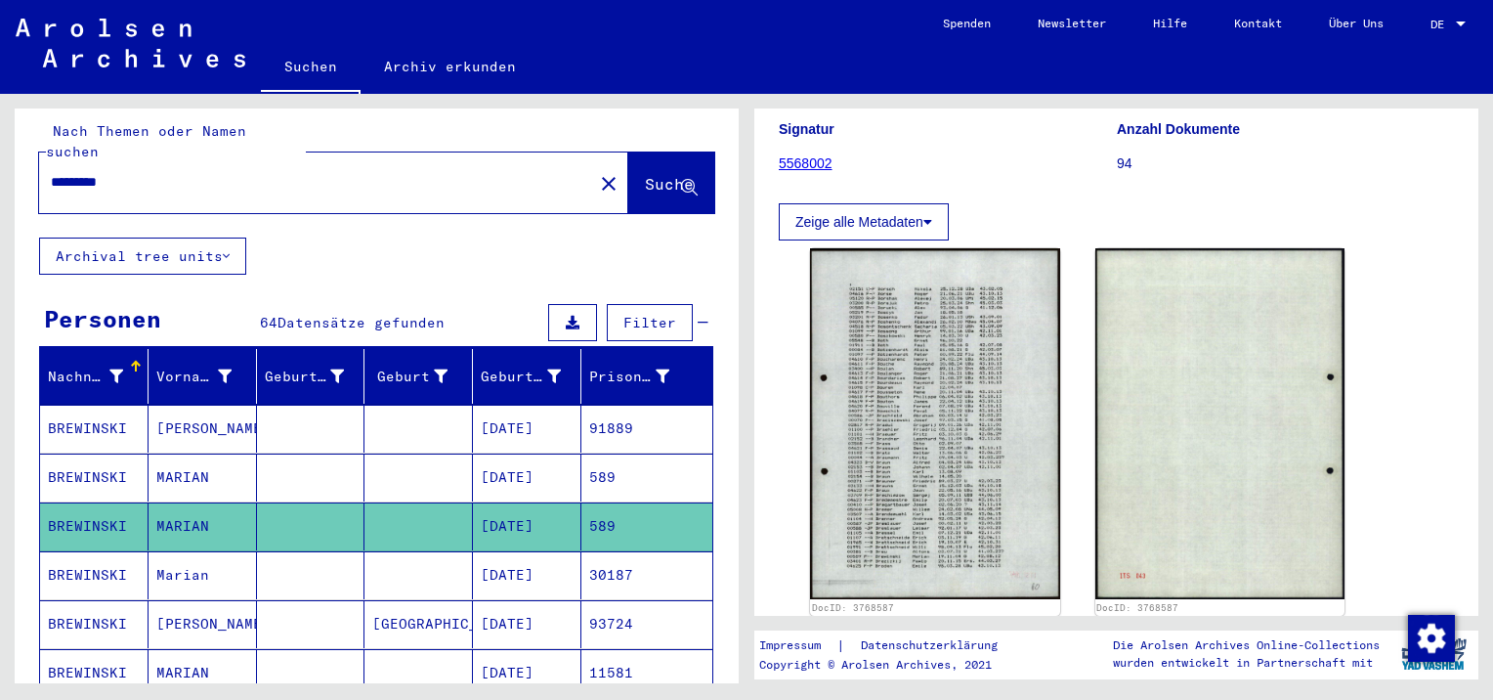
click at [189, 551] on mat-cell "Marian" at bounding box center [203, 575] width 108 height 48
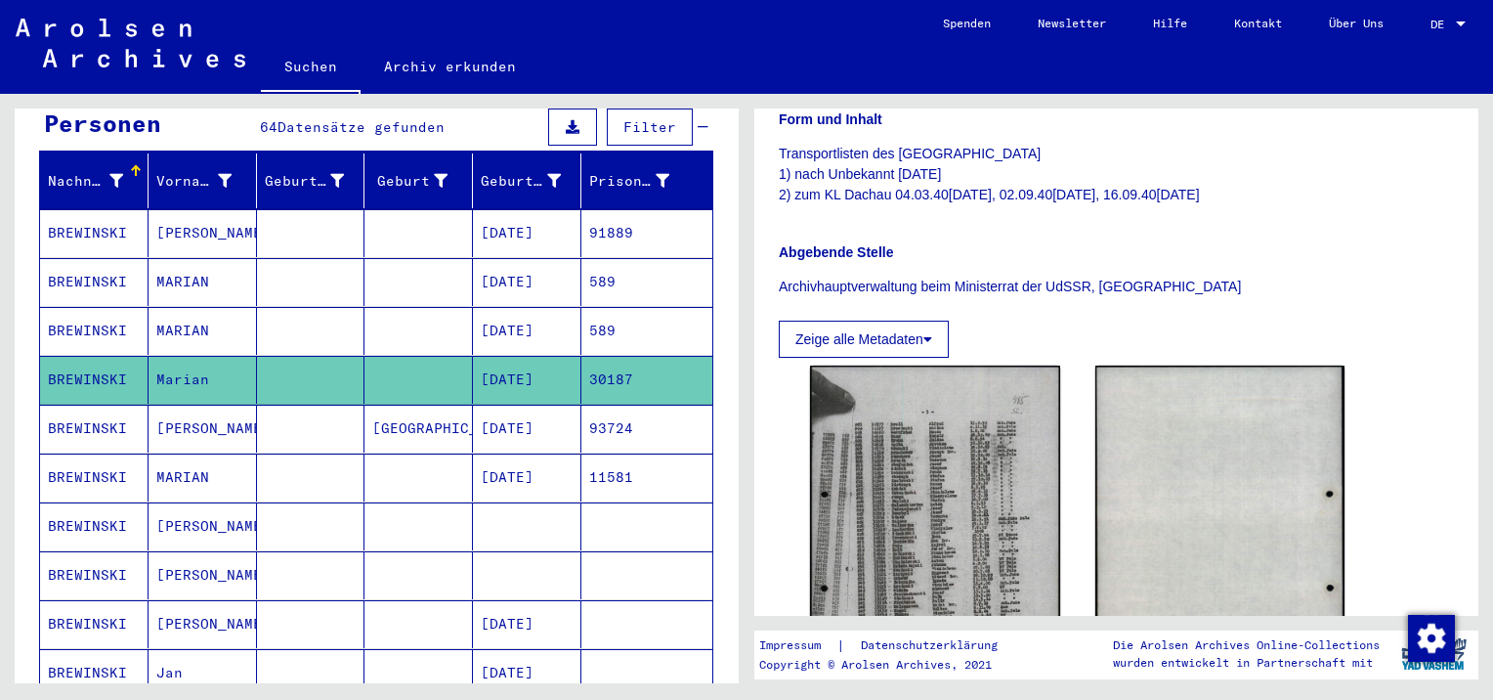
scroll to position [489, 0]
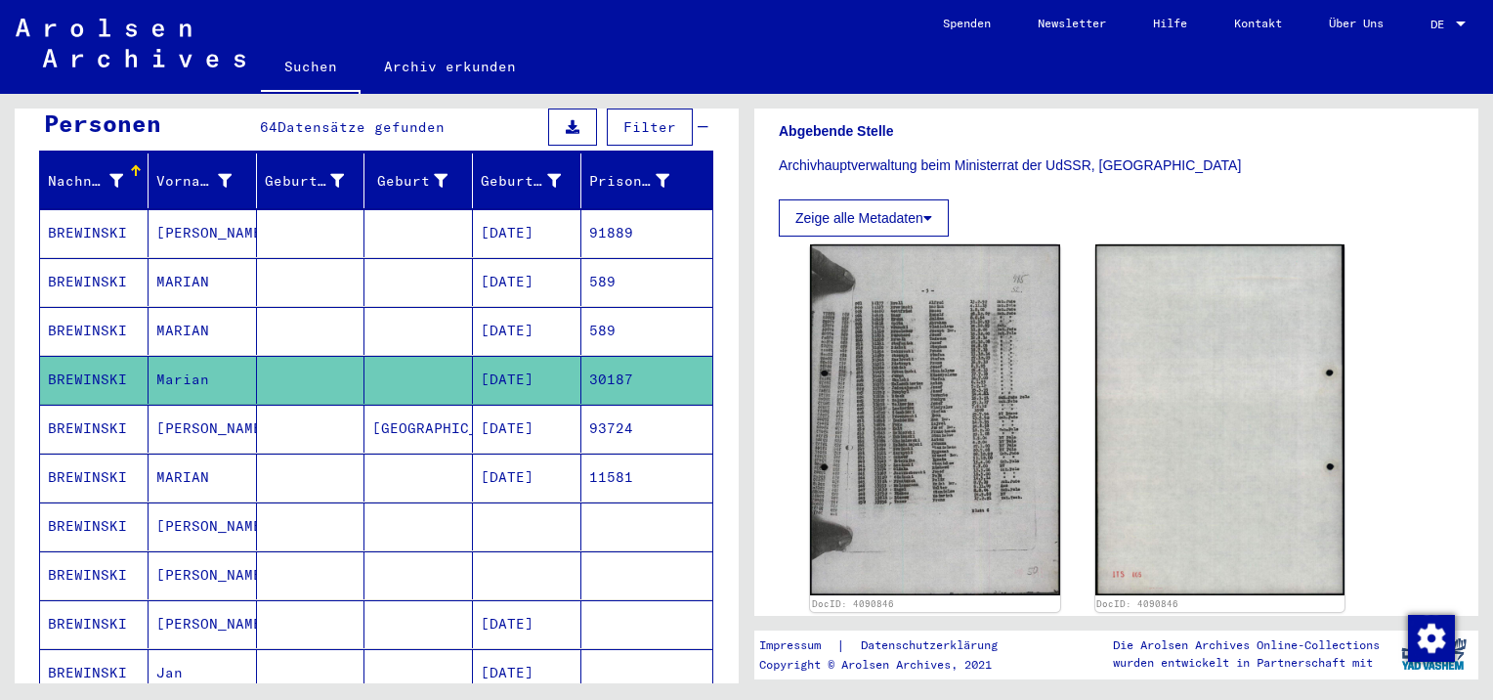
click at [166, 405] on mat-cell "[PERSON_NAME]" at bounding box center [203, 429] width 108 height 48
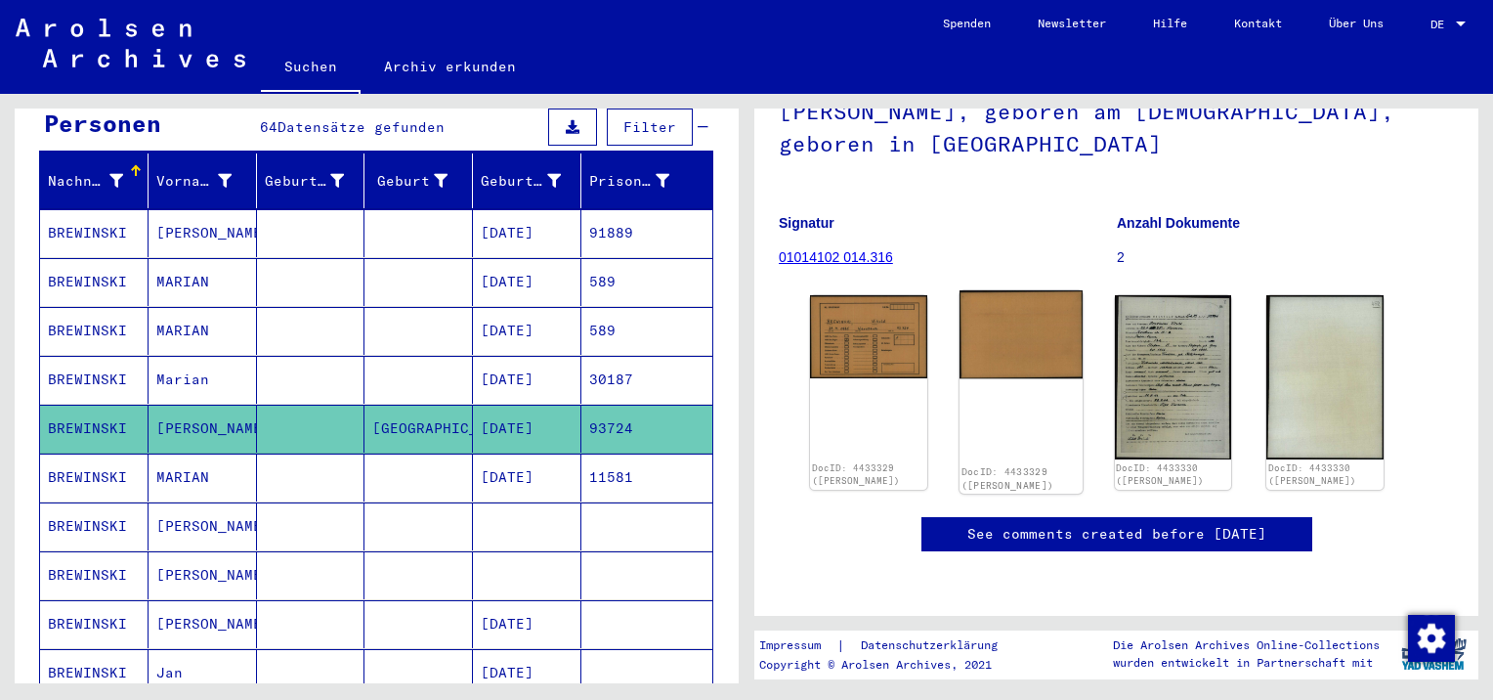
scroll to position [195, 0]
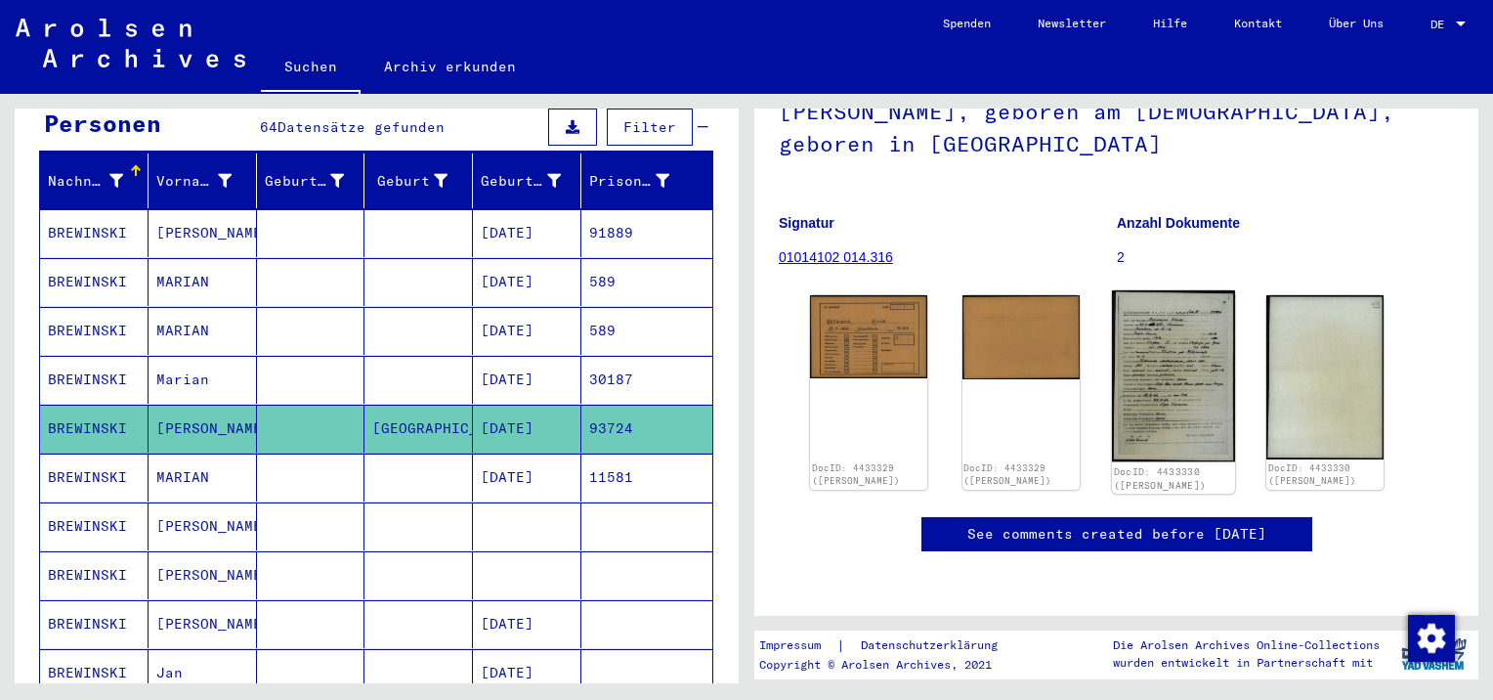
click at [1178, 333] on img at bounding box center [1173, 376] width 123 height 172
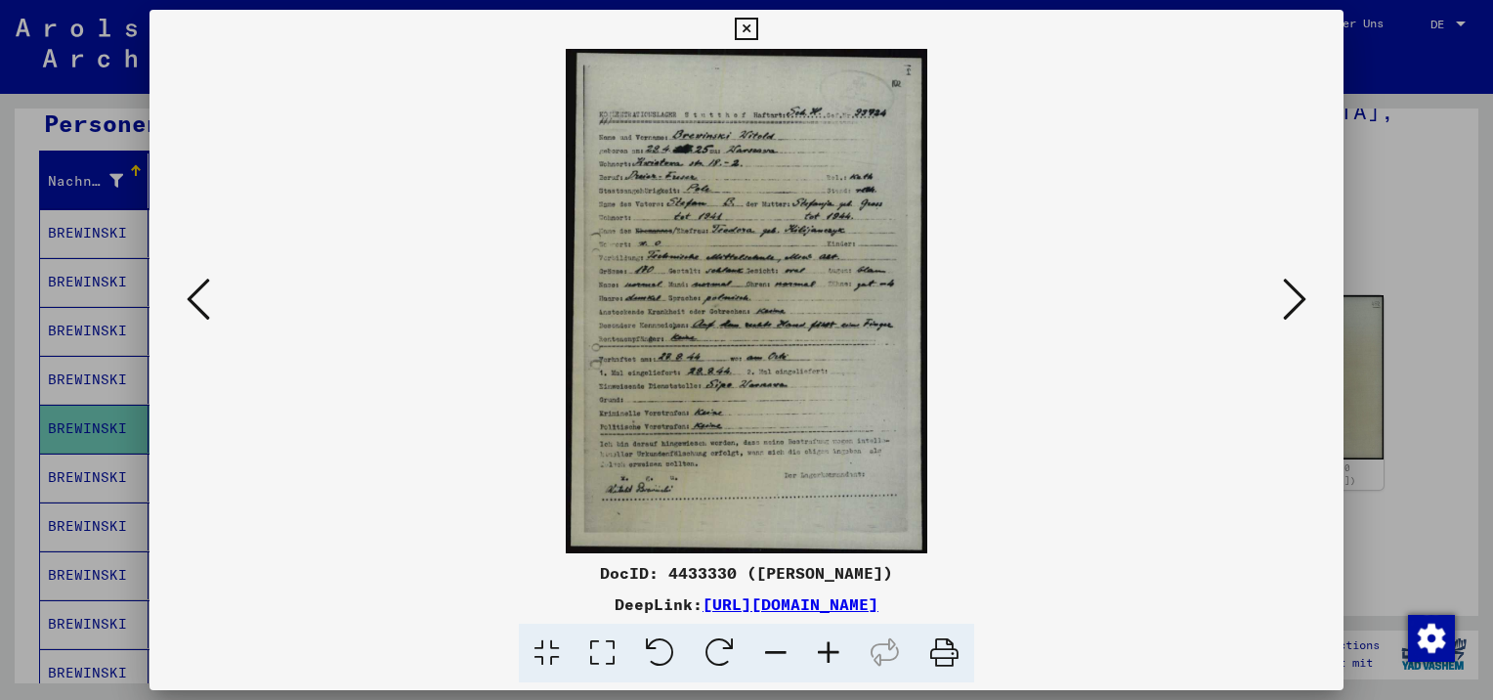
click at [743, 31] on icon at bounding box center [746, 29] width 22 height 23
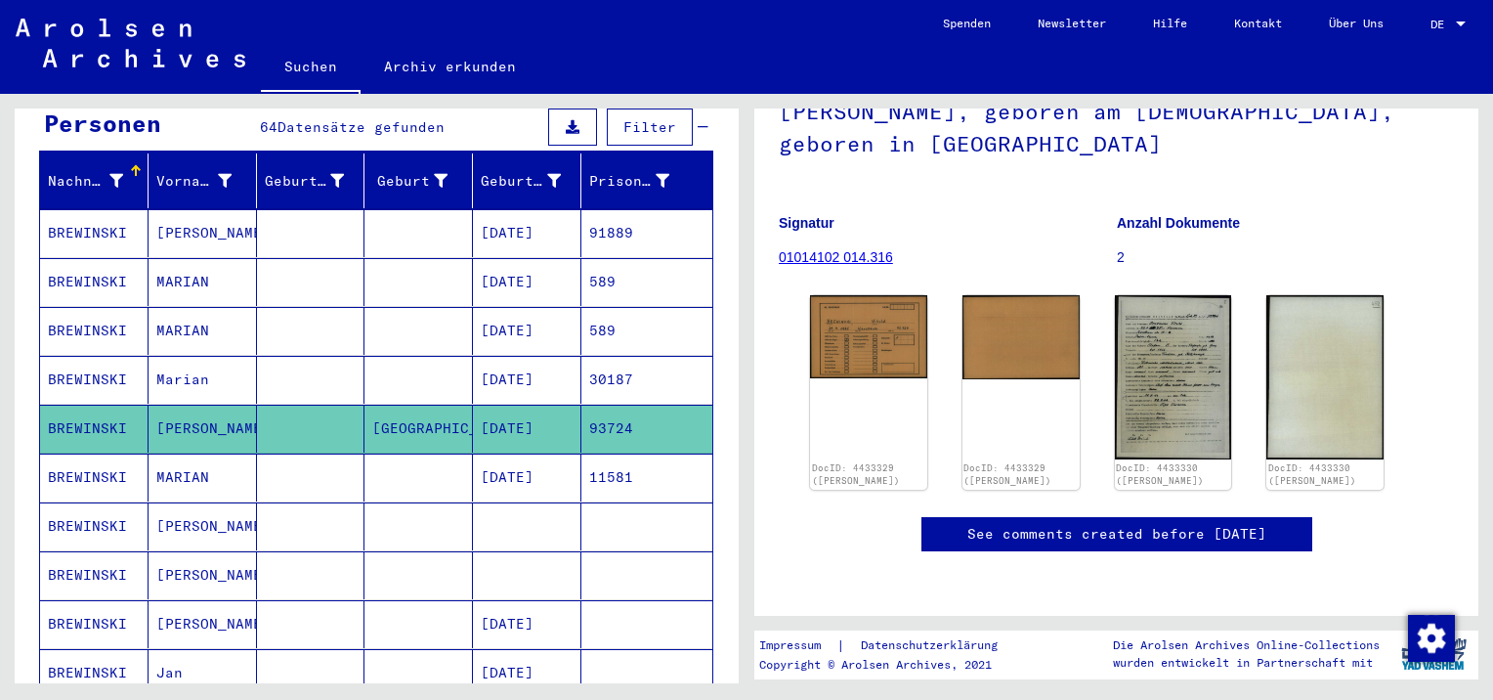
click at [187, 462] on mat-cell "MARIAN" at bounding box center [203, 477] width 108 height 48
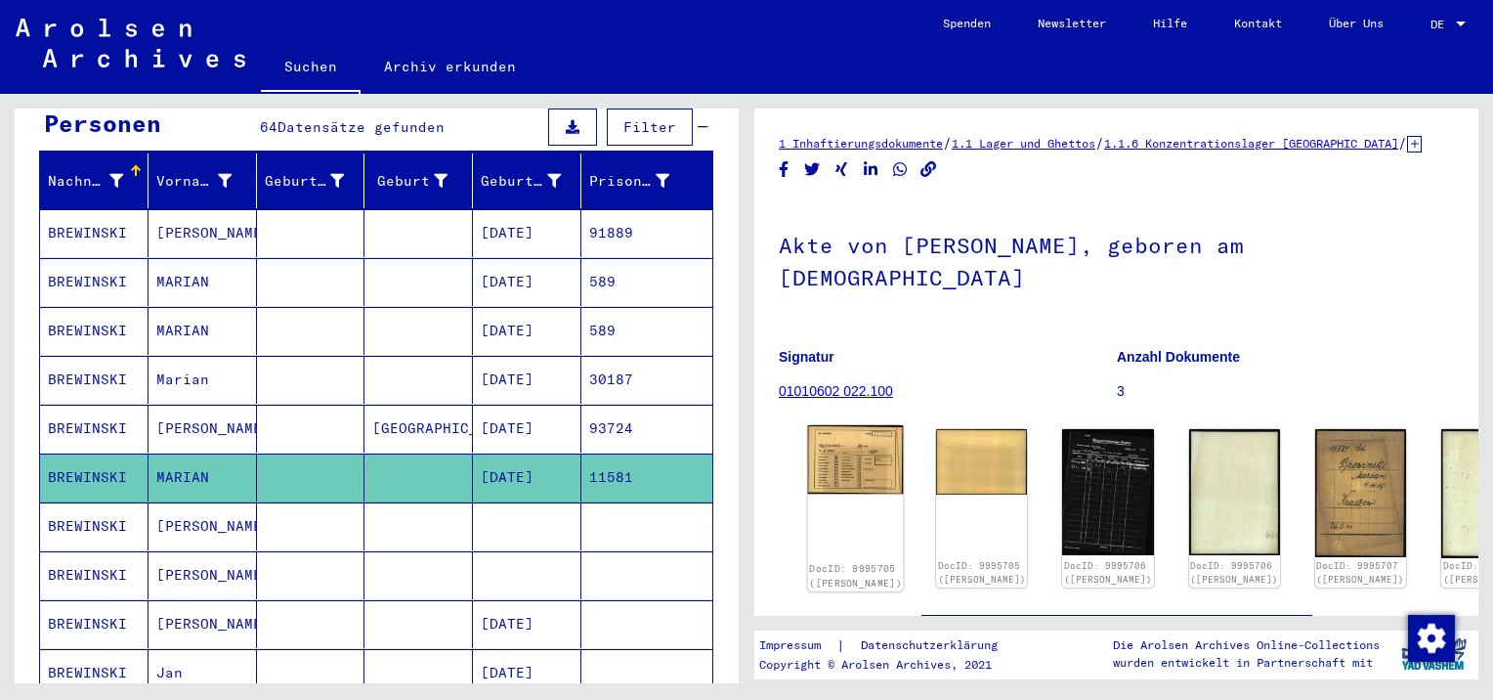
click at [838, 425] on img at bounding box center [856, 459] width 96 height 69
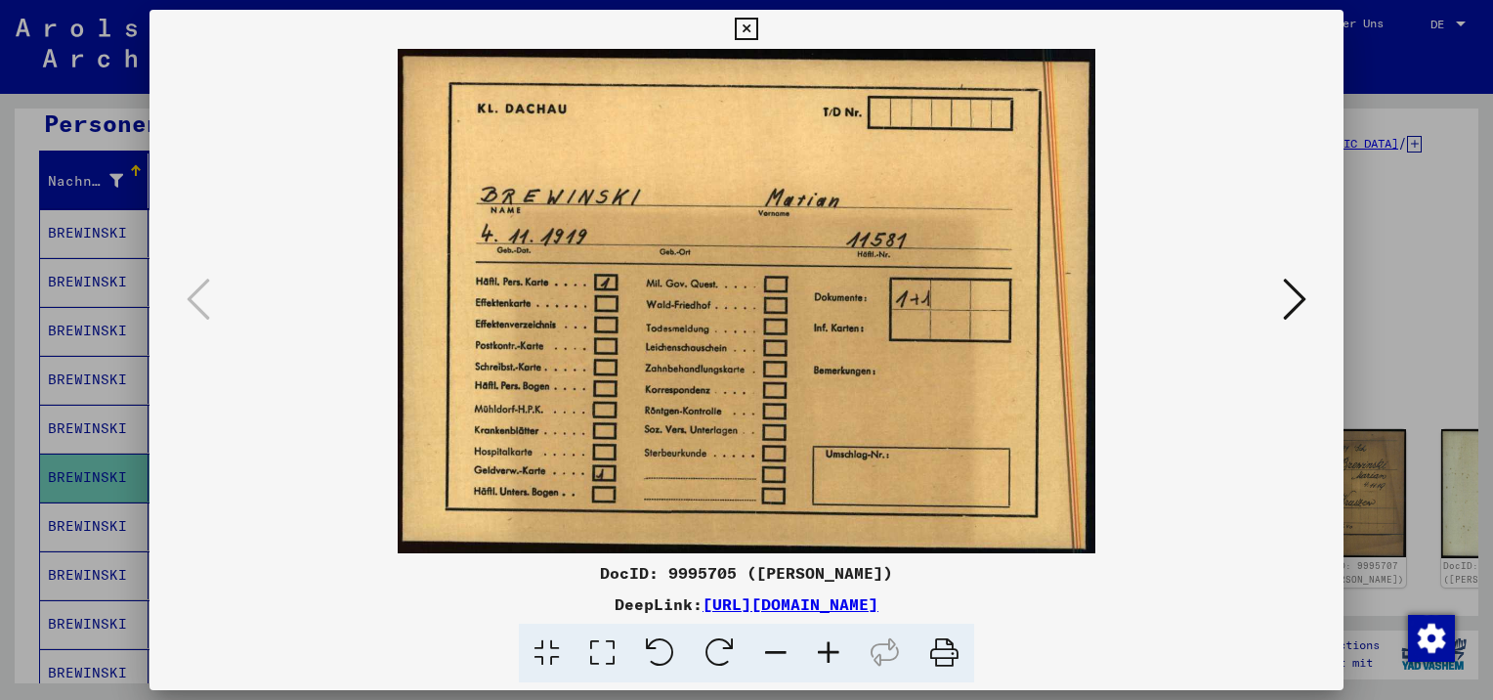
click at [1283, 307] on icon at bounding box center [1294, 299] width 23 height 47
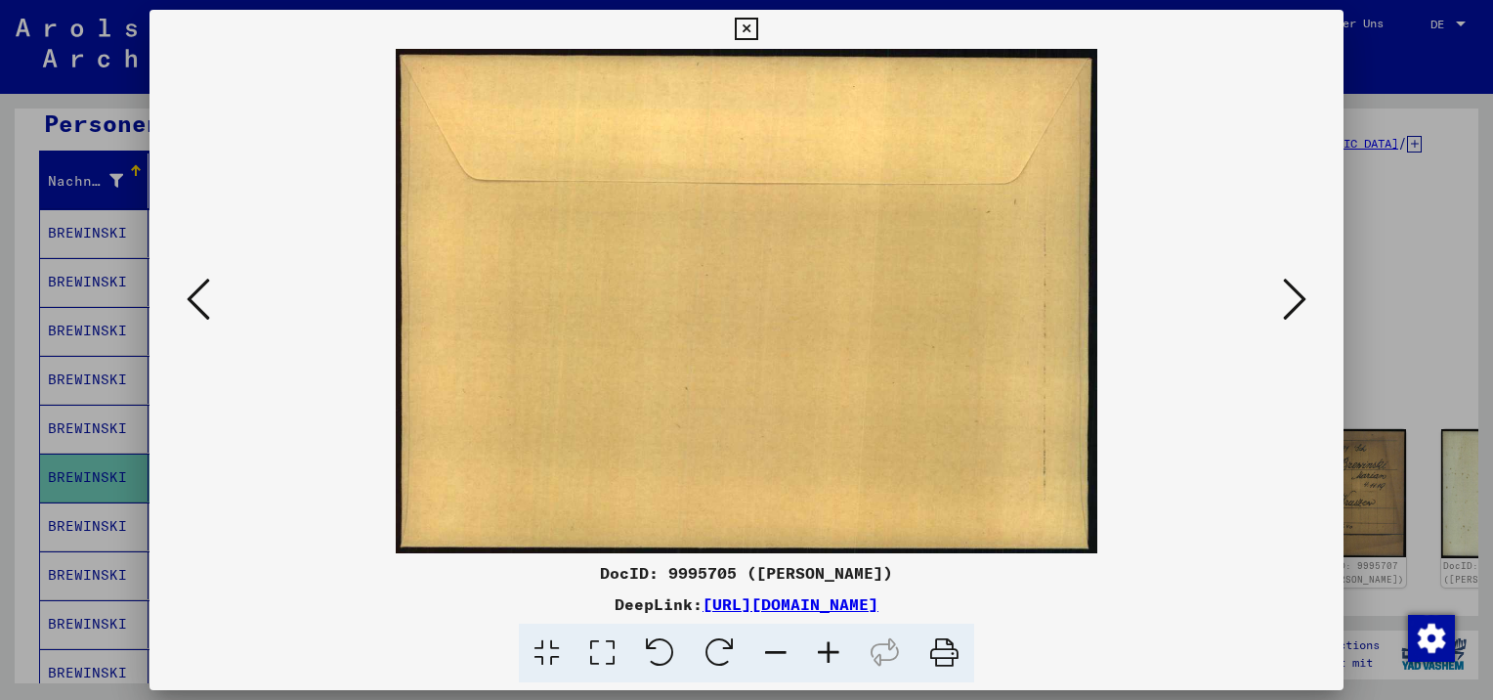
click at [1283, 307] on icon at bounding box center [1294, 299] width 23 height 47
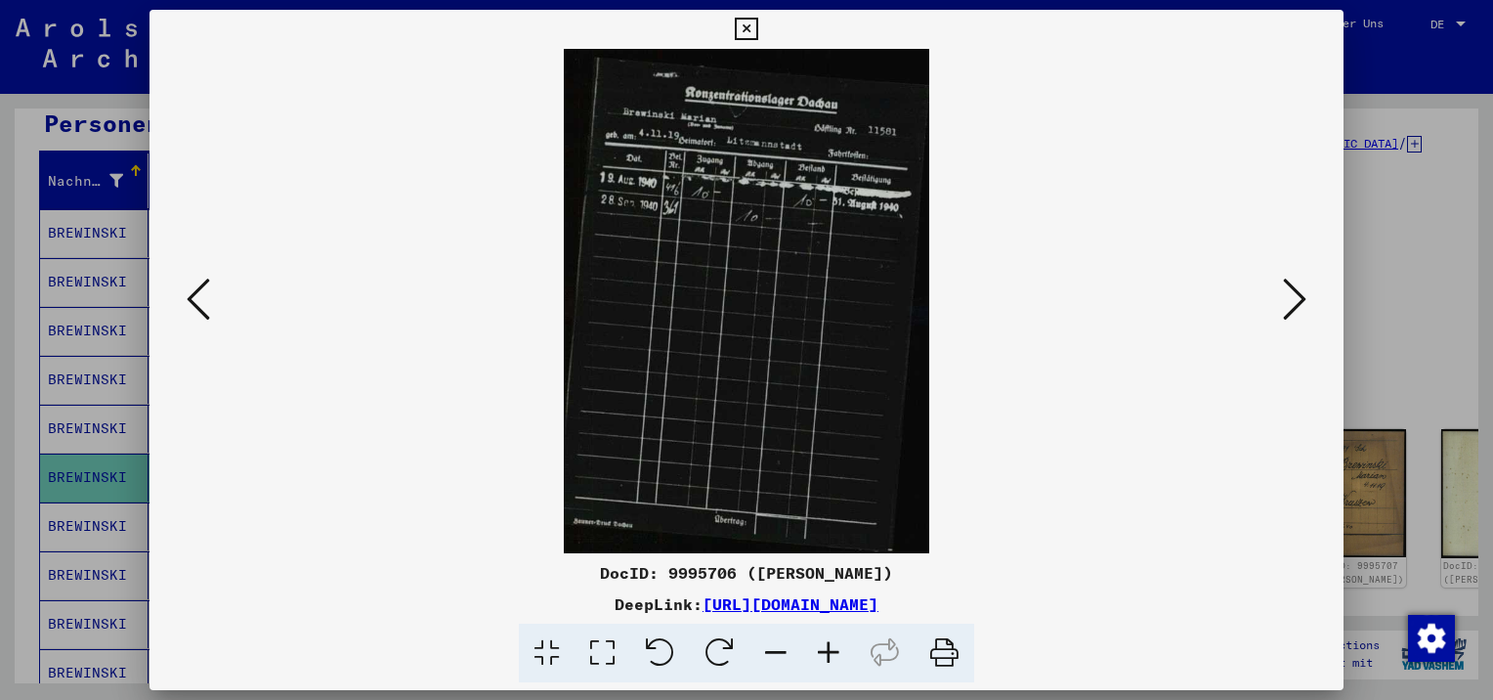
click at [1283, 307] on icon at bounding box center [1294, 299] width 23 height 47
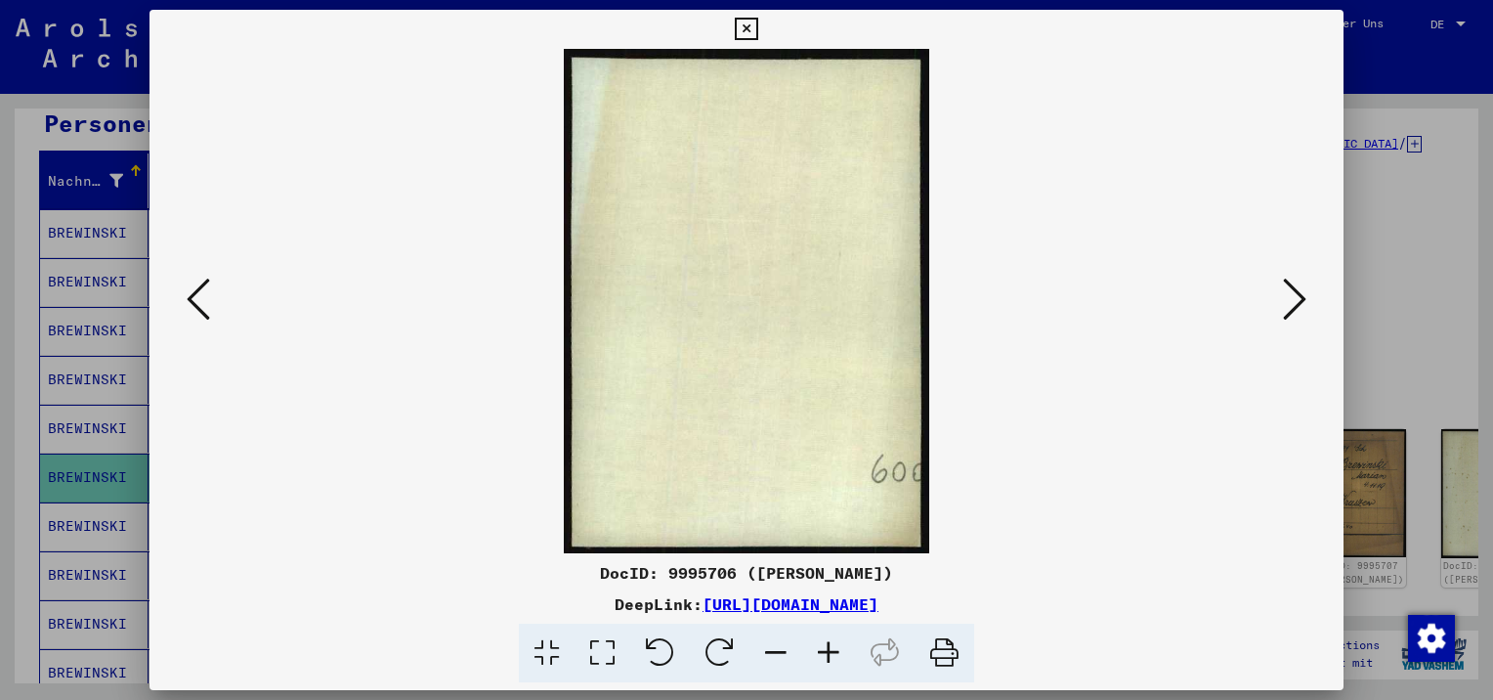
click at [1283, 307] on icon at bounding box center [1294, 299] width 23 height 47
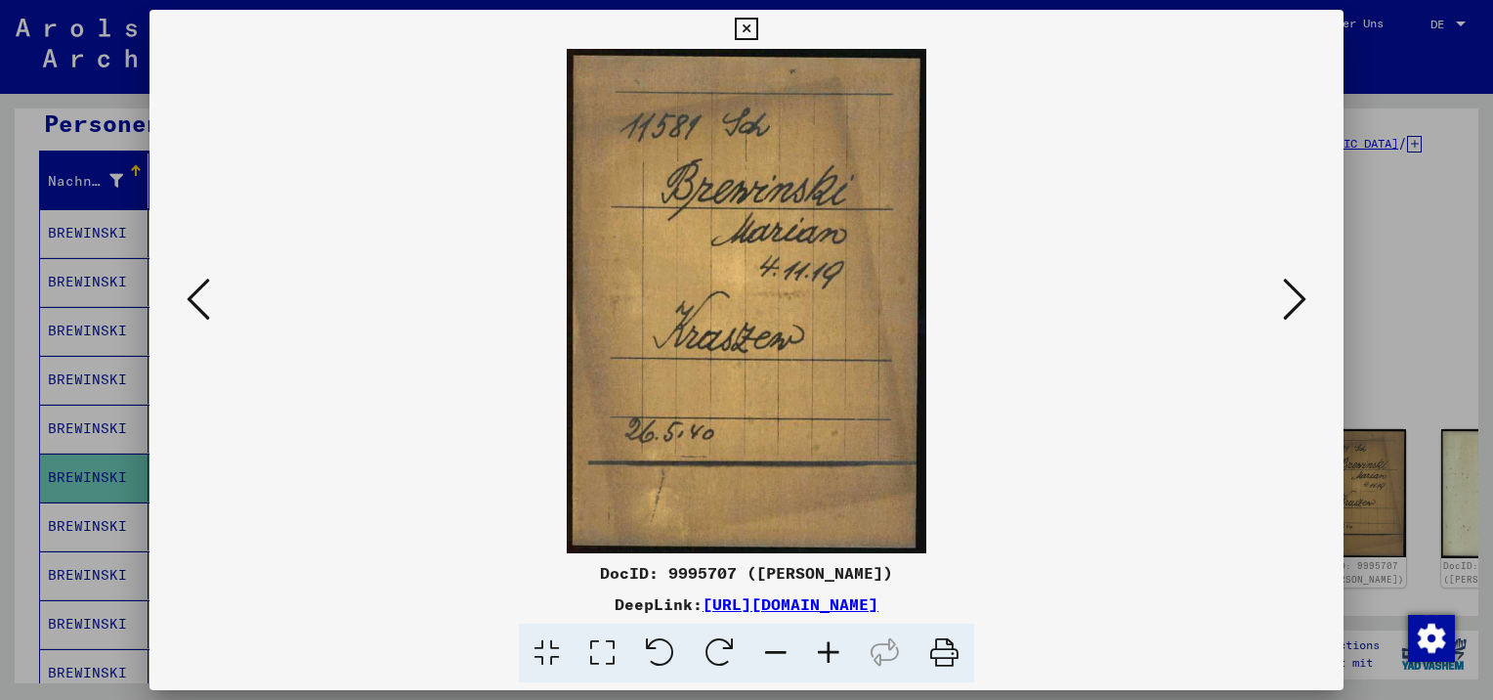
click at [1283, 307] on icon at bounding box center [1294, 299] width 23 height 47
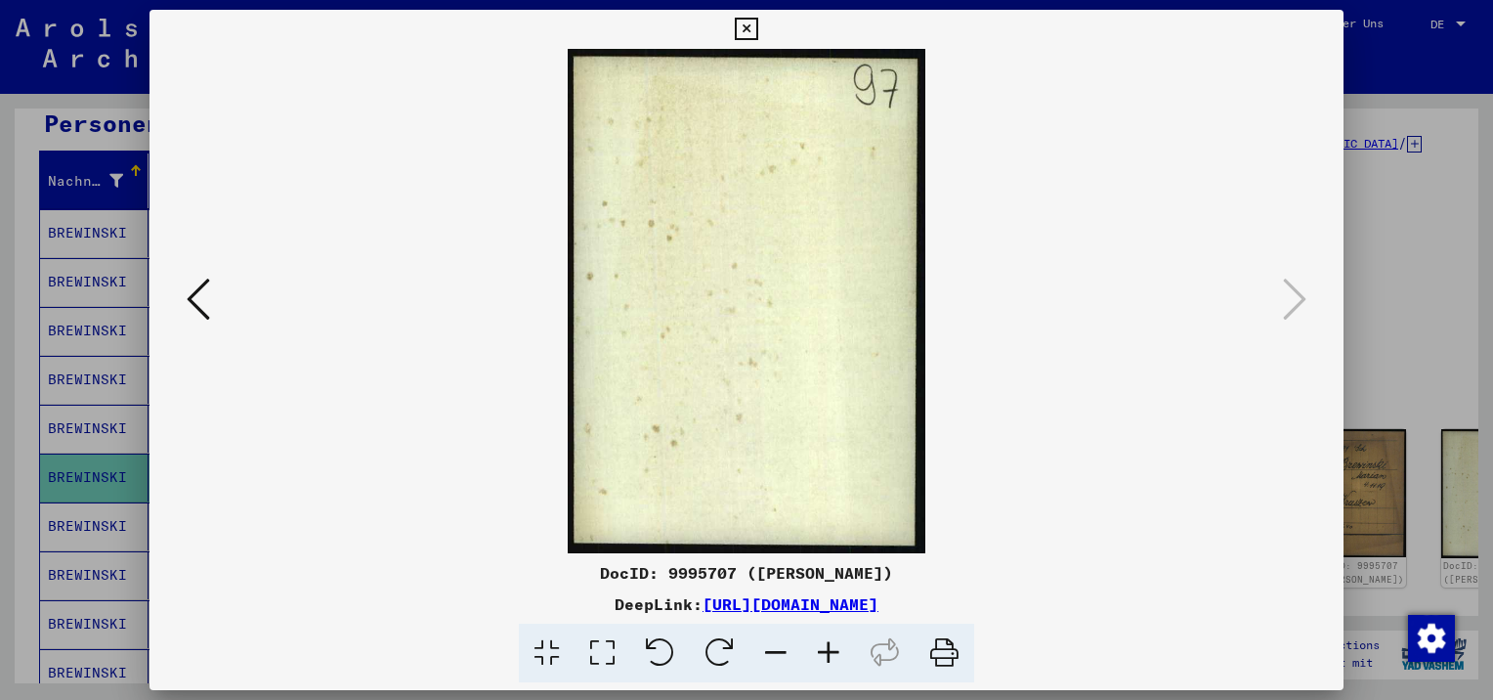
click at [757, 22] on icon at bounding box center [746, 29] width 22 height 23
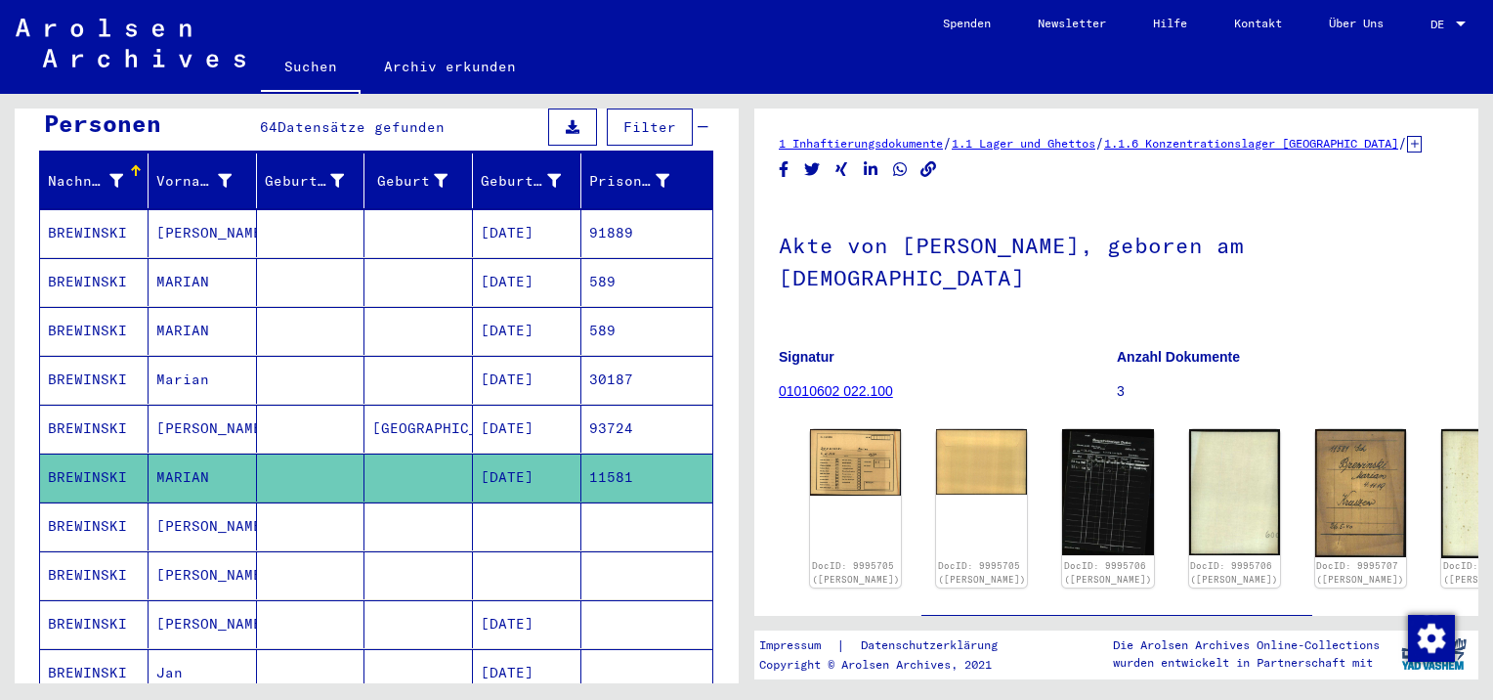
scroll to position [305, 0]
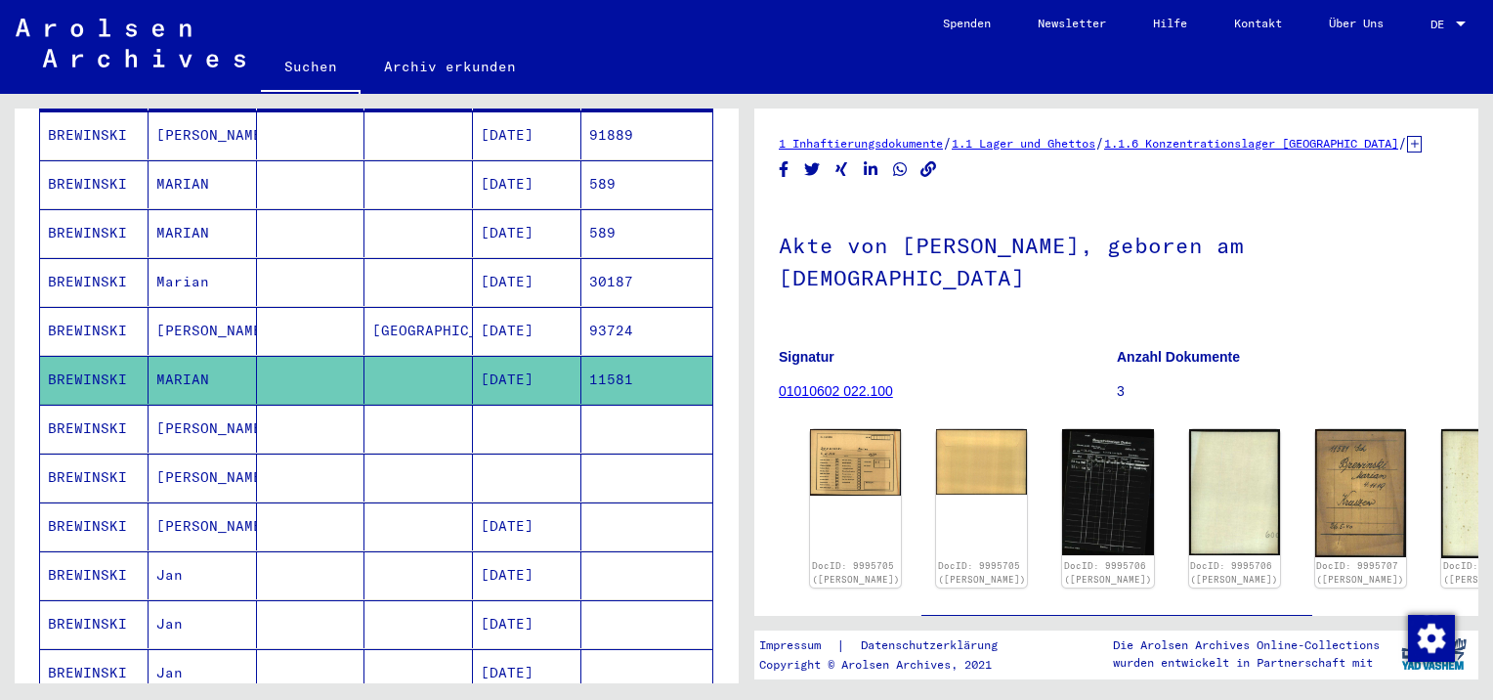
click at [215, 405] on mat-cell "[PERSON_NAME]" at bounding box center [203, 429] width 108 height 48
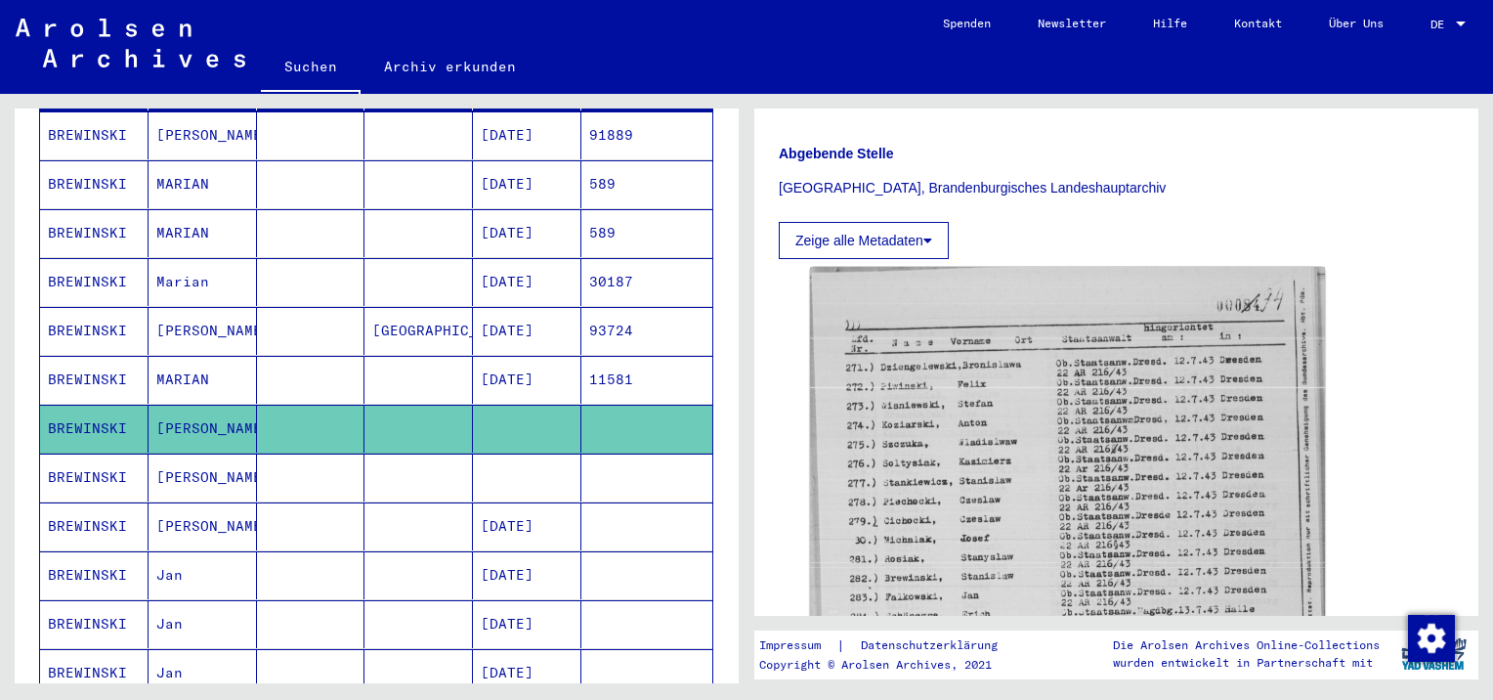
scroll to position [586, 0]
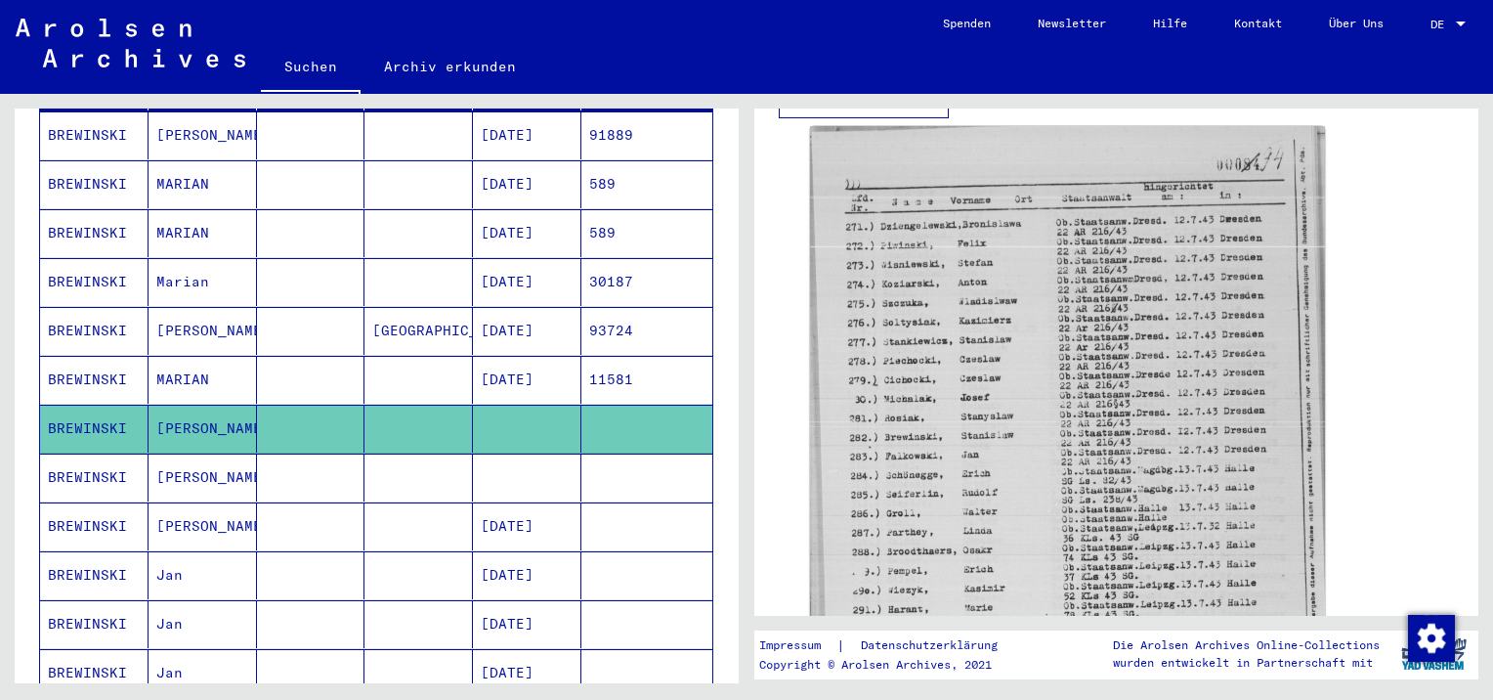
click at [172, 453] on mat-cell "[PERSON_NAME]" at bounding box center [203, 477] width 108 height 48
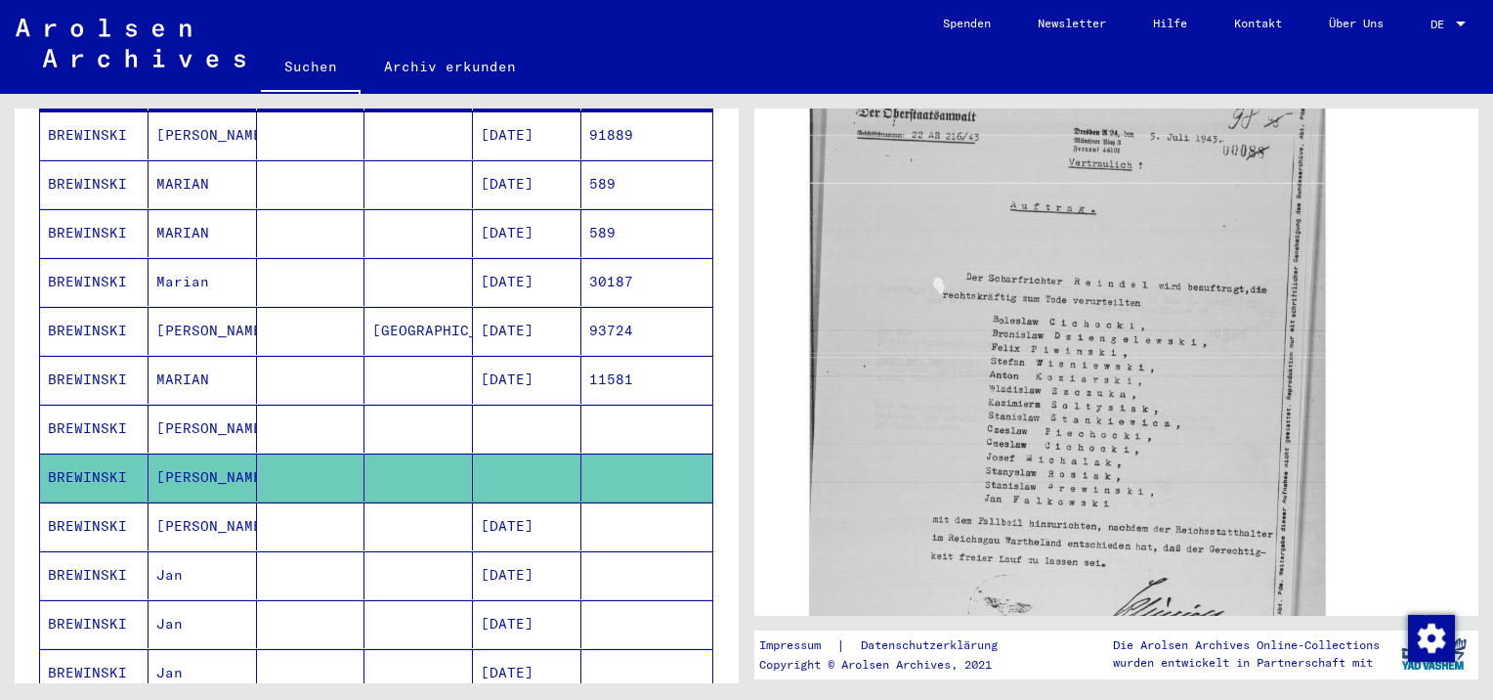
scroll to position [684, 0]
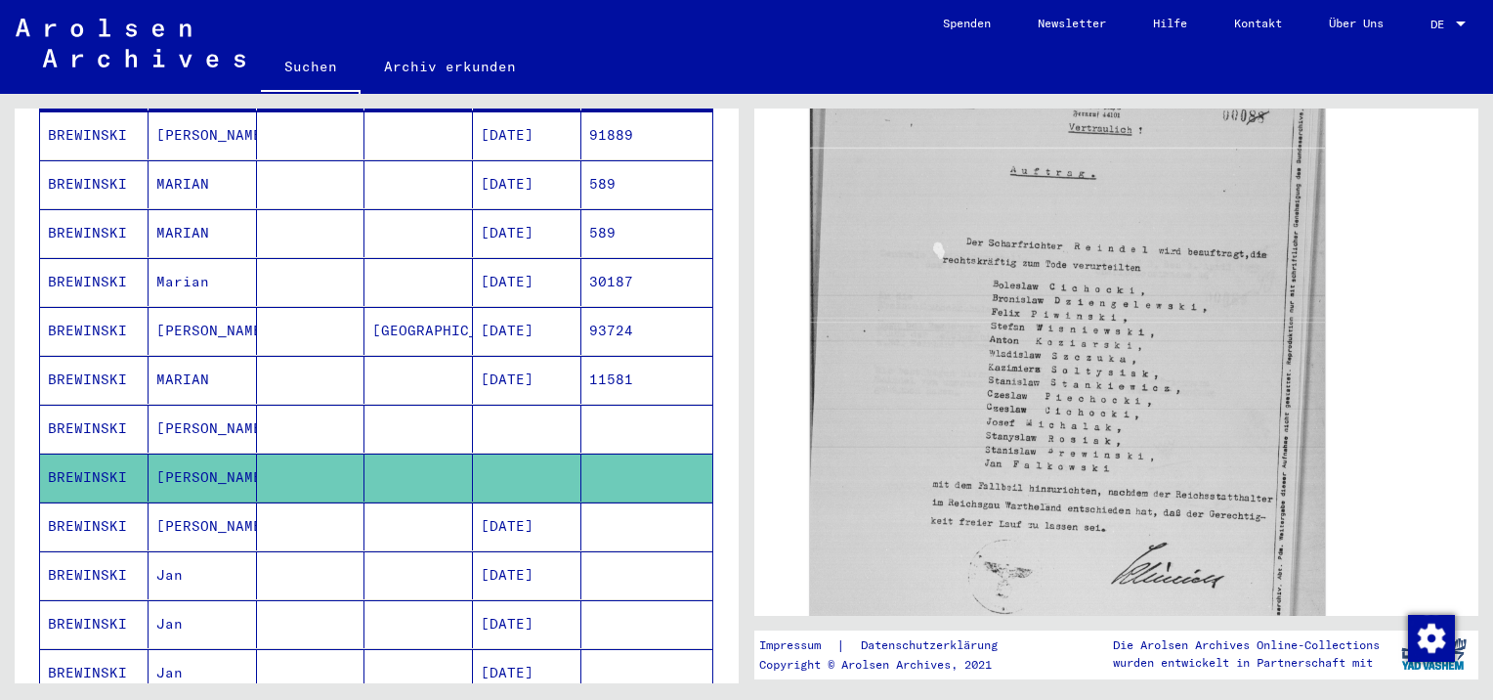
click at [154, 502] on mat-cell "[PERSON_NAME]" at bounding box center [203, 526] width 108 height 48
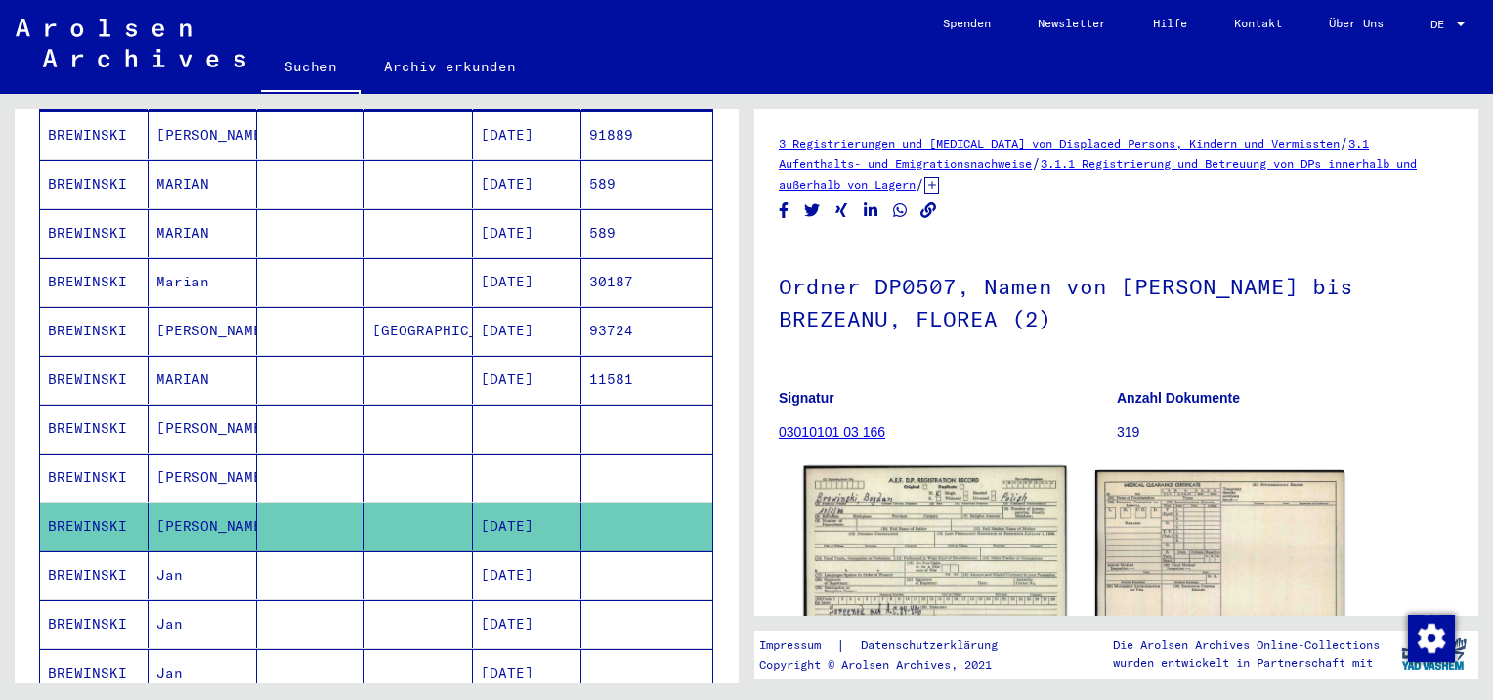
click at [998, 505] on img at bounding box center [935, 548] width 262 height 164
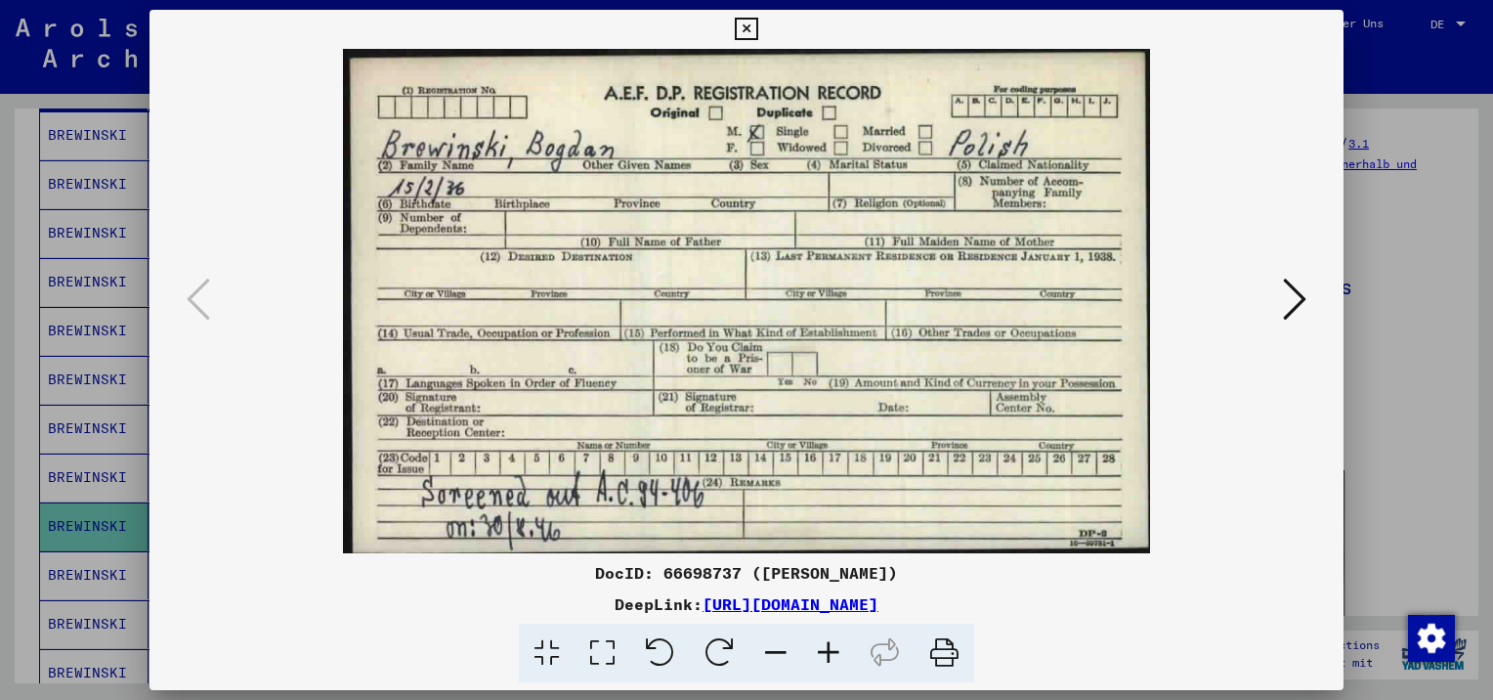
click at [1290, 290] on icon at bounding box center [1294, 299] width 23 height 47
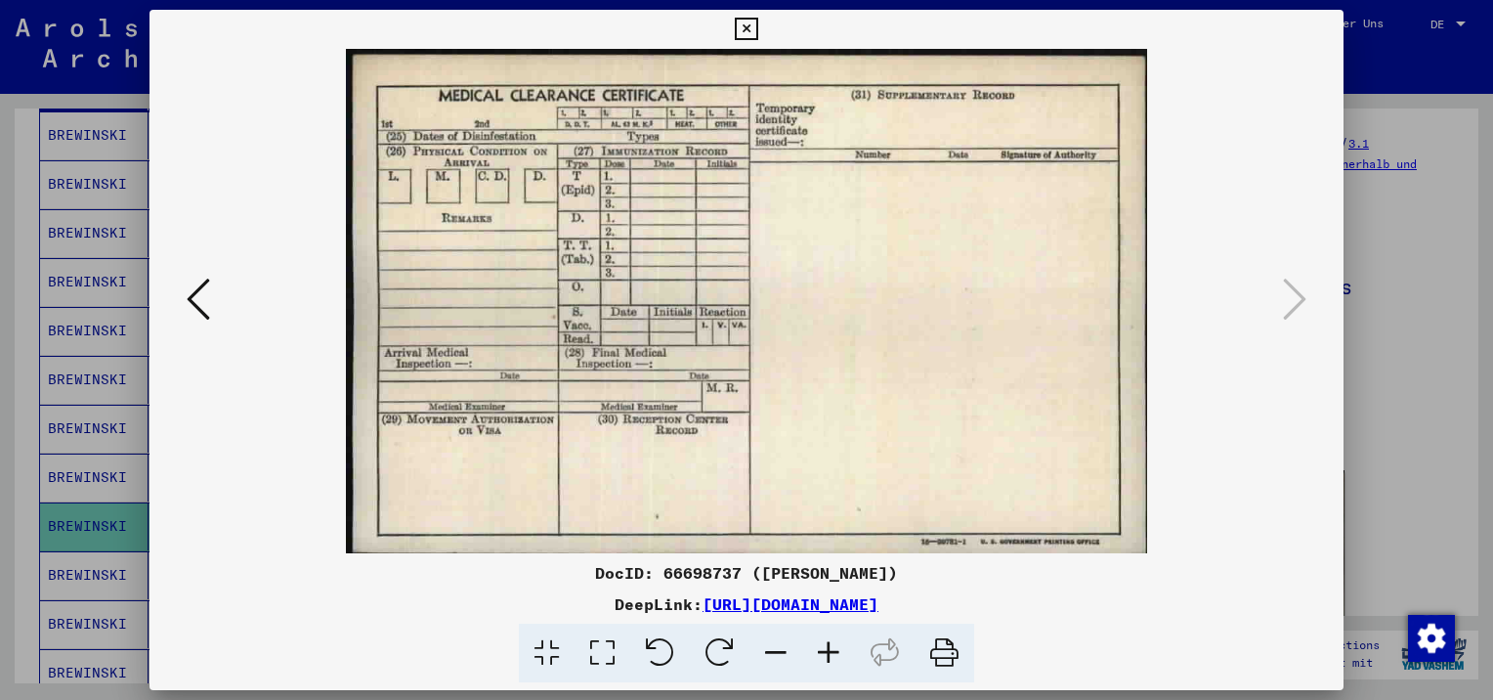
click at [733, 38] on button at bounding box center [746, 29] width 34 height 39
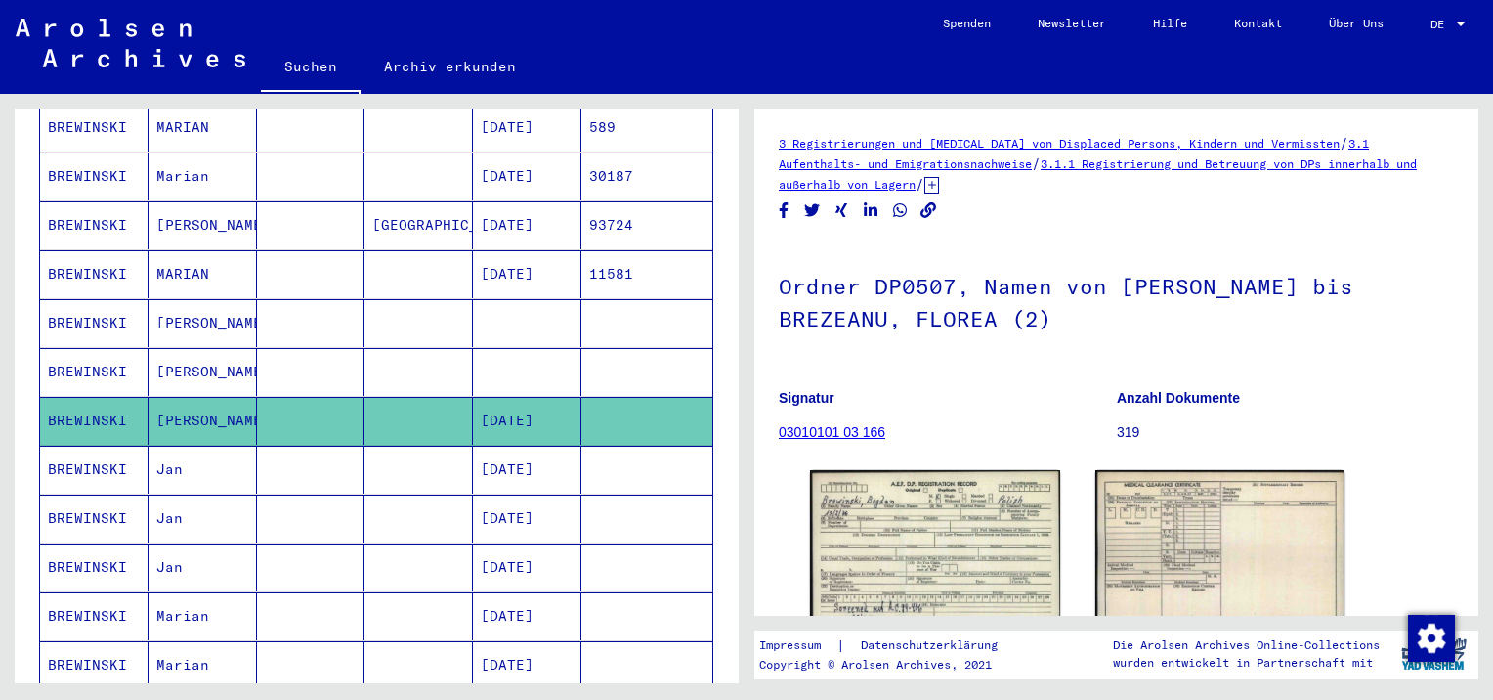
scroll to position [598, 0]
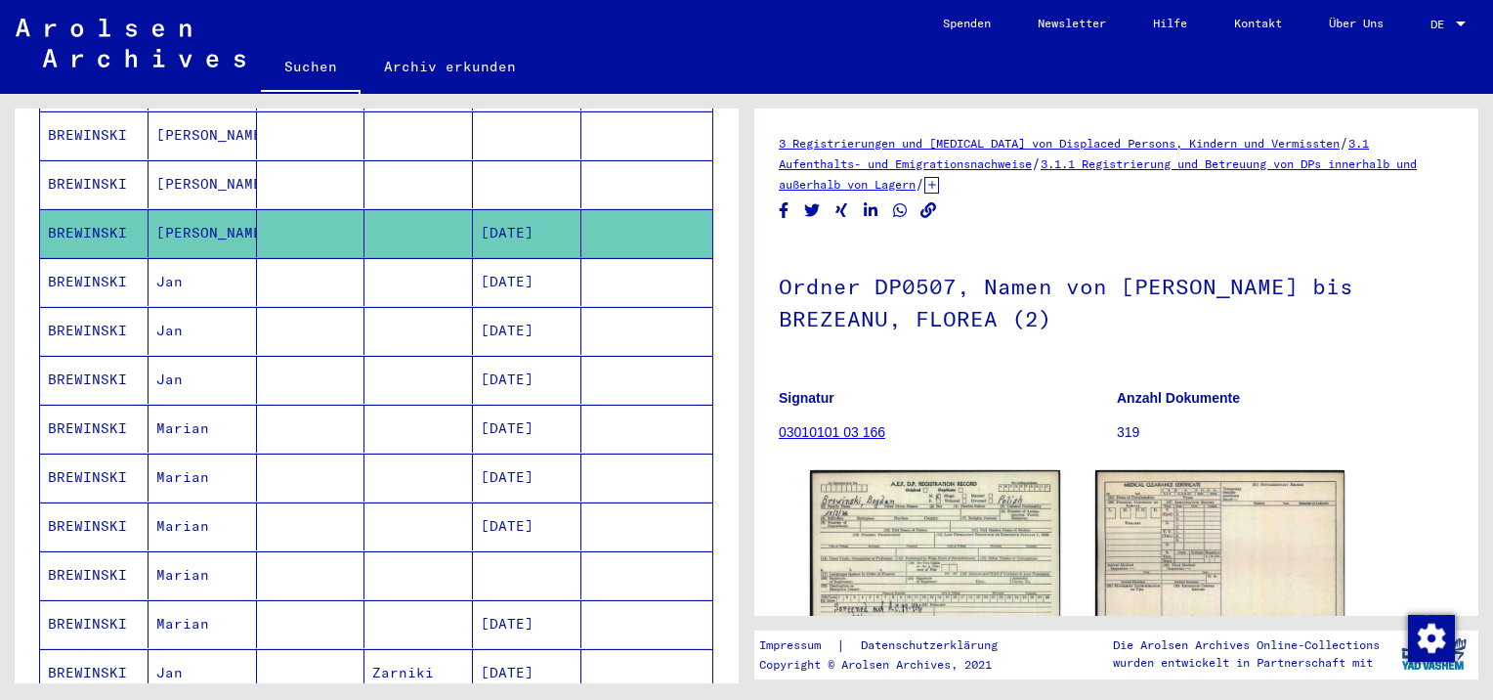
click at [157, 258] on mat-cell "Jan" at bounding box center [203, 282] width 108 height 48
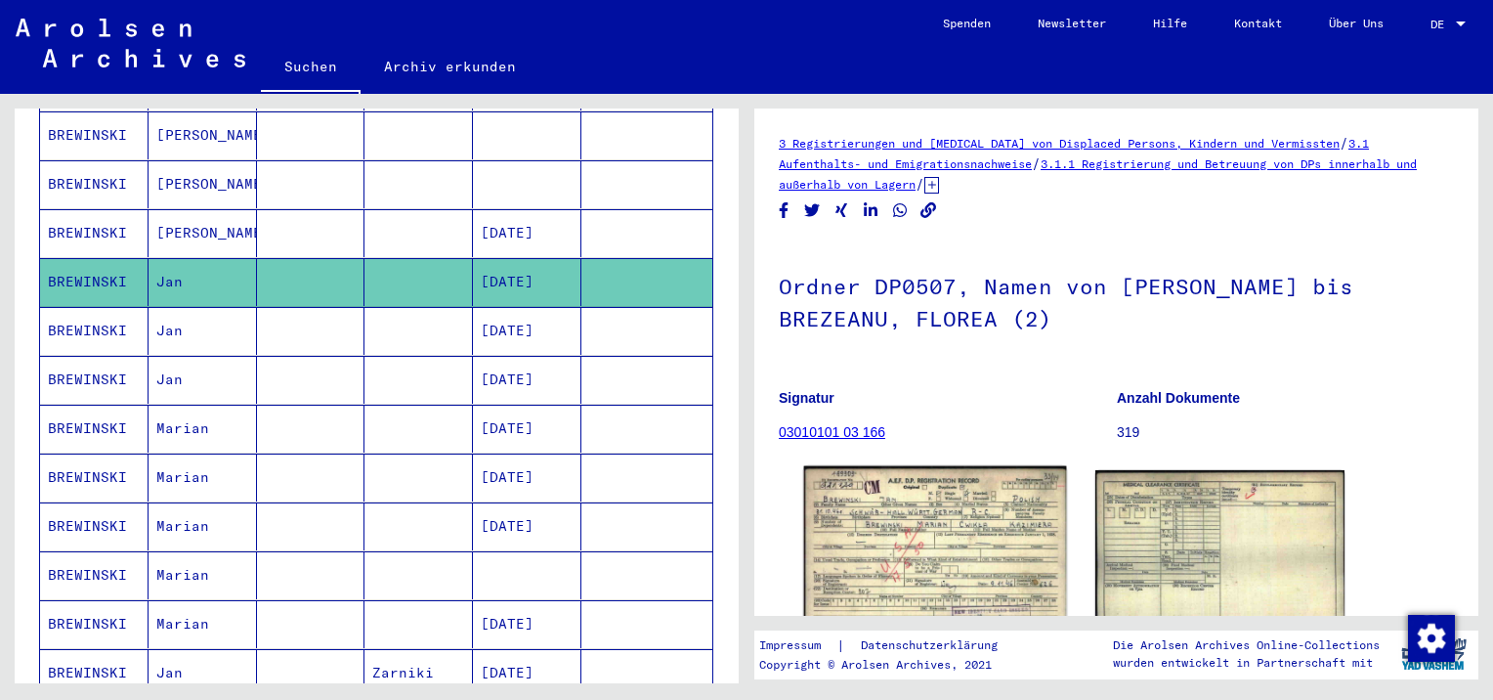
click at [1008, 547] on img at bounding box center [935, 548] width 262 height 165
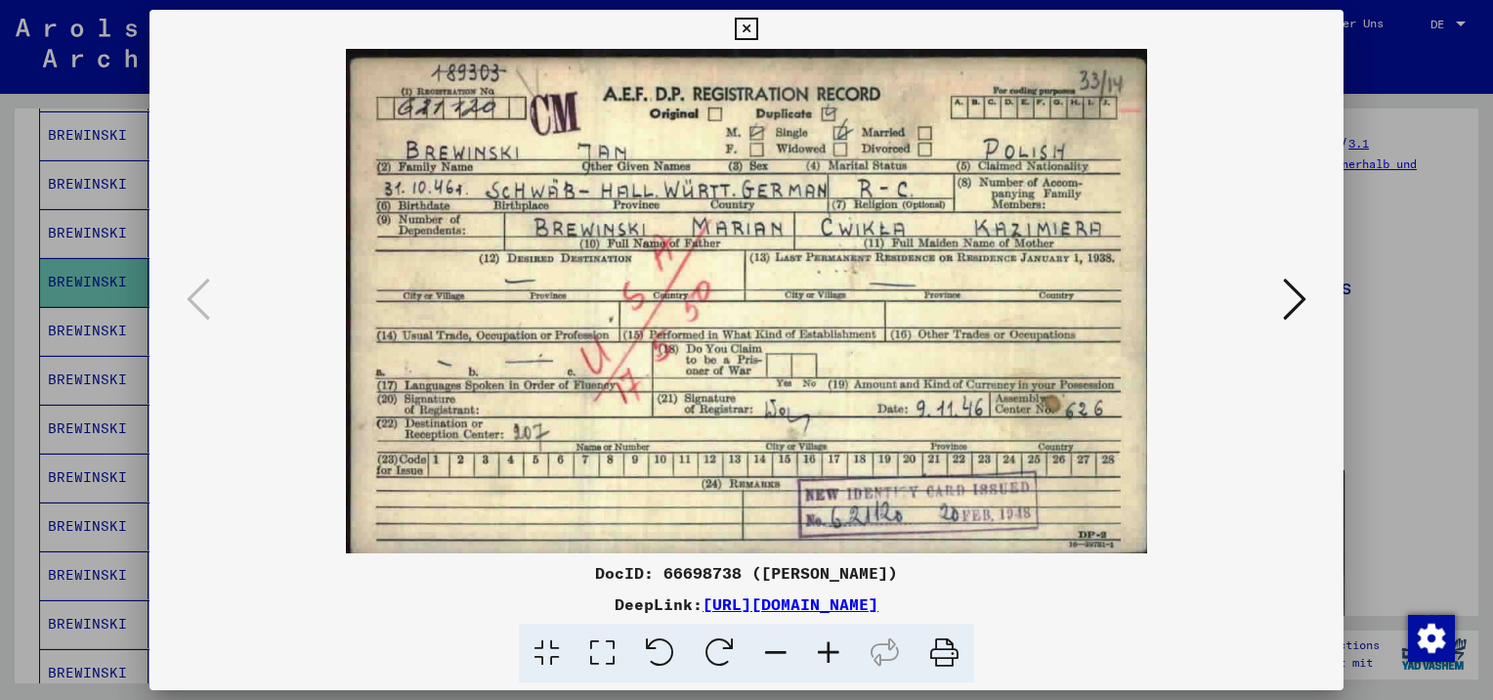
click at [745, 27] on icon at bounding box center [746, 29] width 22 height 23
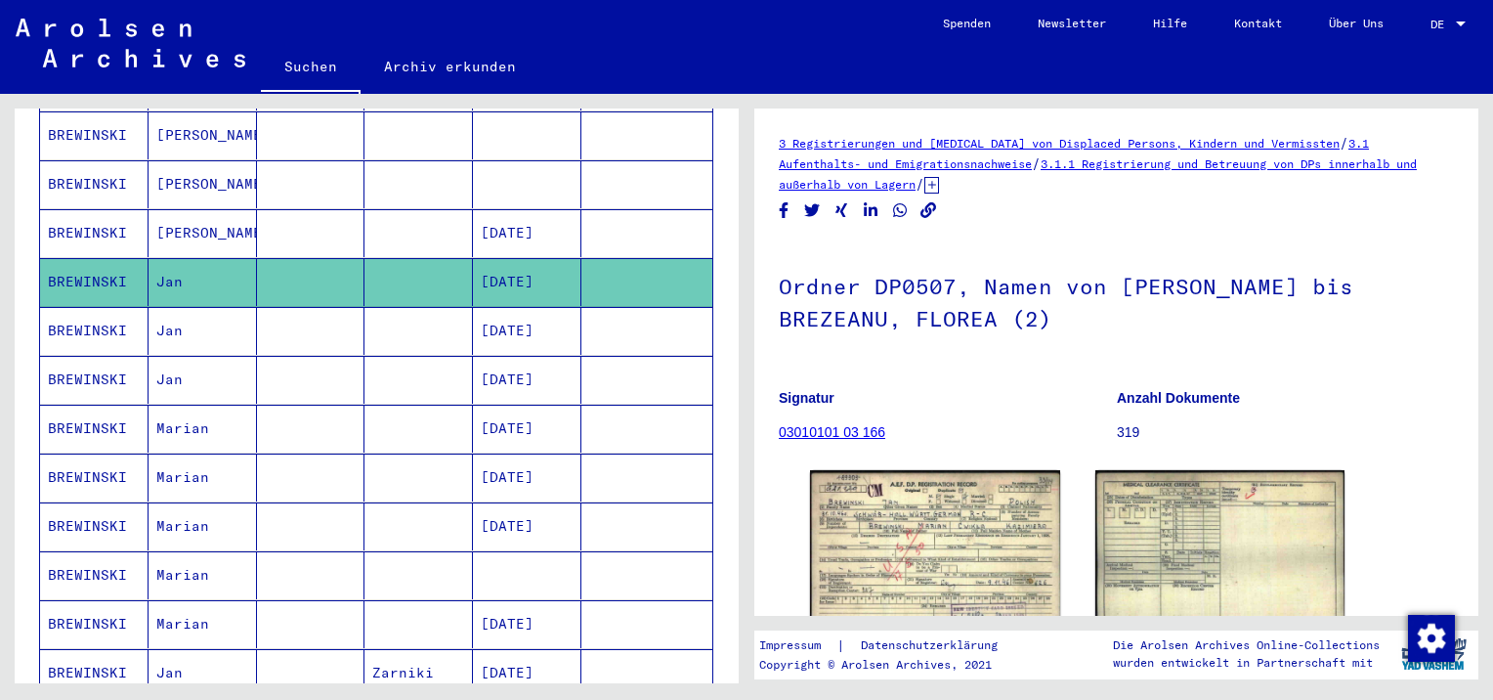
click at [168, 311] on mat-cell "Jan" at bounding box center [203, 331] width 108 height 48
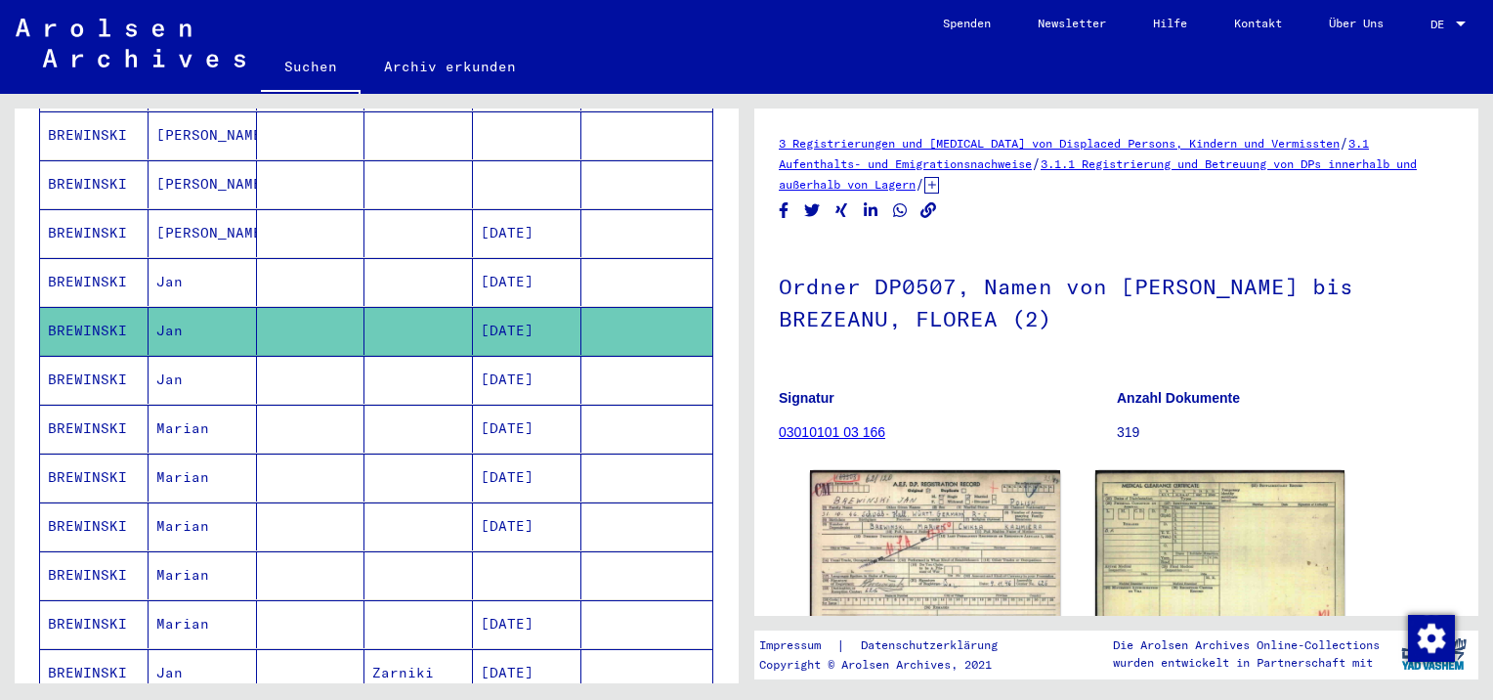
click at [173, 356] on mat-cell "Jan" at bounding box center [203, 380] width 108 height 48
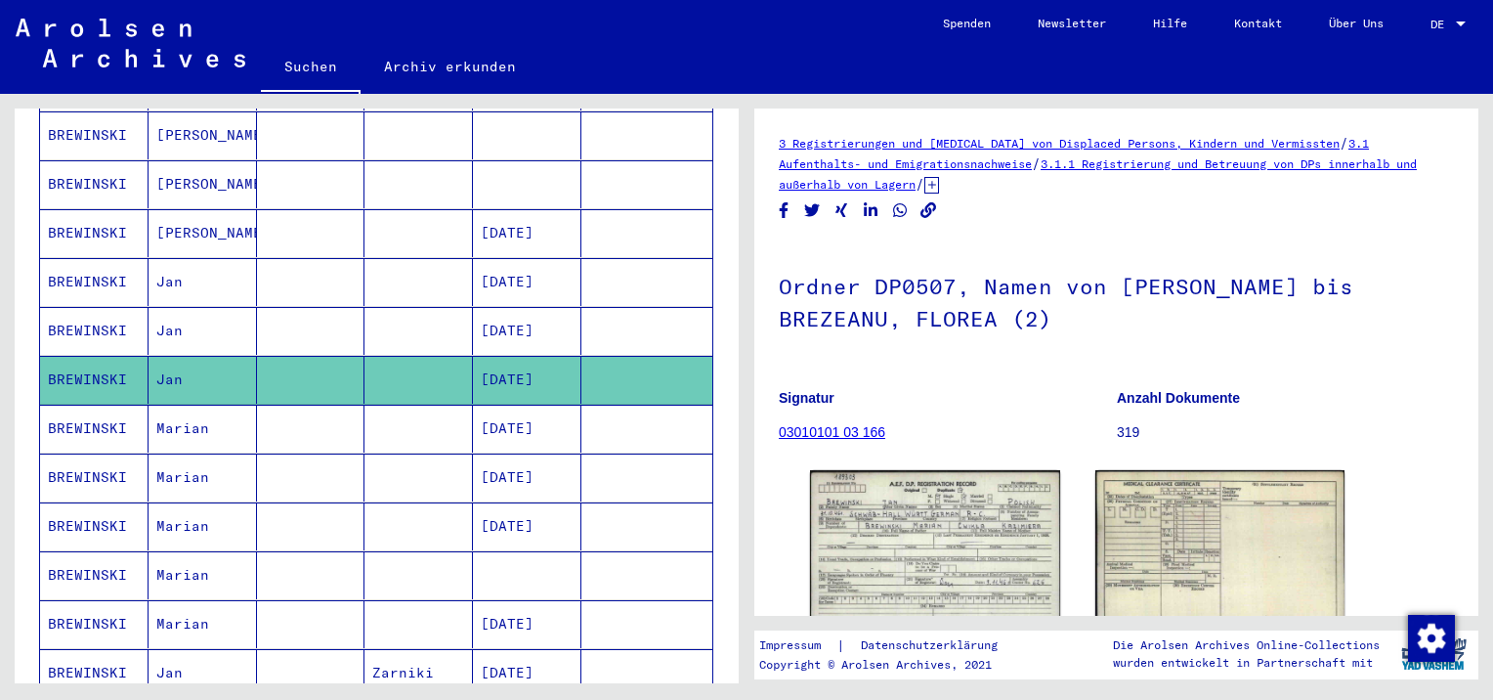
click at [177, 405] on mat-cell "Marian" at bounding box center [203, 429] width 108 height 48
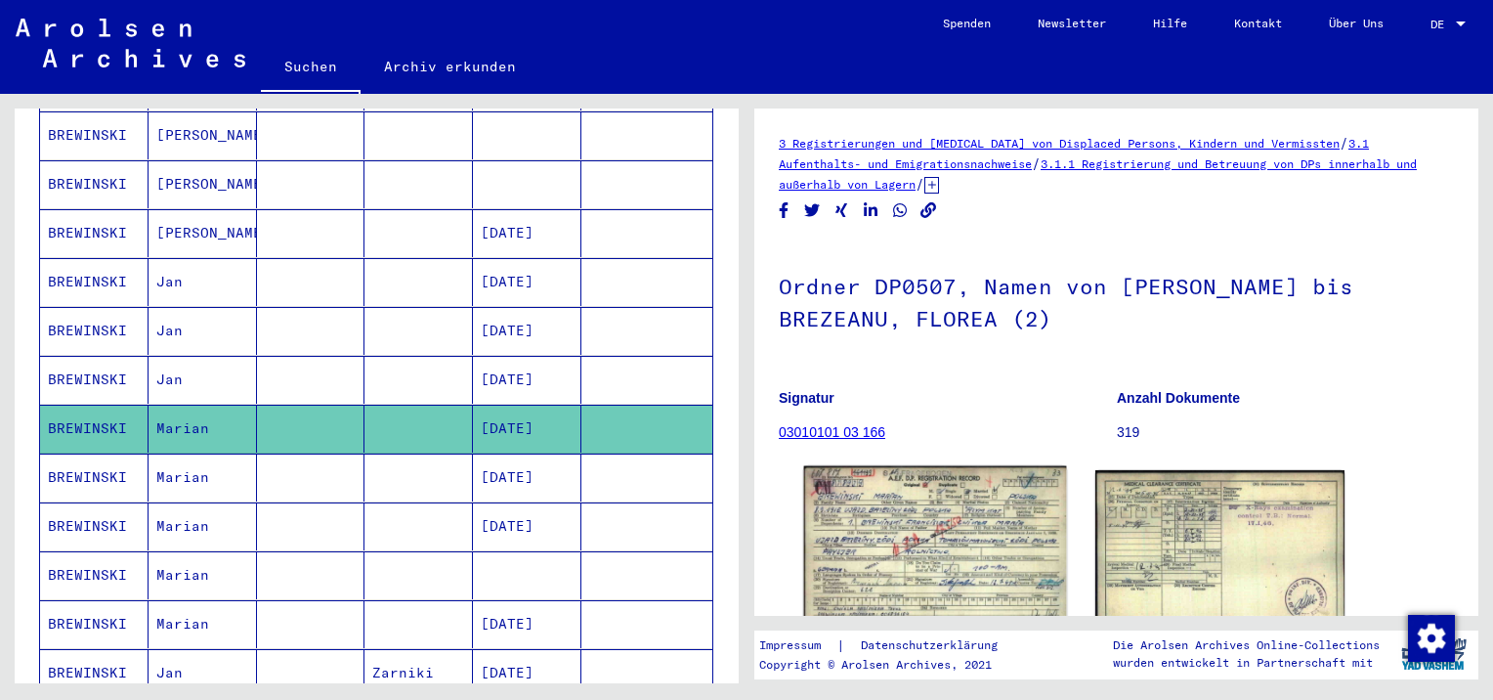
click at [1016, 532] on img at bounding box center [935, 549] width 262 height 166
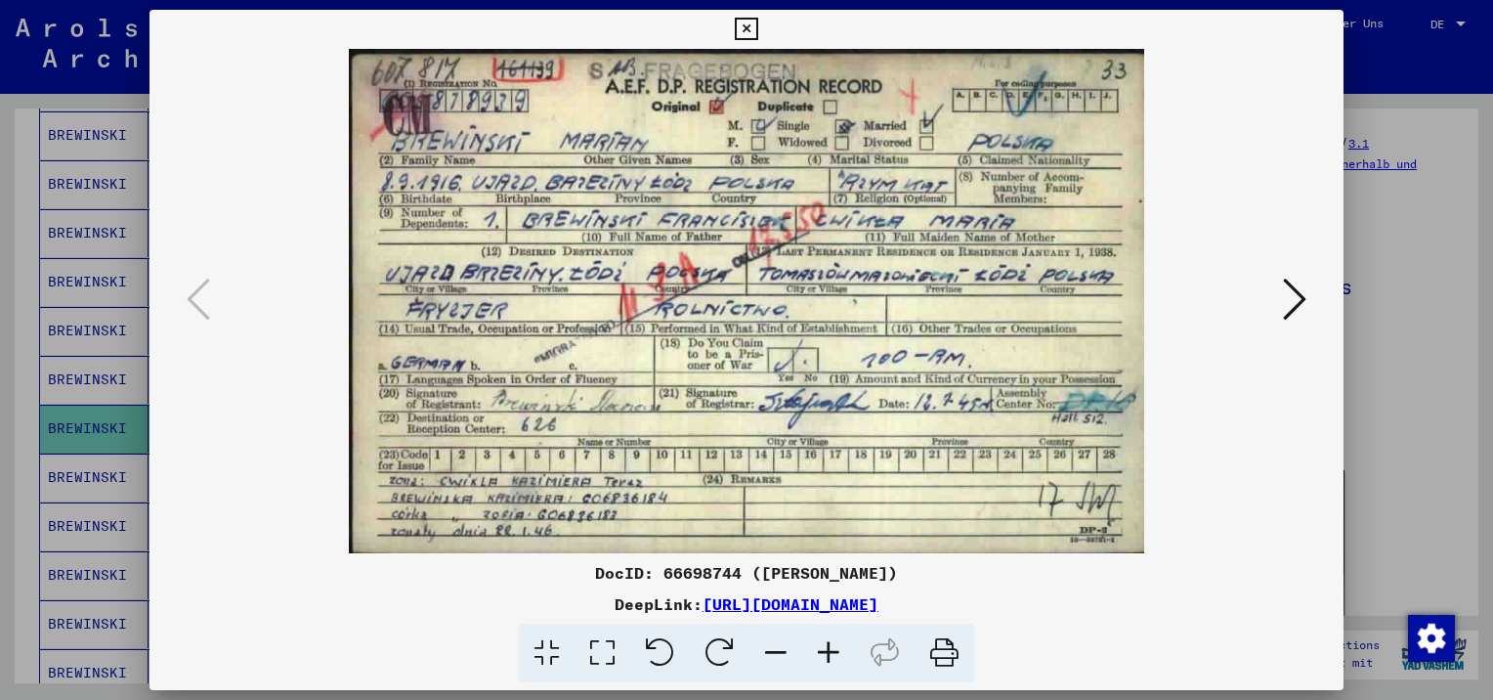
click at [752, 33] on icon at bounding box center [746, 29] width 22 height 23
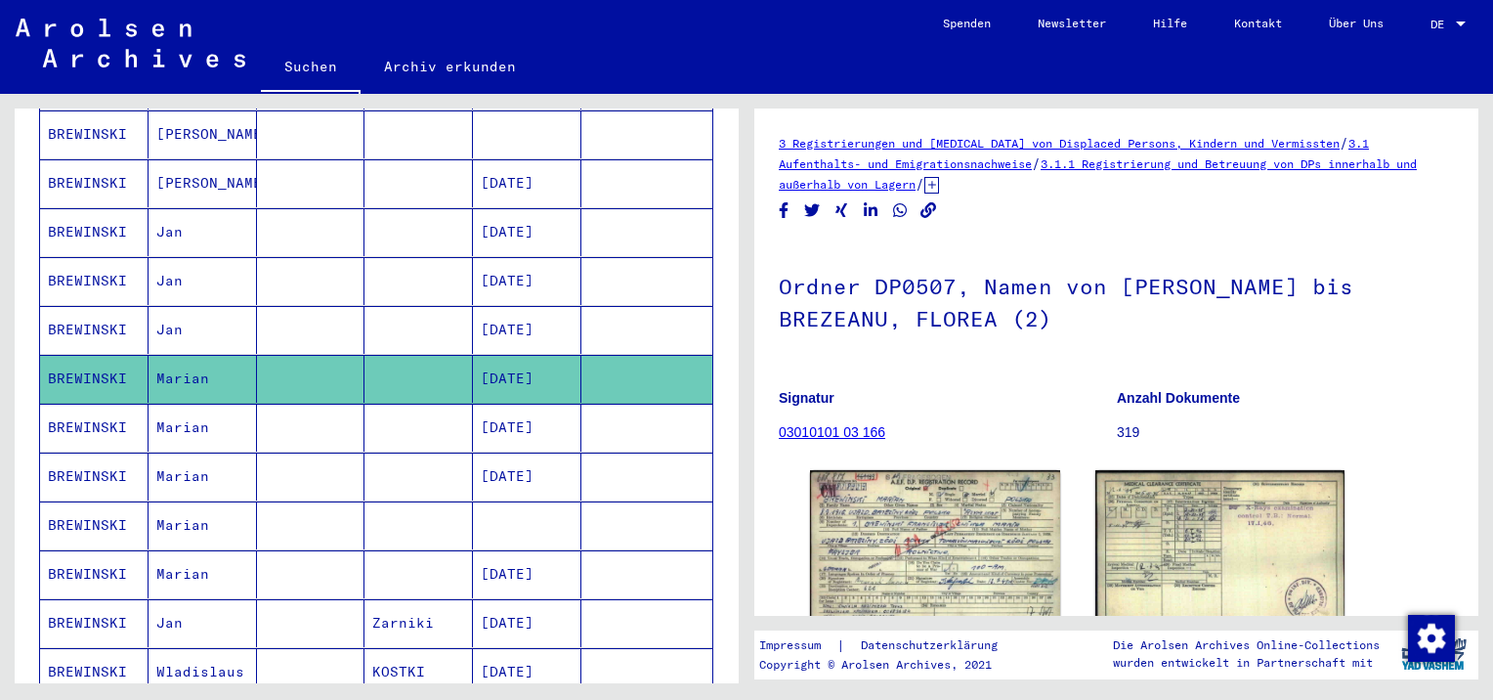
scroll to position [696, 0]
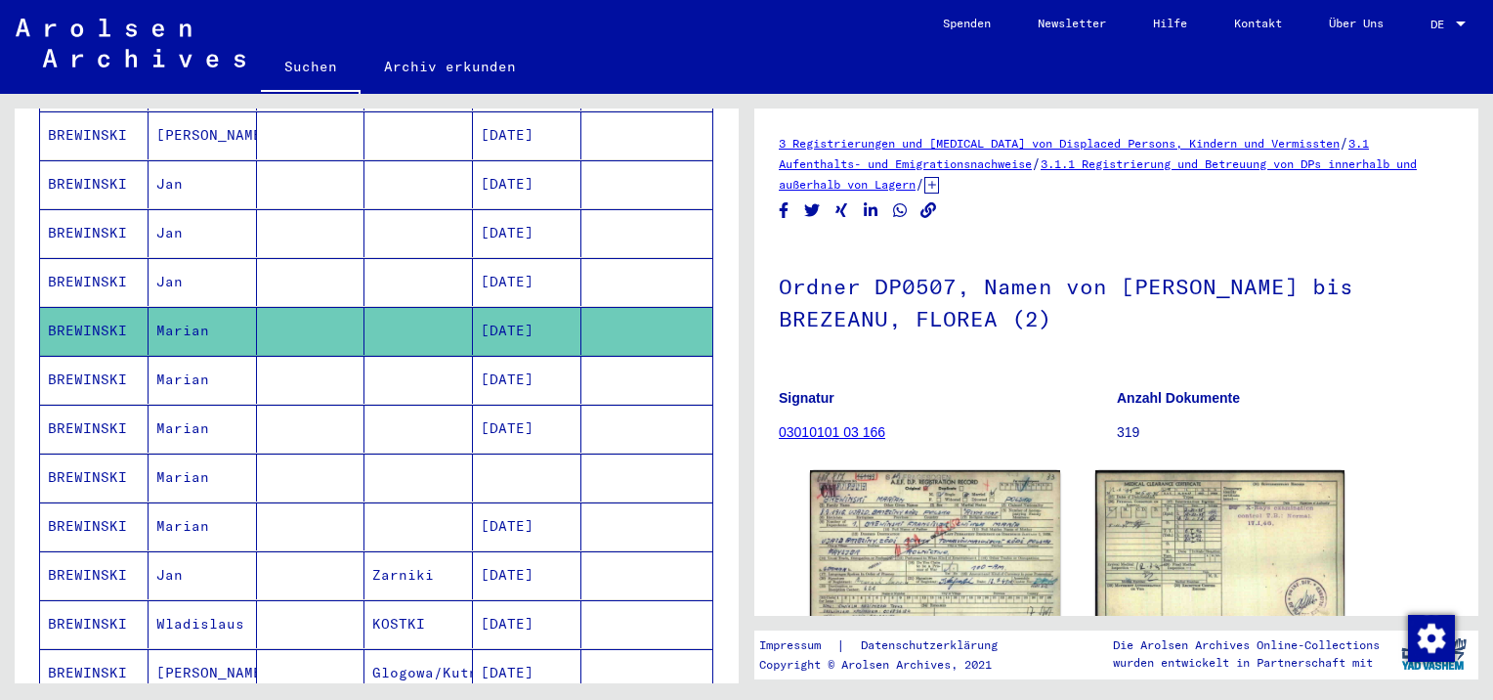
click at [187, 453] on mat-cell "Marian" at bounding box center [203, 477] width 108 height 48
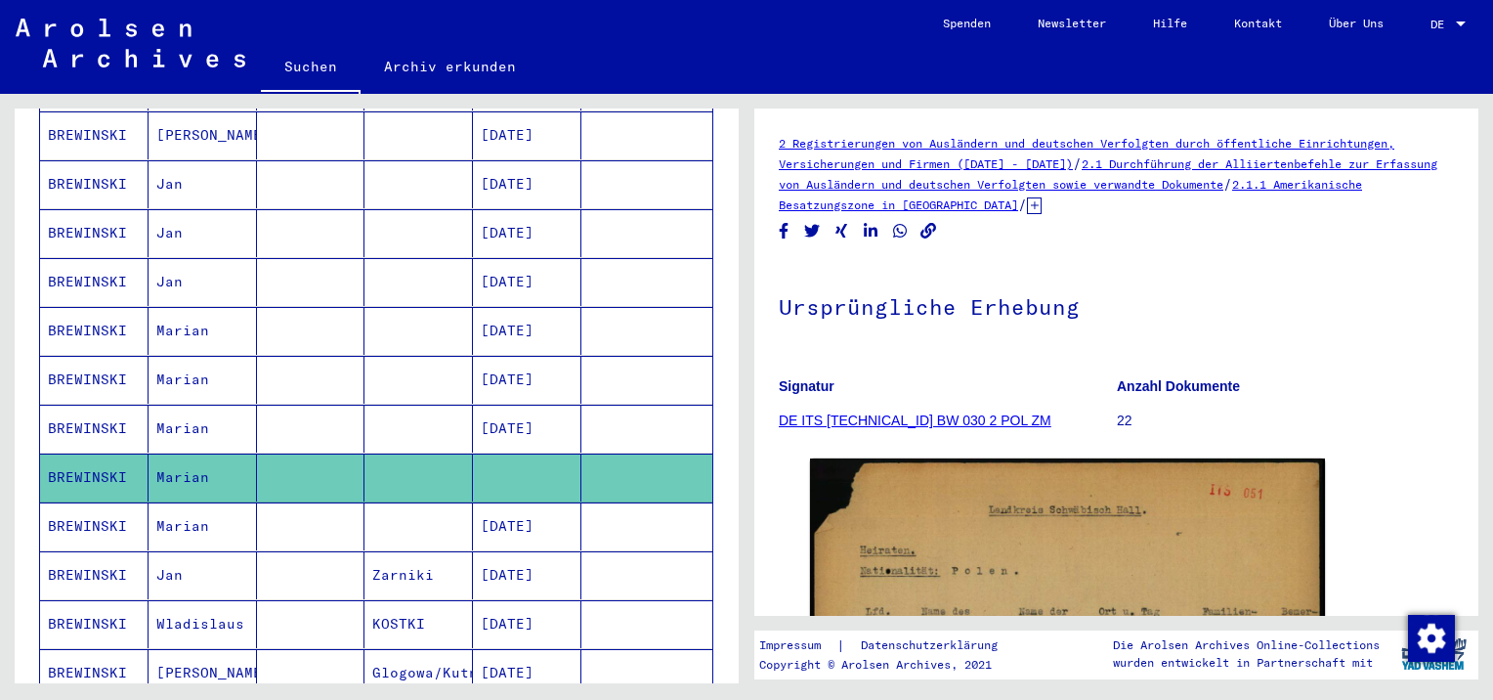
click at [193, 502] on mat-cell "Marian" at bounding box center [203, 526] width 108 height 48
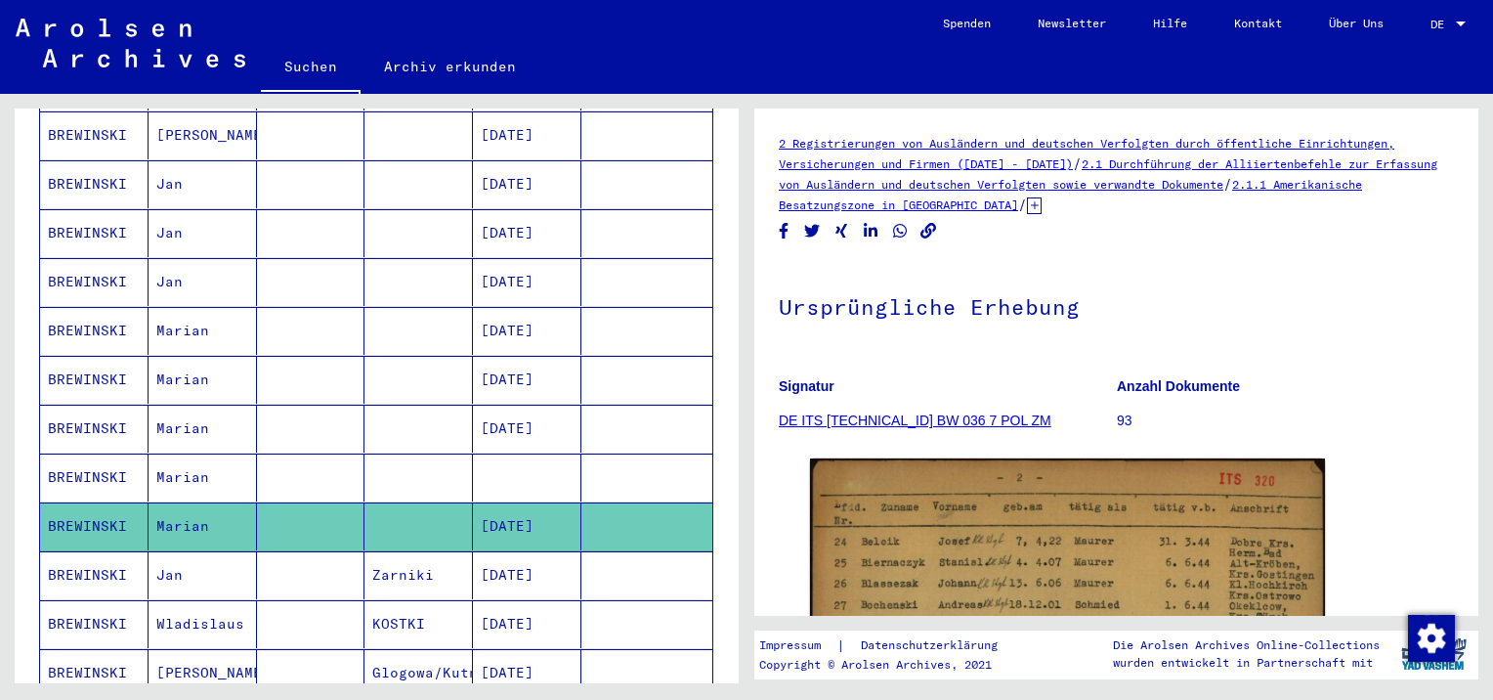
click at [184, 551] on mat-cell "Jan" at bounding box center [203, 575] width 108 height 48
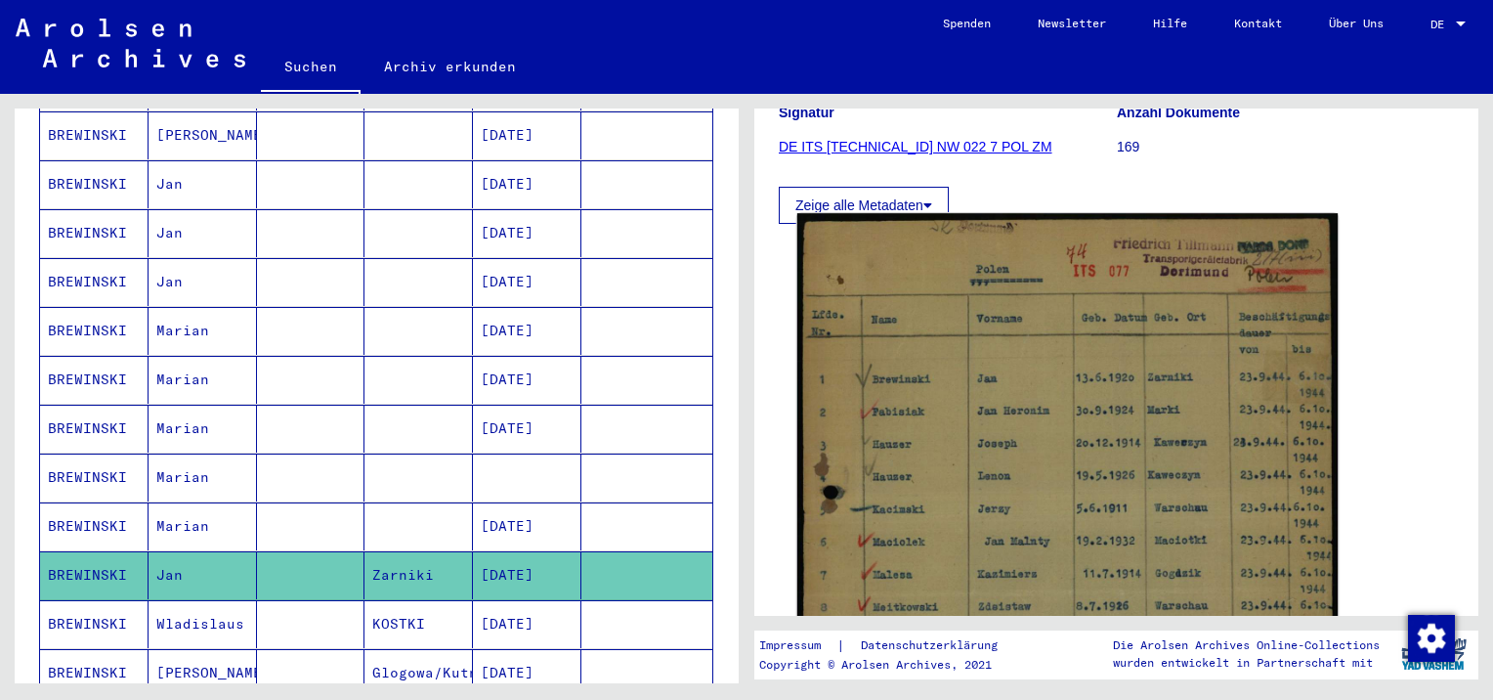
scroll to position [293, 0]
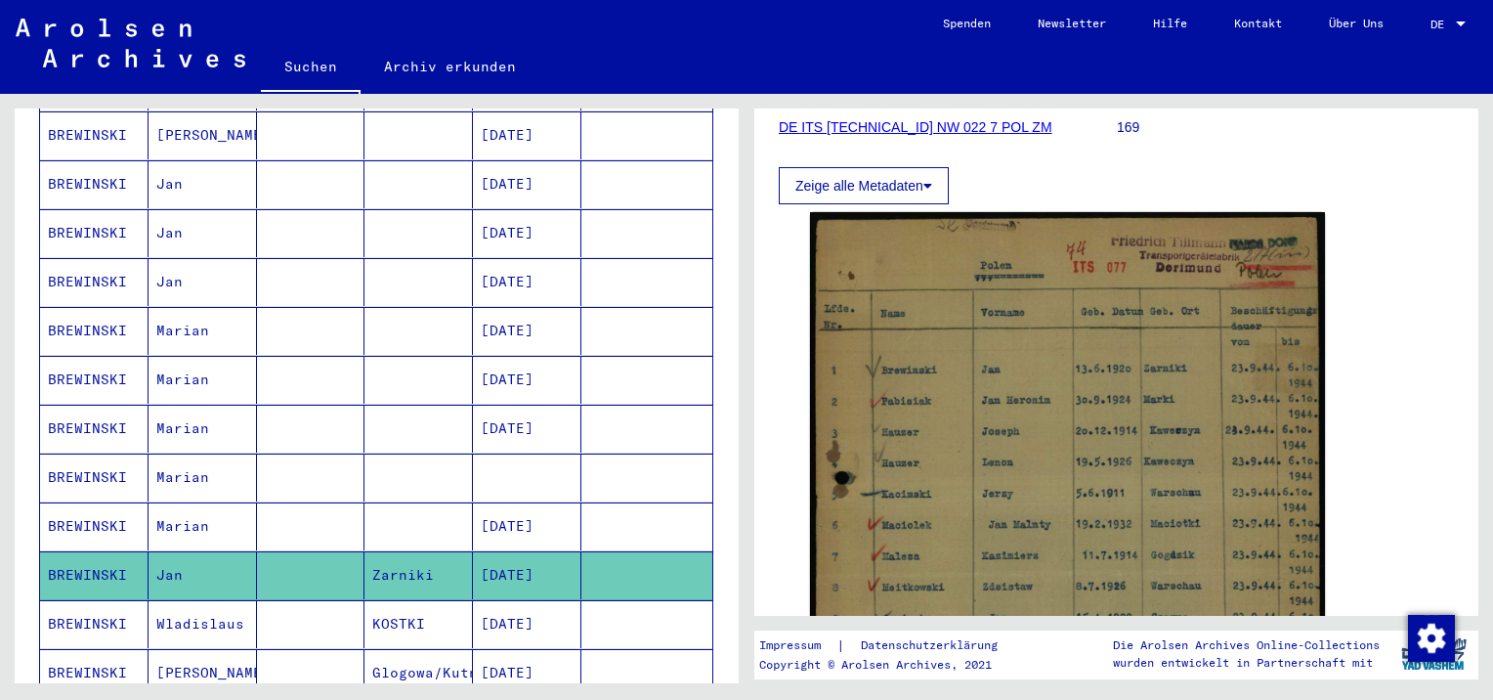
click at [164, 600] on mat-cell "Wladislaus" at bounding box center [203, 624] width 108 height 48
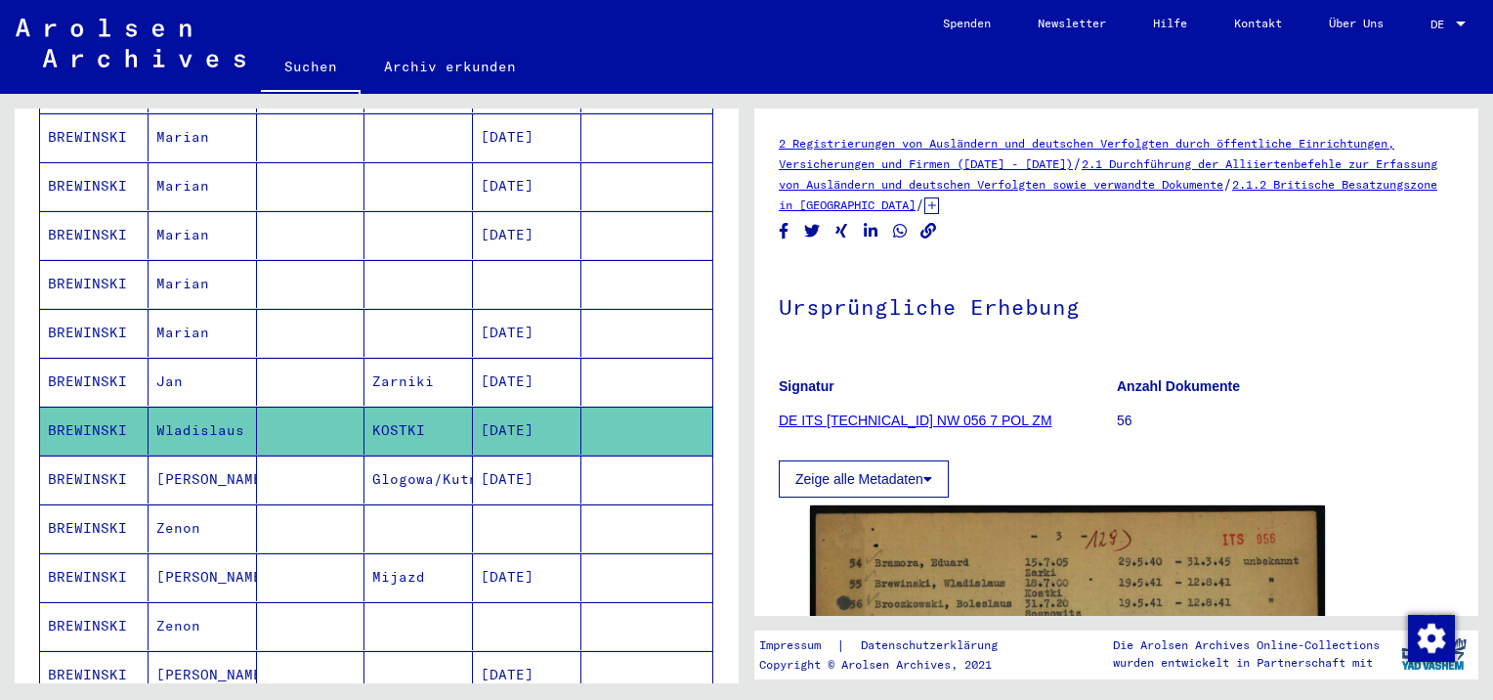
scroll to position [891, 0]
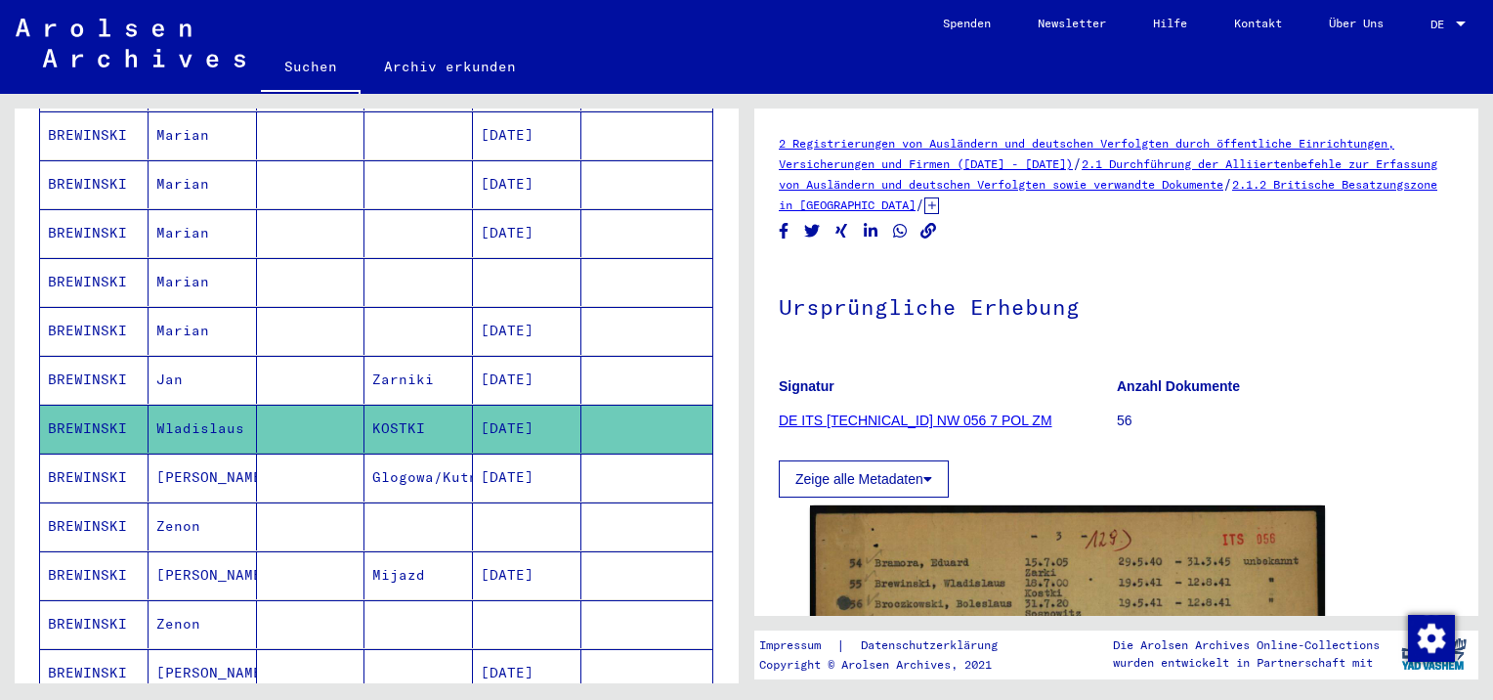
click at [224, 457] on mat-cell "[PERSON_NAME]" at bounding box center [203, 477] width 108 height 48
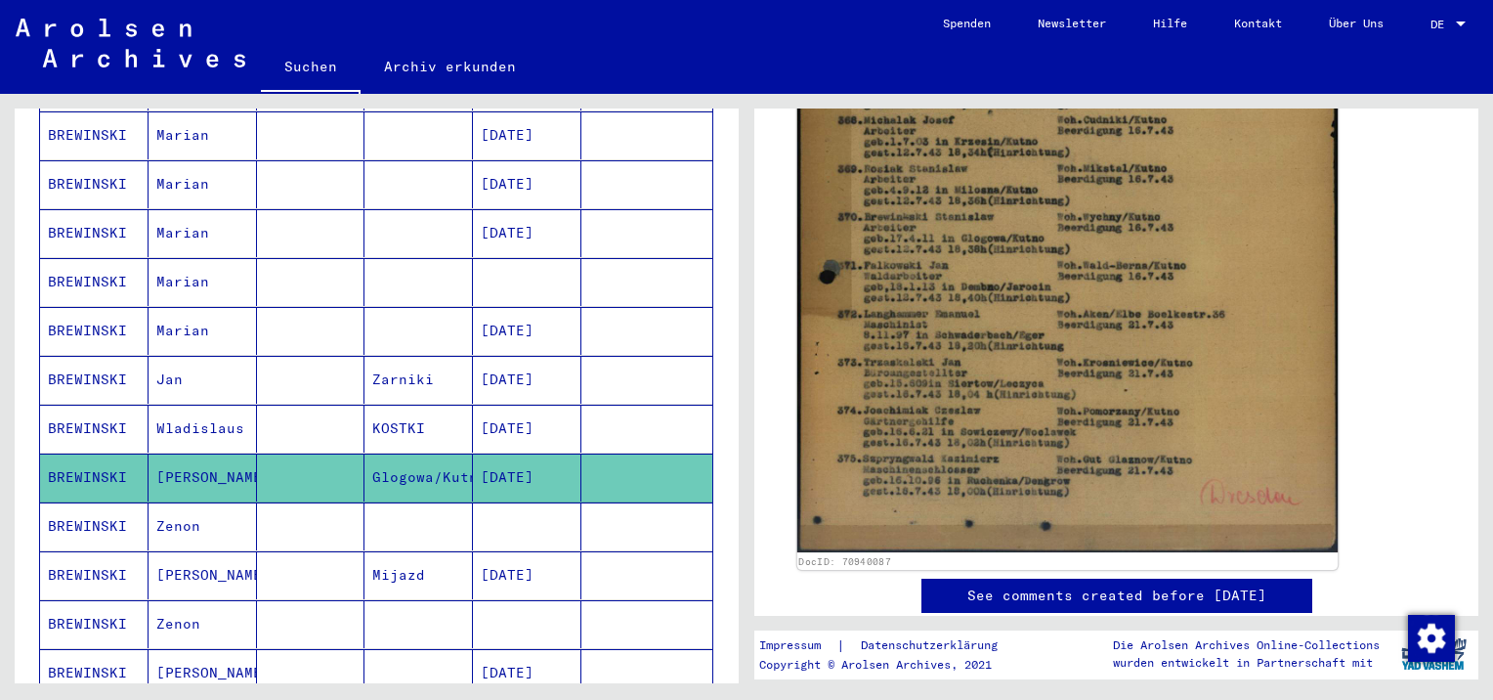
scroll to position [669, 0]
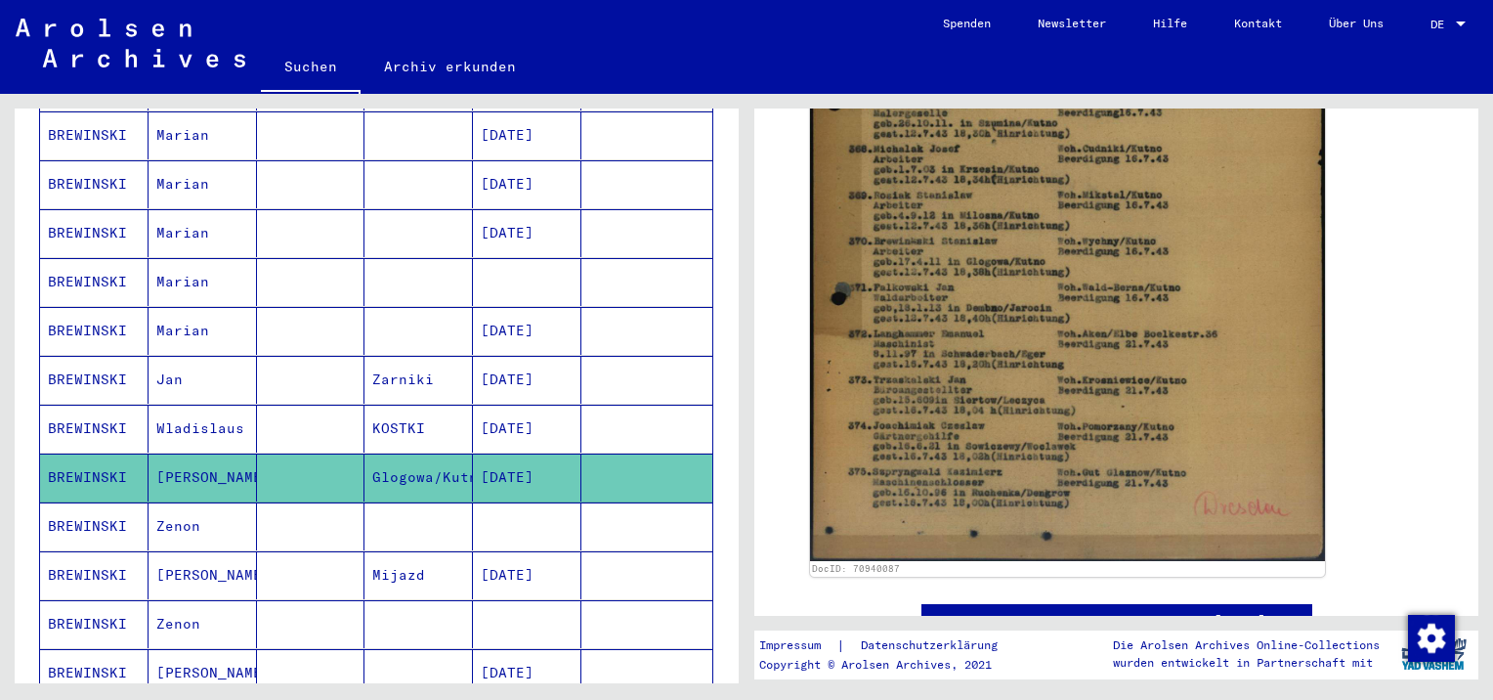
click at [195, 502] on mat-cell "Zenon" at bounding box center [203, 526] width 108 height 48
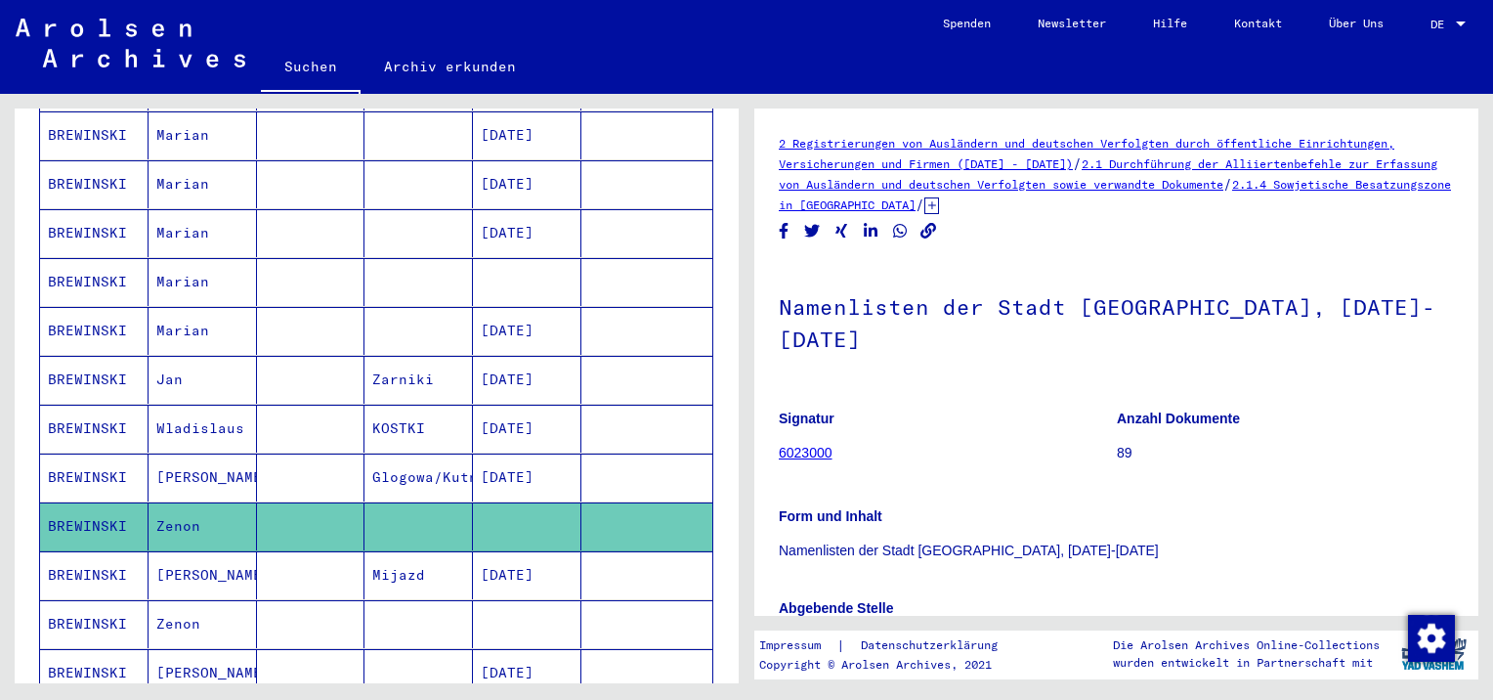
click at [201, 555] on mat-cell "[PERSON_NAME]" at bounding box center [203, 575] width 108 height 48
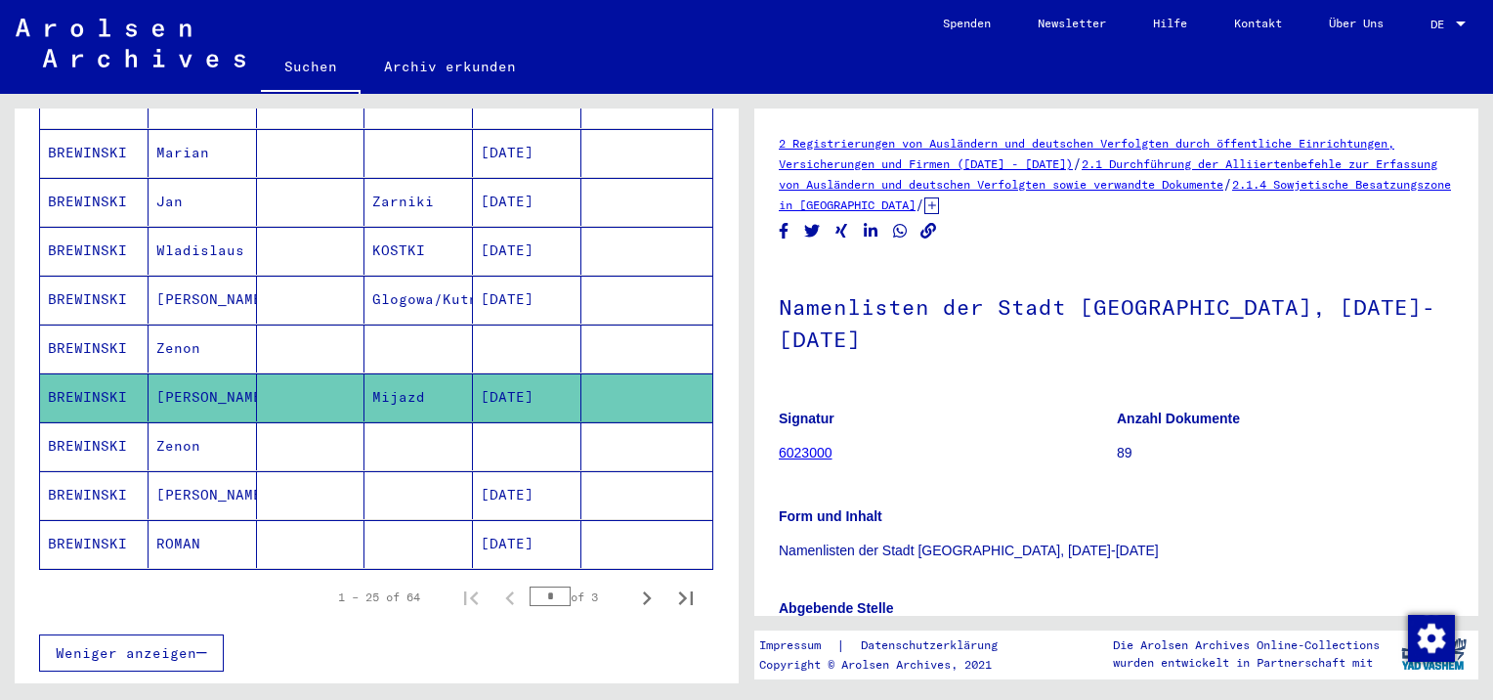
scroll to position [1087, 0]
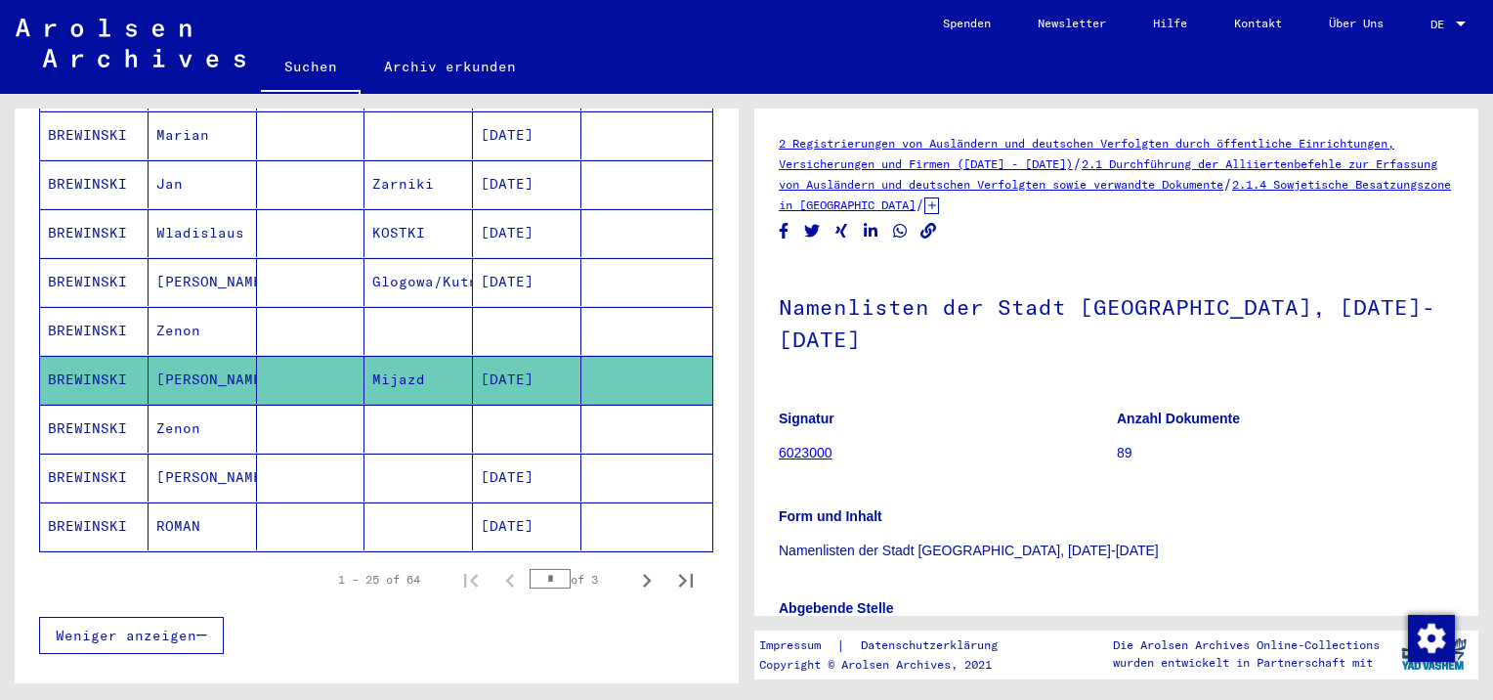
click at [189, 405] on mat-cell "Zenon" at bounding box center [203, 429] width 108 height 48
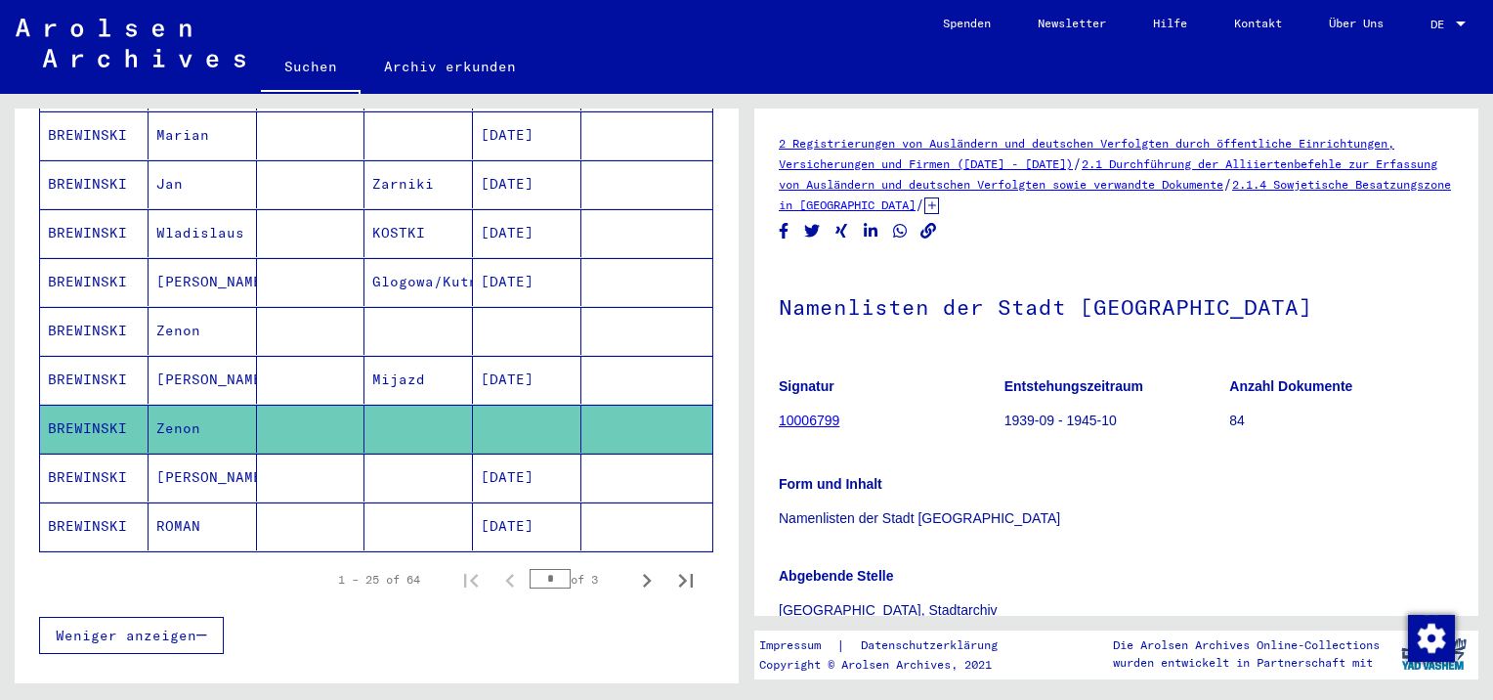
click at [185, 453] on mat-cell "[PERSON_NAME]" at bounding box center [203, 477] width 108 height 48
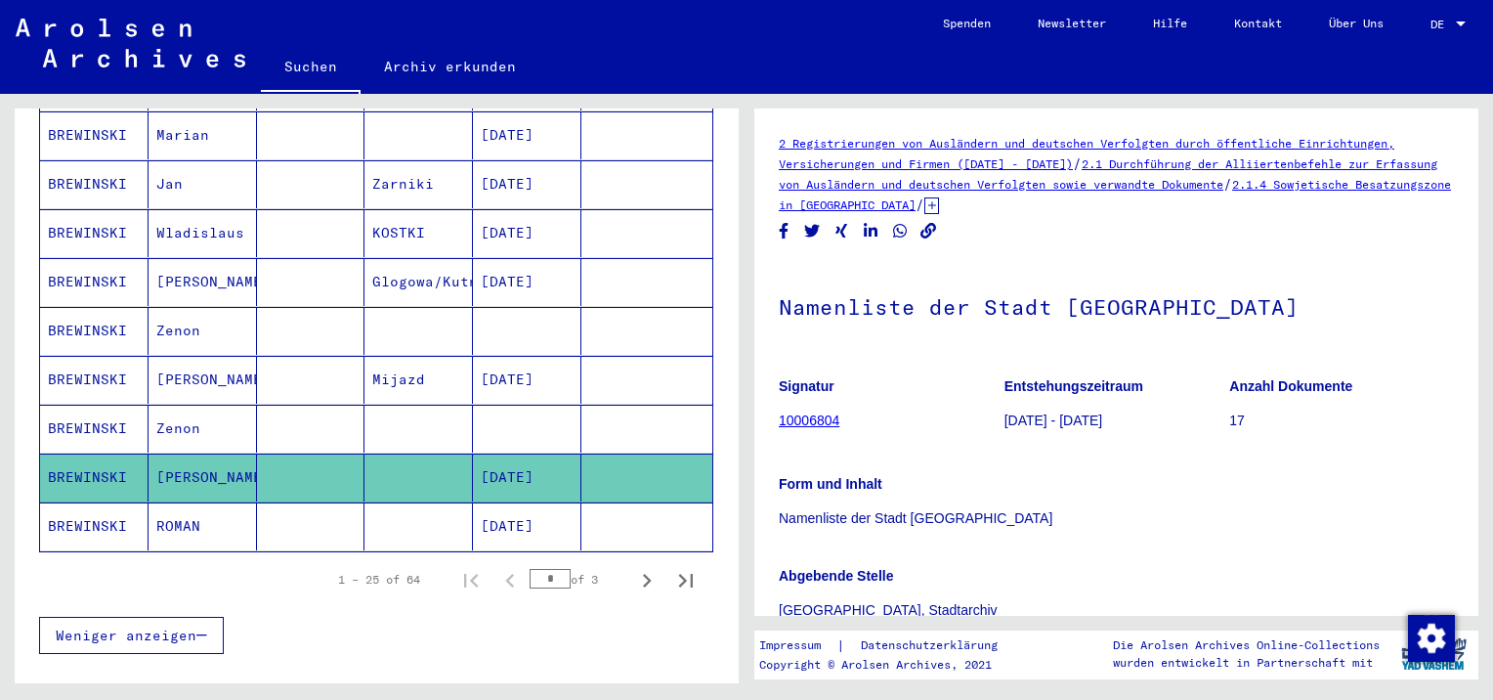
click at [181, 502] on mat-cell "ROMAN" at bounding box center [203, 526] width 108 height 48
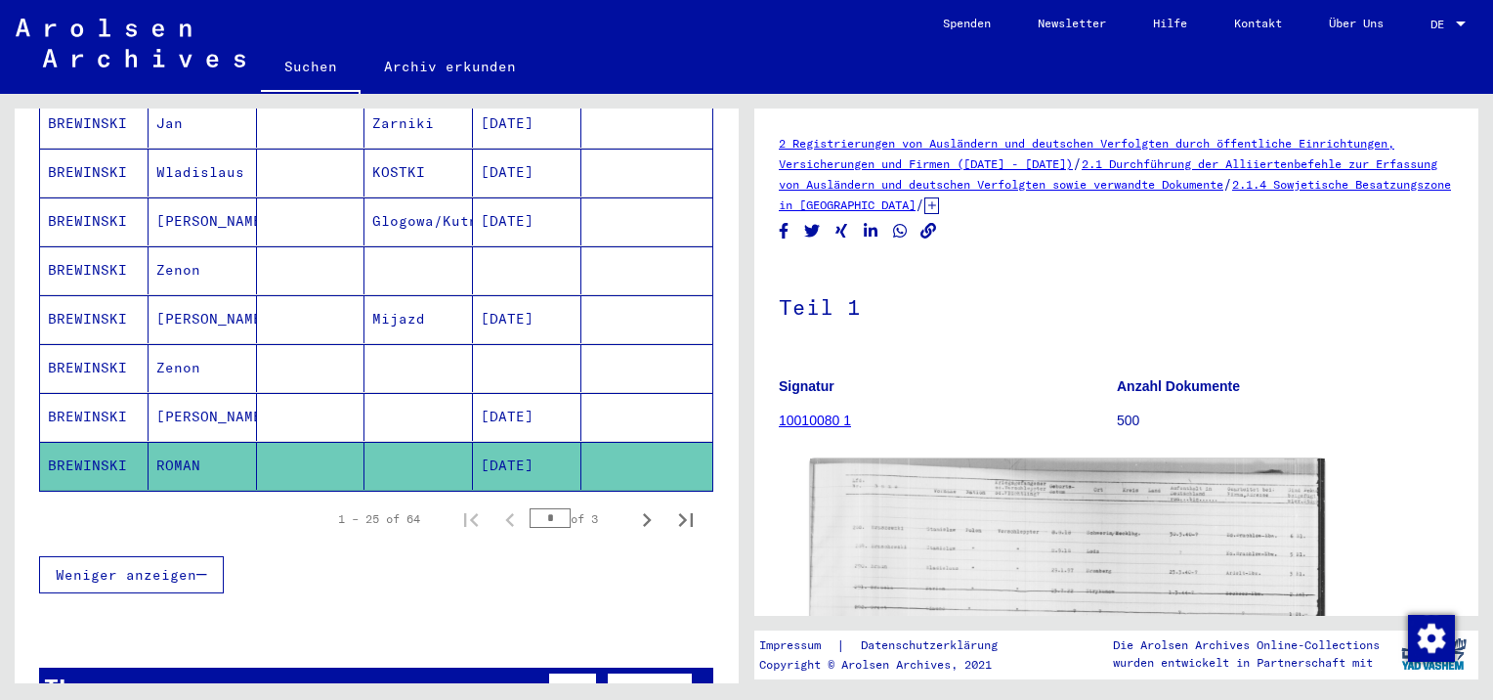
scroll to position [1282, 0]
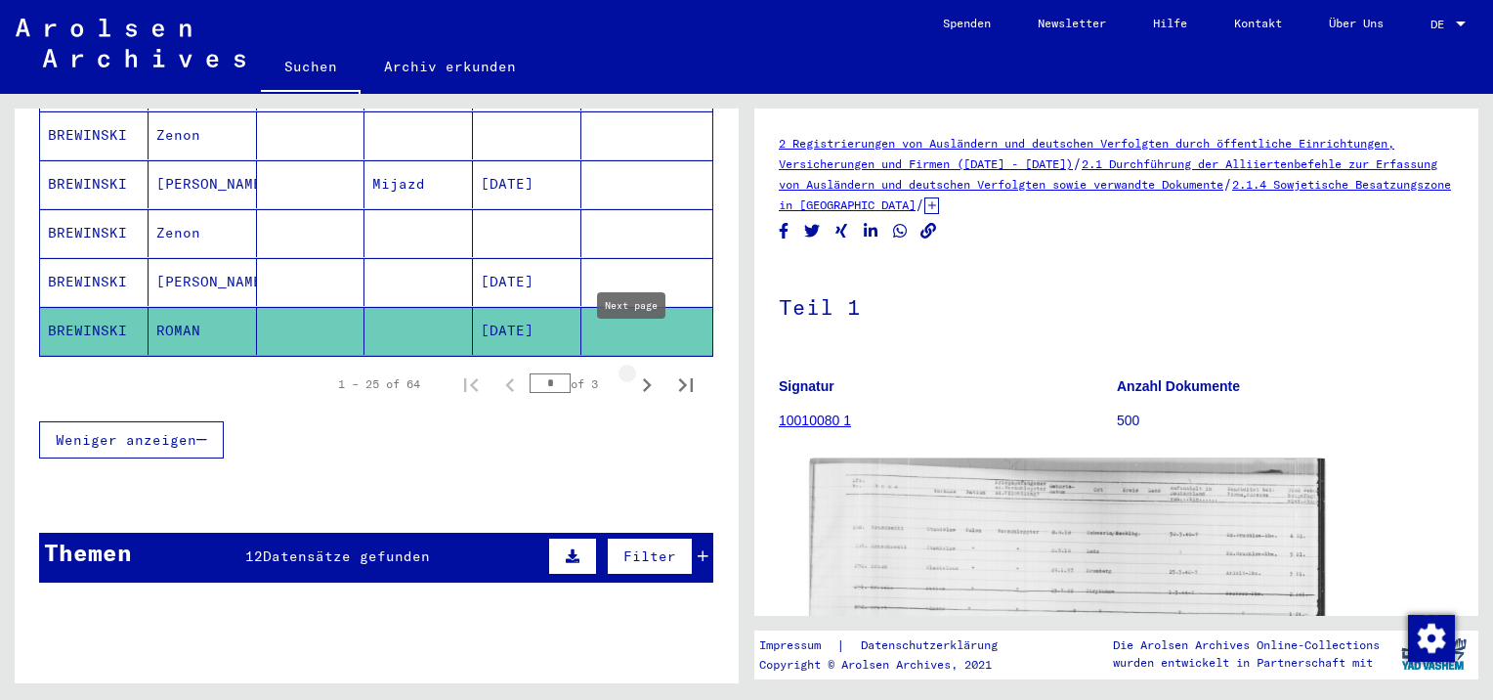
click at [637, 371] on icon "Next page" at bounding box center [646, 384] width 27 height 27
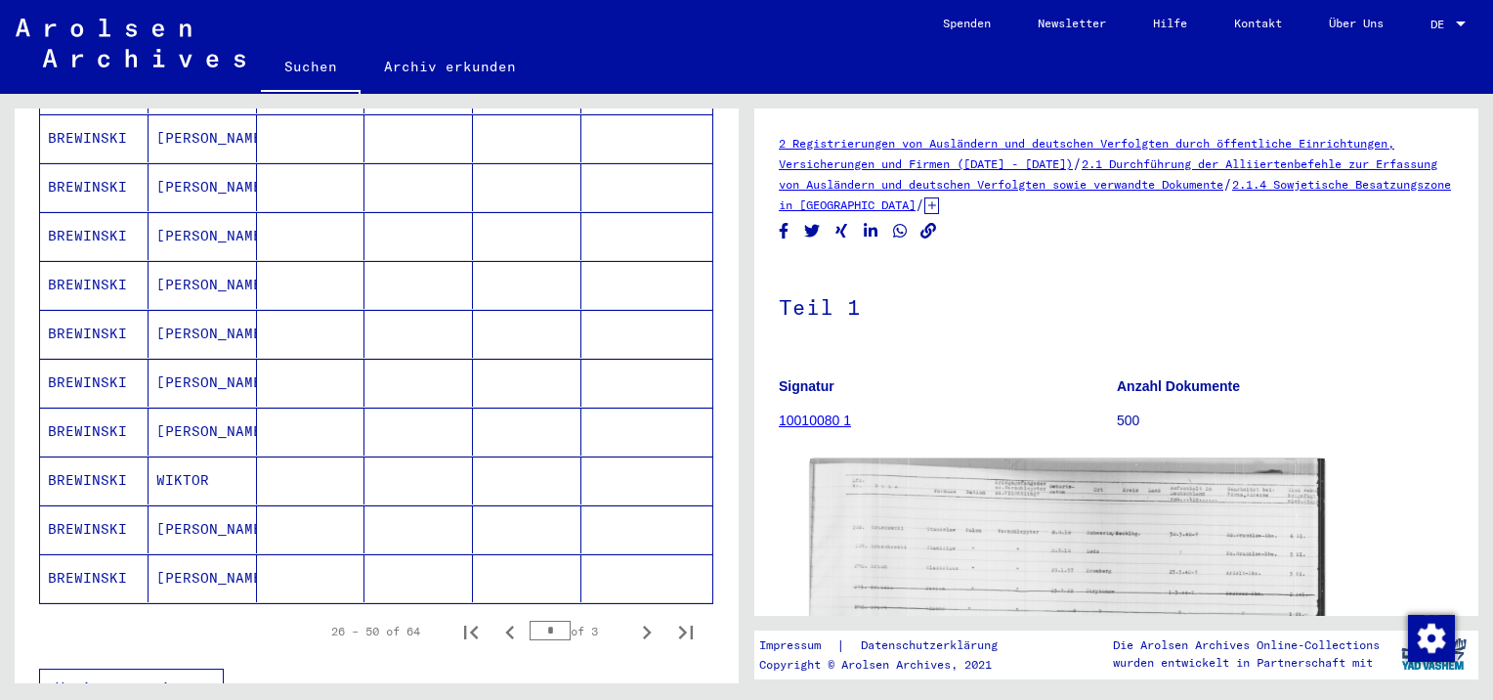
scroll to position [1271, 0]
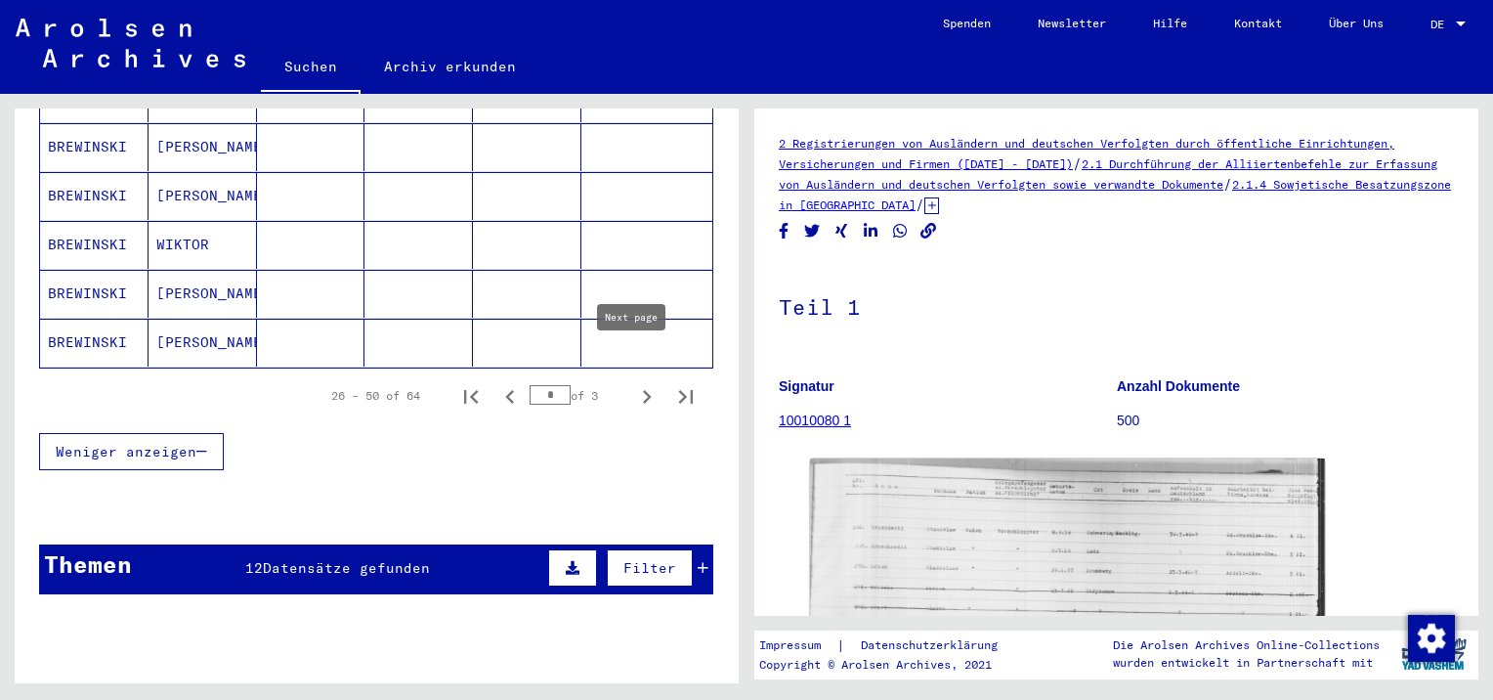
click at [643, 390] on icon "Next page" at bounding box center [647, 397] width 9 height 14
type input "*"
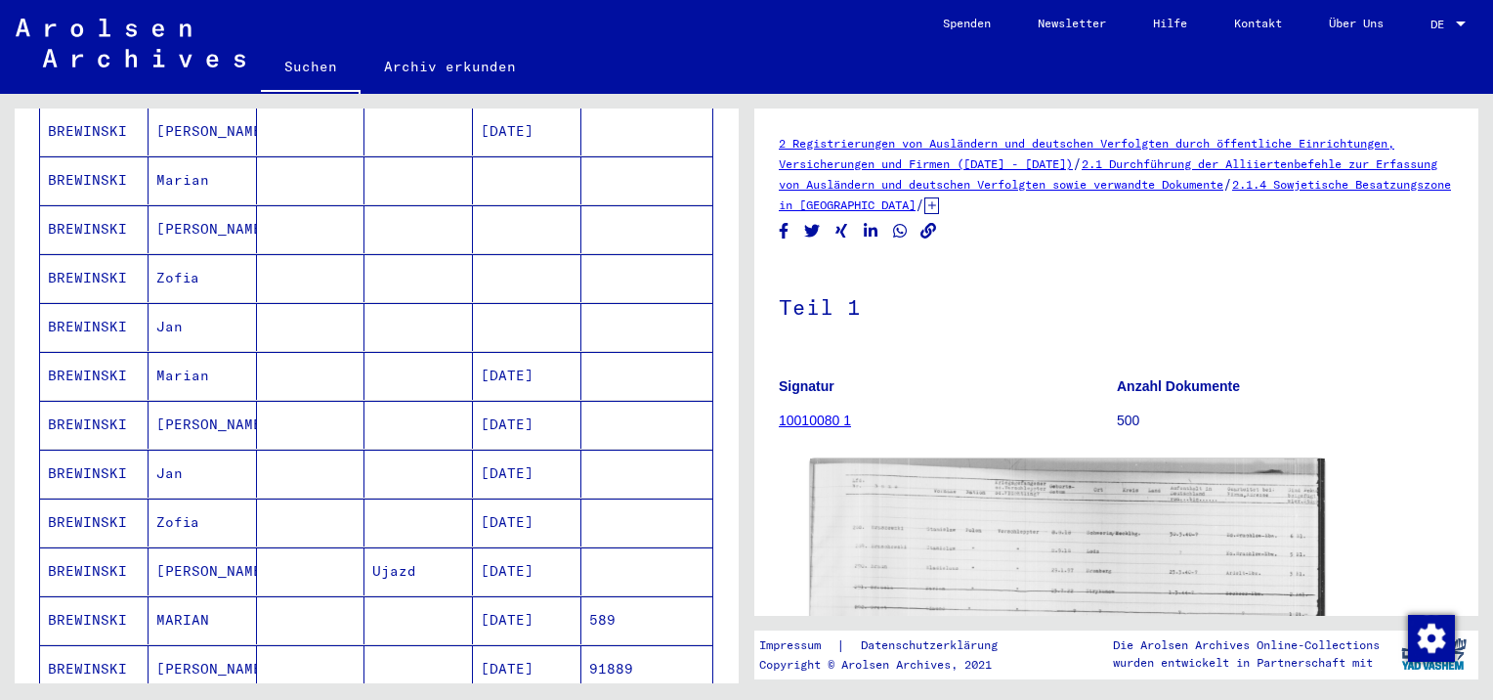
scroll to position [260, 0]
